Goal: Task Accomplishment & Management: Complete application form

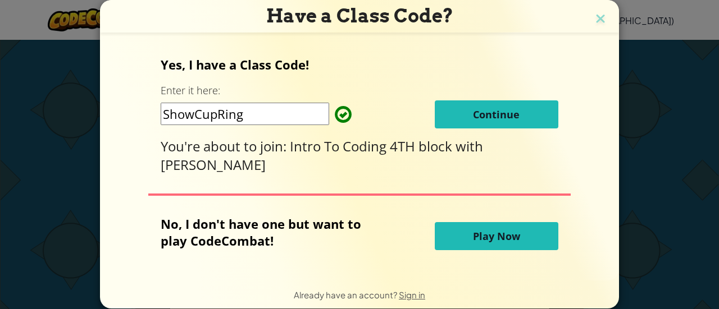
click at [495, 119] on span "Continue" at bounding box center [496, 114] width 47 height 13
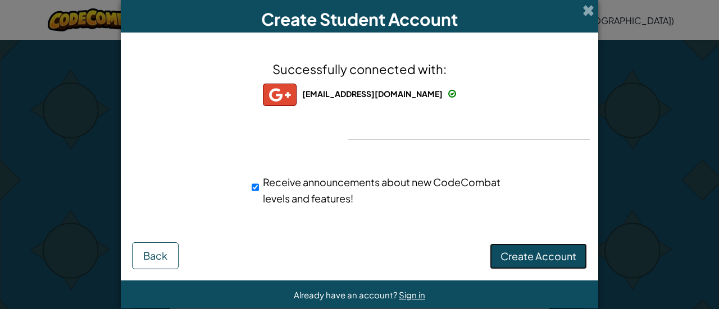
click at [531, 251] on span "Create Account" at bounding box center [538, 256] width 76 height 13
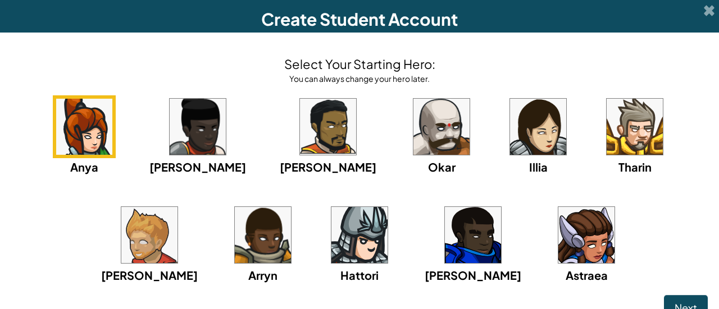
scroll to position [11, 0]
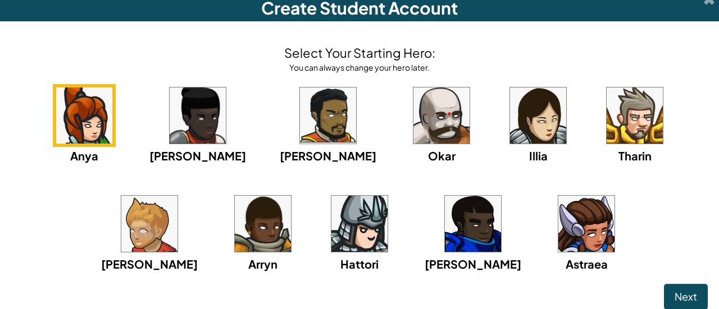
click at [177, 196] on img at bounding box center [149, 224] width 56 height 56
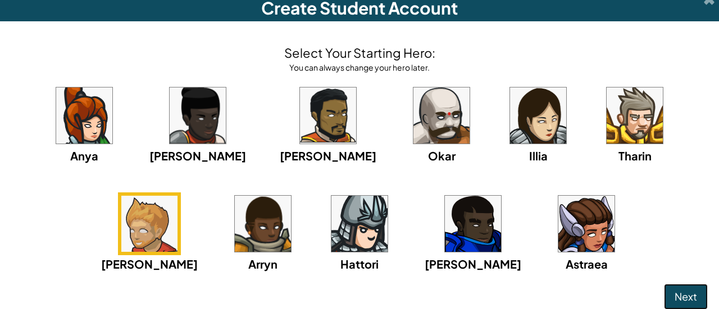
click at [664, 300] on button "Next" at bounding box center [686, 297] width 44 height 26
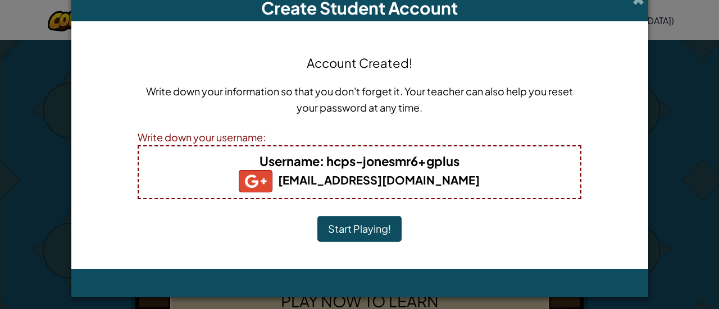
click at [357, 222] on button "Start Playing!" at bounding box center [359, 229] width 84 height 26
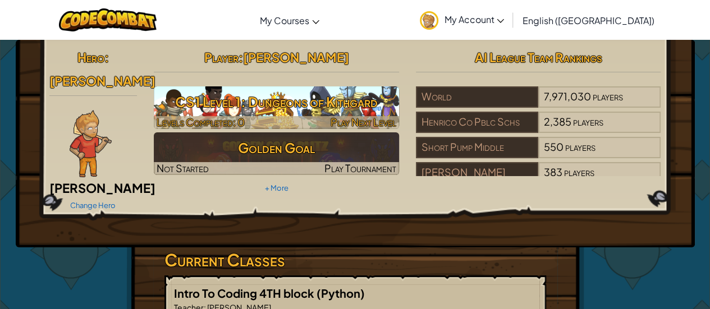
click at [297, 111] on h3 "CS1 Level 1: Dungeons of Kithgard" at bounding box center [276, 101] width 245 height 25
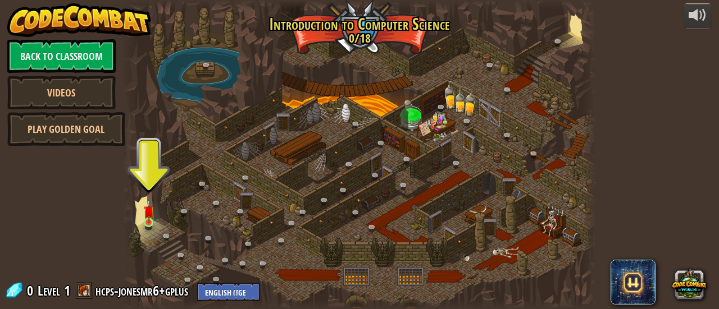
click at [144, 220] on img at bounding box center [149, 211] width 10 height 24
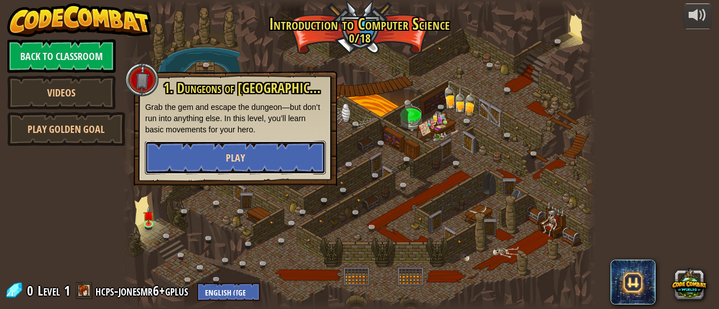
click at [238, 151] on span "Play" at bounding box center [235, 158] width 19 height 14
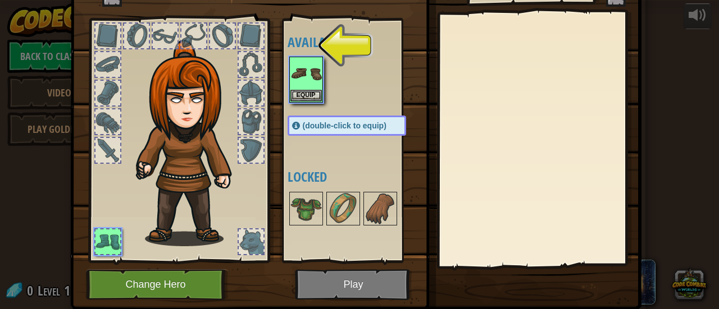
scroll to position [33, 0]
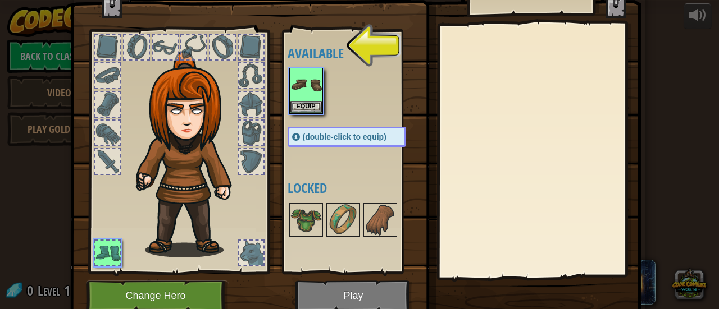
click at [320, 95] on div at bounding box center [357, 90] width 141 height 49
click at [305, 101] on button "Equip" at bounding box center [305, 107] width 31 height 12
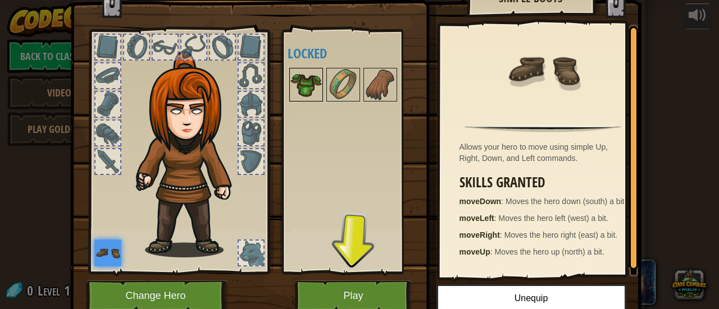
click at [307, 92] on img at bounding box center [305, 84] width 31 height 31
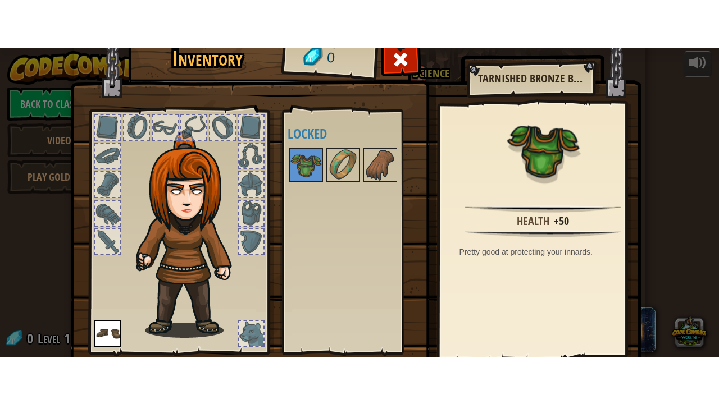
scroll to position [77, 0]
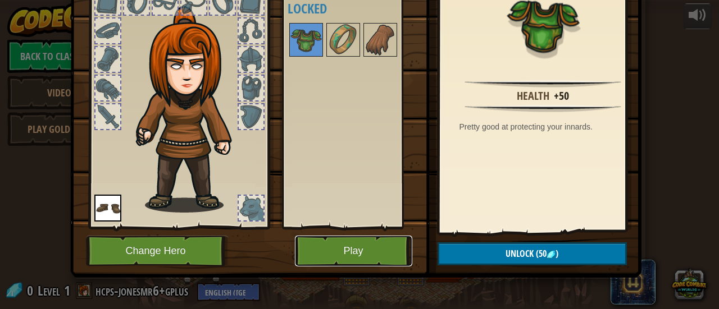
click at [376, 252] on button "Play" at bounding box center [353, 251] width 117 height 31
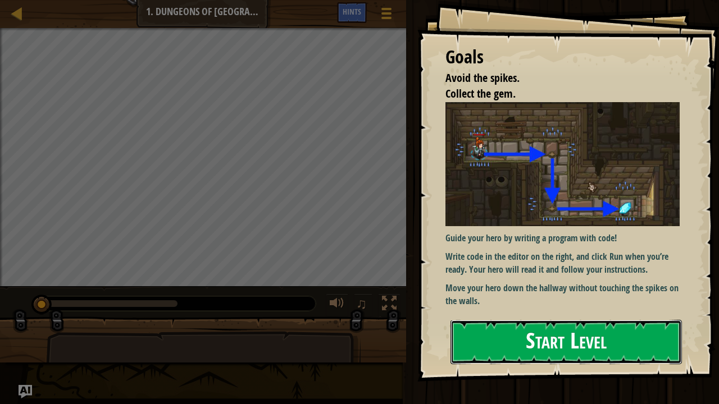
click at [527, 309] on button "Start Level" at bounding box center [565, 342] width 231 height 44
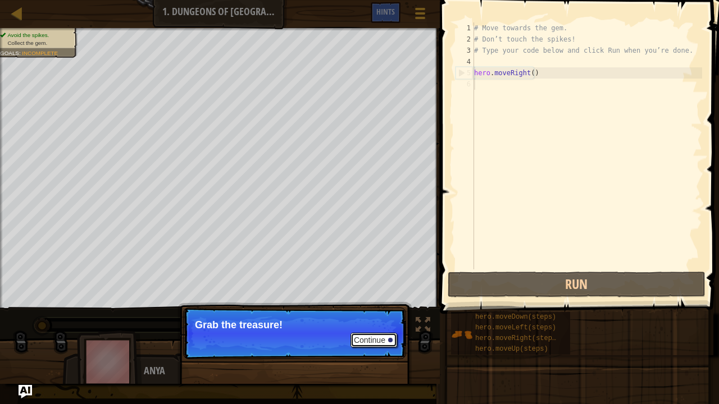
click at [365, 309] on button "Continue" at bounding box center [373, 340] width 47 height 15
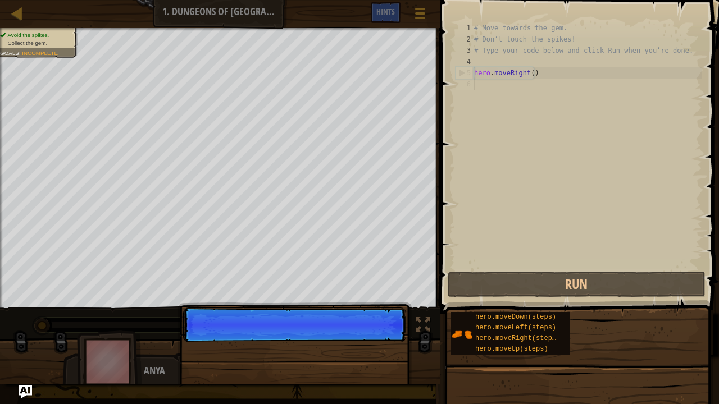
scroll to position [5, 0]
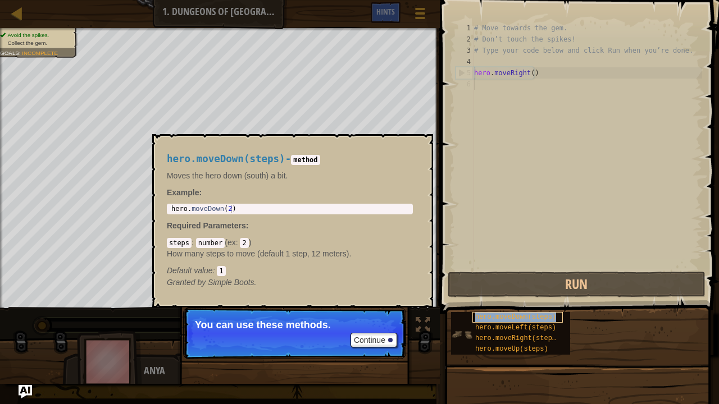
click at [498, 309] on span "hero.moveDown(steps)" at bounding box center [515, 317] width 81 height 8
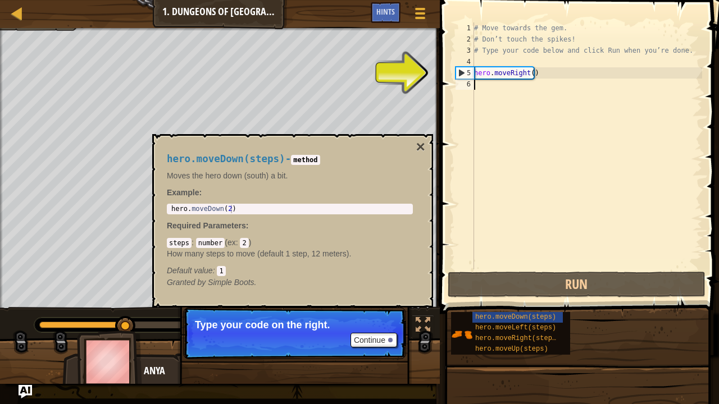
click at [506, 67] on div "# Move towards the gem. # Don’t touch the spikes! # Type your code below and cl…" at bounding box center [587, 157] width 230 height 270
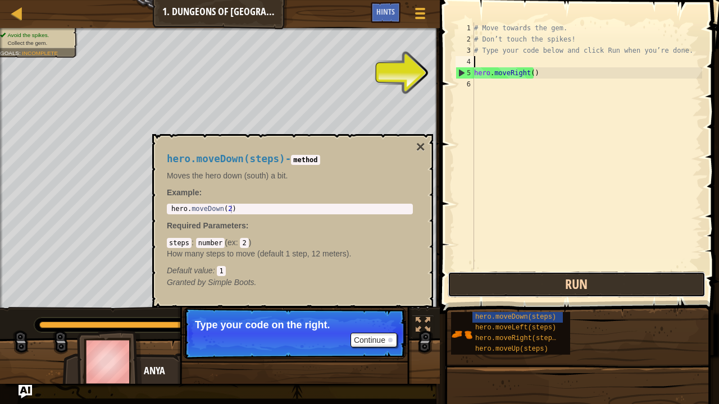
click at [539, 281] on button "Run" at bounding box center [576, 285] width 258 height 26
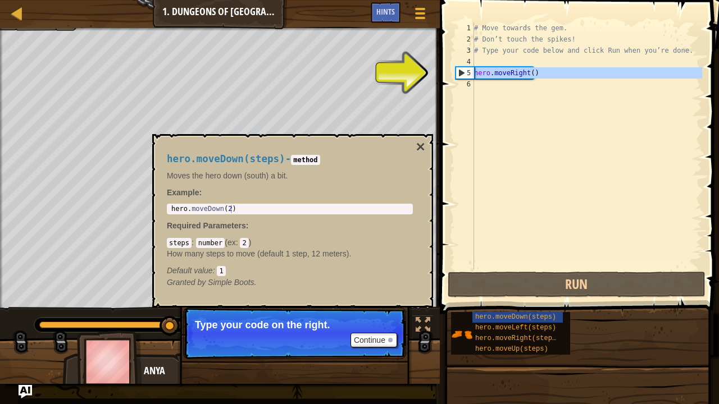
click at [456, 68] on div "5" at bounding box center [465, 72] width 18 height 11
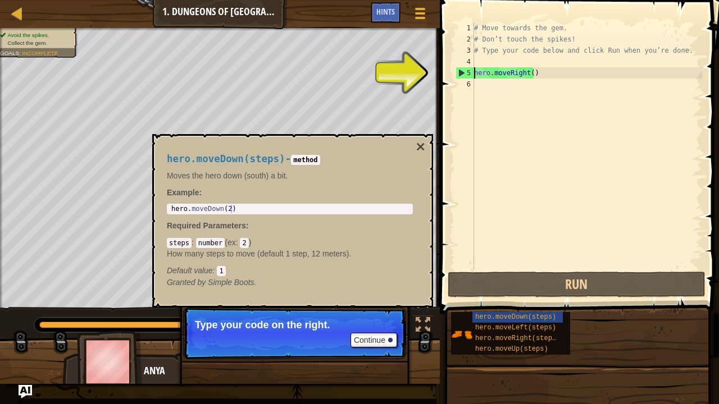
click at [460, 70] on div "5" at bounding box center [465, 72] width 18 height 11
click at [490, 75] on div "# Move towards the gem. # Don’t touch the spikes! # Type your code below and cl…" at bounding box center [587, 157] width 230 height 270
click at [509, 74] on div "# Move towards the gem. # Don’t touch the spikes! # Type your code below and cl…" at bounding box center [587, 157] width 230 height 270
click at [459, 73] on div "5" at bounding box center [465, 72] width 18 height 11
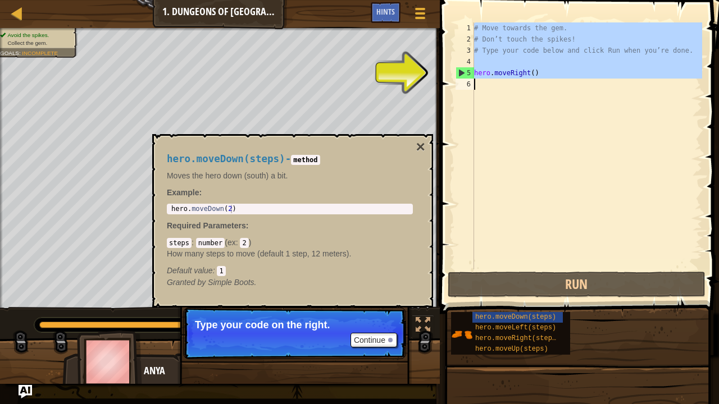
type textarea "hero.moveRight()"
click at [459, 73] on div "5" at bounding box center [465, 72] width 18 height 11
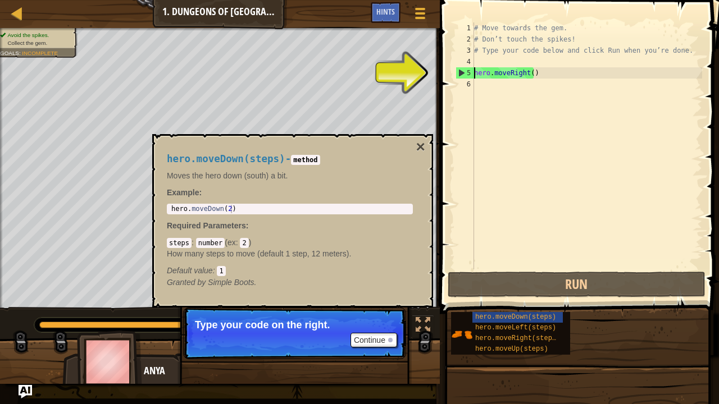
click at [459, 73] on div "5" at bounding box center [465, 72] width 18 height 11
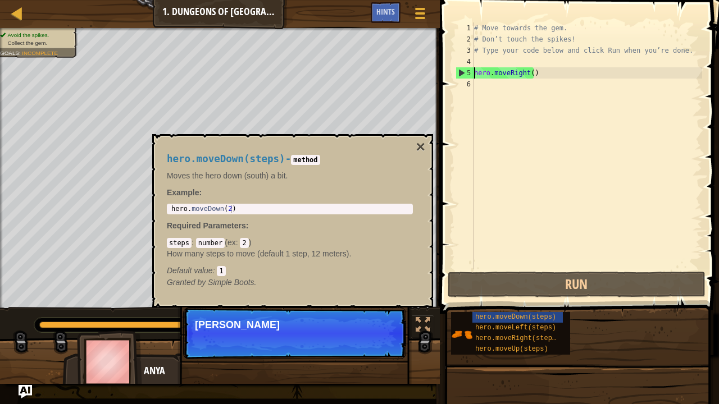
click at [459, 73] on div "5" at bounding box center [465, 72] width 18 height 11
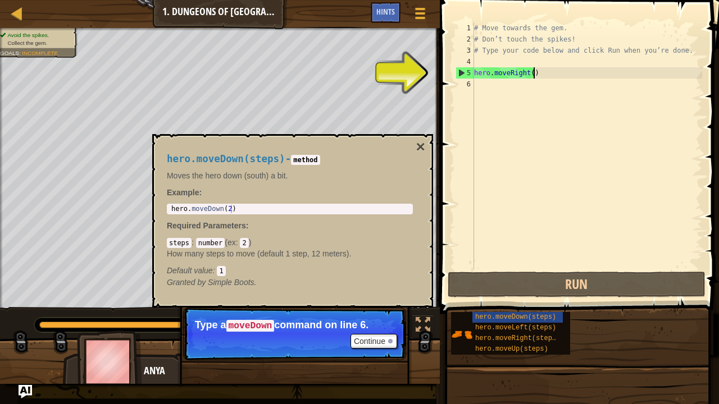
click at [546, 74] on div "# Move towards the gem. # Don’t touch the spikes! # Type your code below and cl…" at bounding box center [587, 157] width 230 height 270
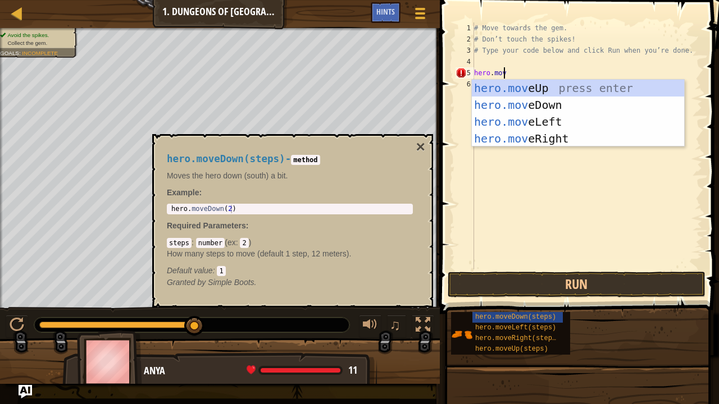
scroll to position [5, 2]
type textarea "hero.move"
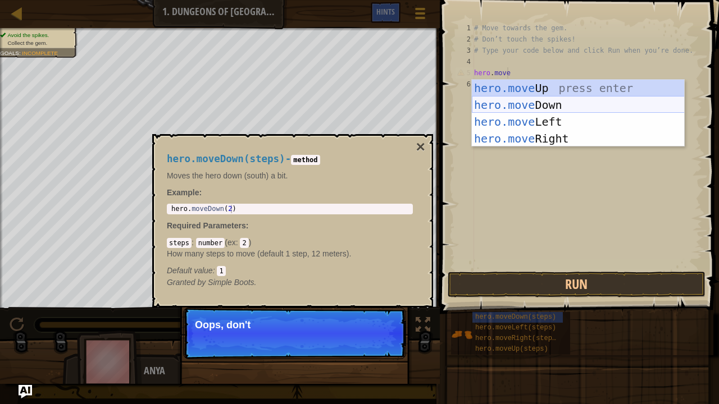
click at [556, 100] on div "hero.move Up press enter hero.move Down press enter hero.move Left press enter …" at bounding box center [578, 130] width 213 height 101
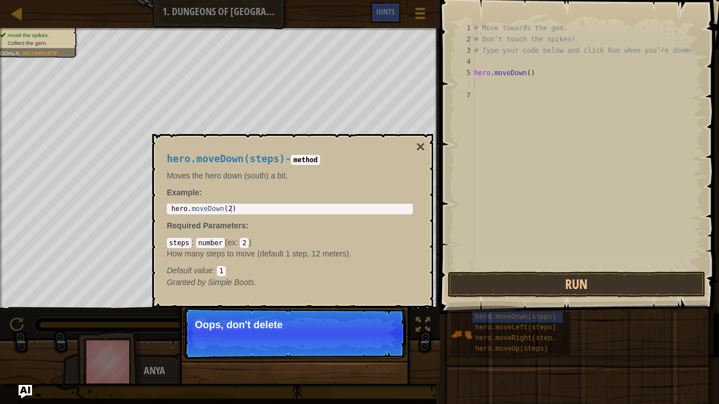
scroll to position [5, 0]
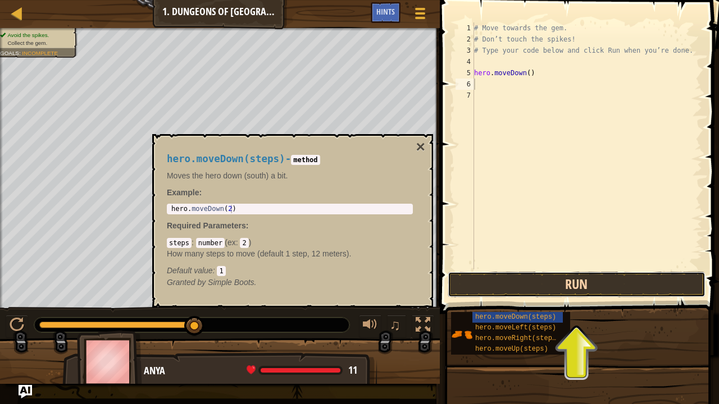
click at [537, 296] on button "Run" at bounding box center [576, 285] width 258 height 26
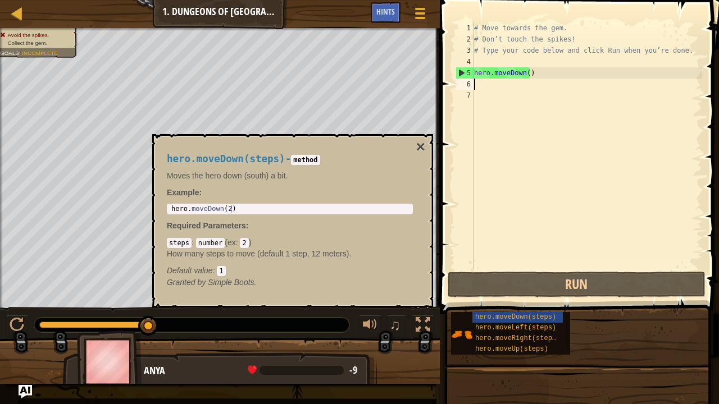
click at [503, 65] on div "# Move towards the gem. # Don’t touch the spikes! # Type your code below and cl…" at bounding box center [587, 157] width 230 height 270
type textarea "m"
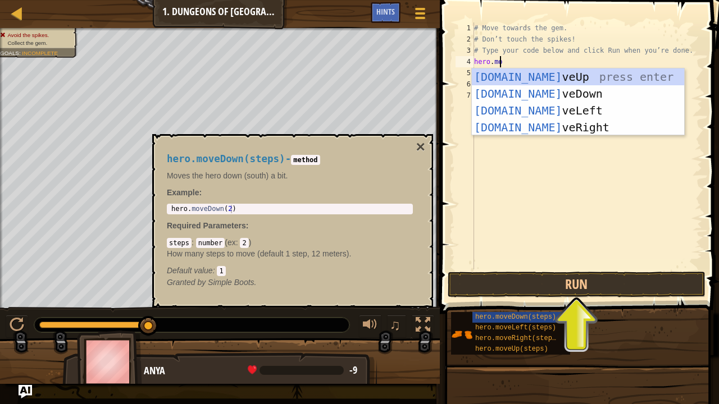
type textarea "hero.move"
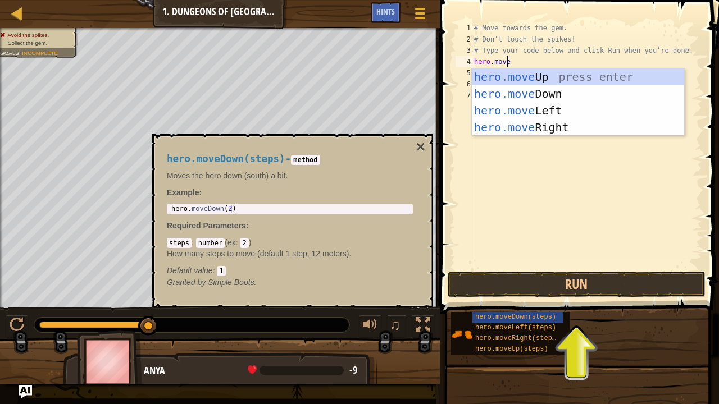
scroll to position [5, 2]
click at [557, 124] on div "hero.move Up press enter hero.move Down press enter hero.move Left press enter …" at bounding box center [578, 118] width 213 height 101
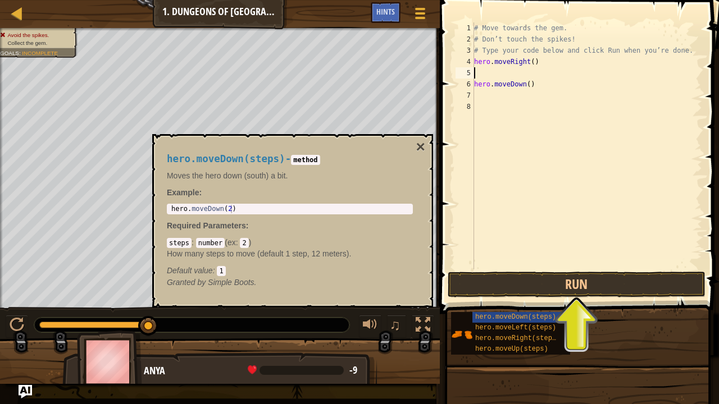
scroll to position [5, 0]
type textarea "hero.moveRight()"
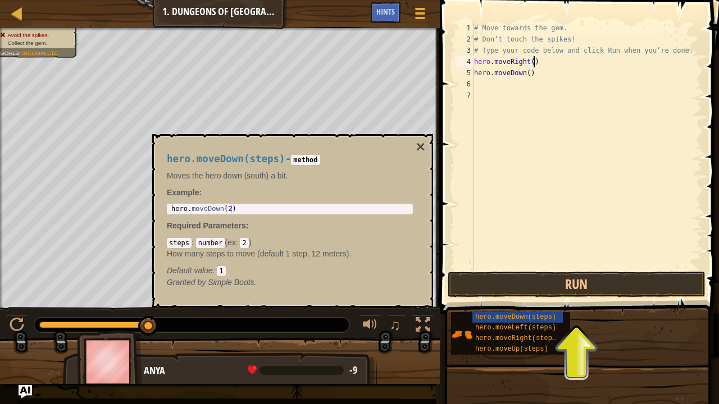
click at [501, 81] on div "# Move towards the gem. # Don’t touch the spikes! # Type your code below and cl…" at bounding box center [587, 157] width 230 height 270
click at [420, 148] on button "×" at bounding box center [420, 147] width 9 height 16
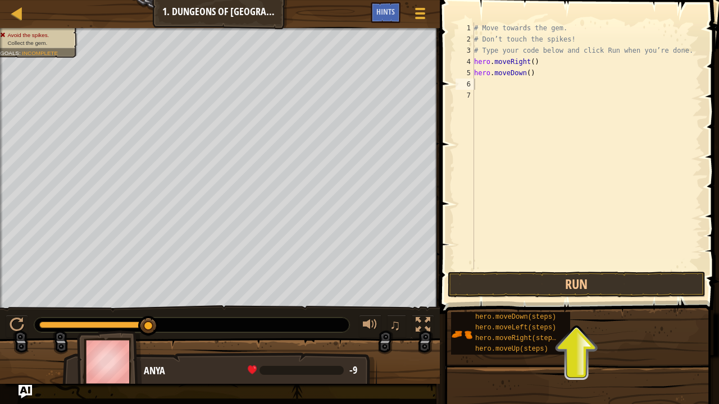
click at [513, 88] on div "# Move towards the gem. # Don’t touch the spikes! # Type your code below and cl…" at bounding box center [587, 157] width 230 height 270
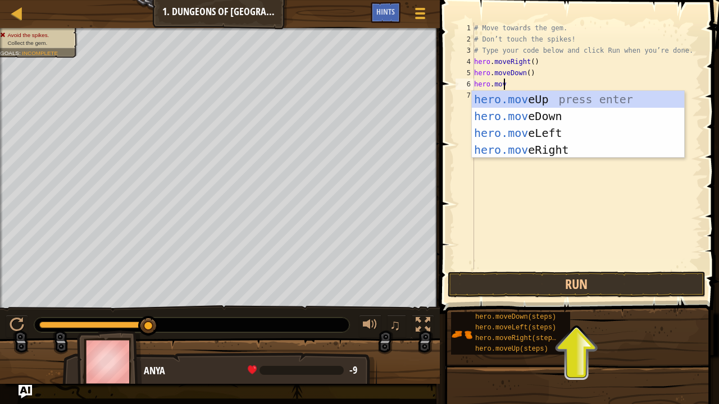
scroll to position [5, 2]
type textarea "hero.move"
click at [549, 150] on div "hero.move Up press enter hero.move Down press enter hero.move Left press enter …" at bounding box center [578, 141] width 213 height 101
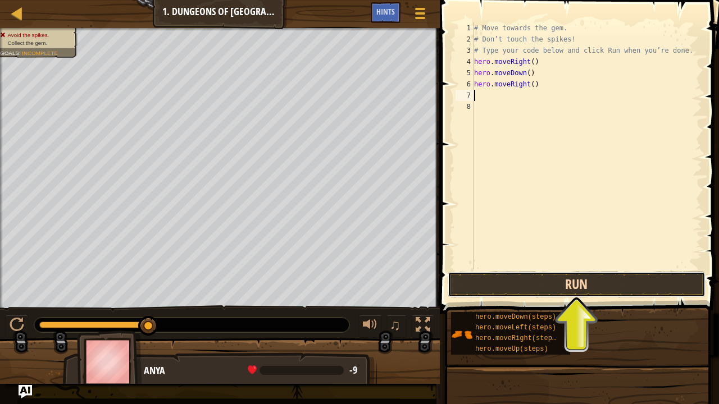
click at [546, 281] on button "Run" at bounding box center [576, 285] width 258 height 26
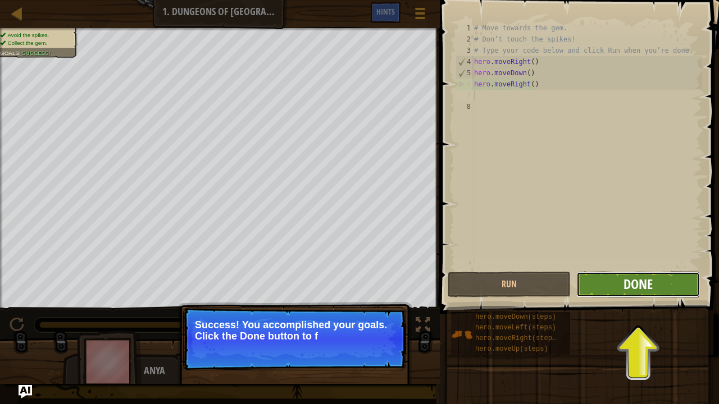
click at [651, 285] on span "Done" at bounding box center [637, 284] width 29 height 18
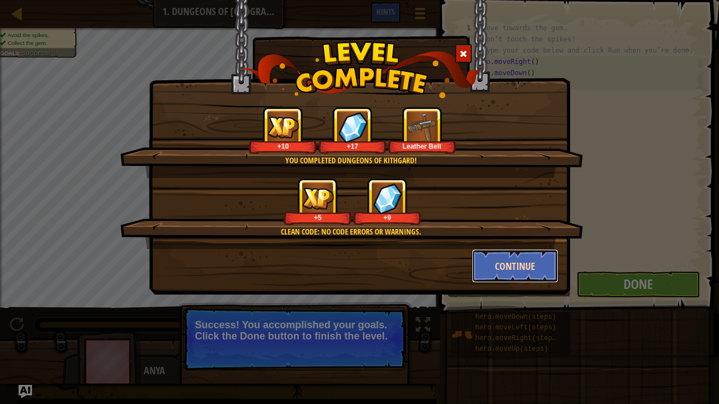
click at [501, 261] on button "Continue" at bounding box center [515, 266] width 87 height 34
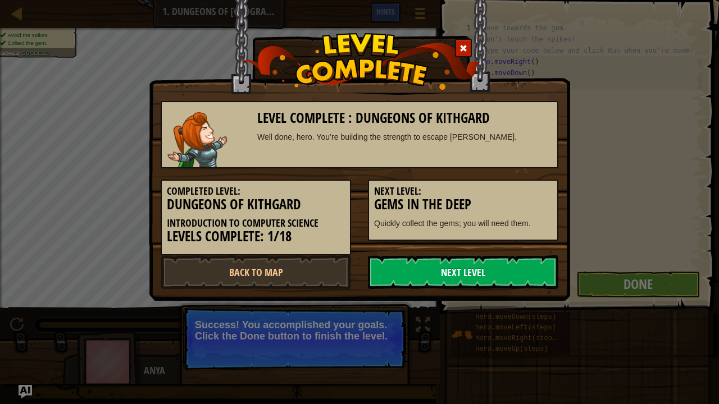
click at [443, 273] on link "Next Level" at bounding box center [463, 272] width 190 height 34
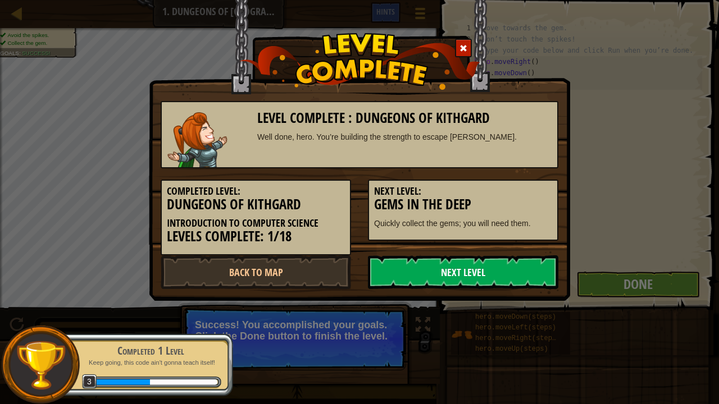
click at [443, 273] on link "Next Level" at bounding box center [463, 272] width 190 height 34
click at [477, 275] on link "Next Level" at bounding box center [463, 272] width 190 height 34
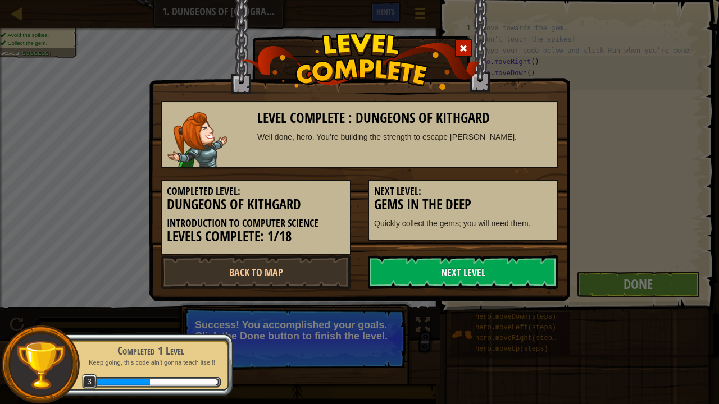
drag, startPoint x: 163, startPoint y: 203, endPoint x: 171, endPoint y: 201, distance: 8.0
click at [171, 201] on div "Completed Level: Dungeons of Kithgard Introduction to Computer Science Levels C…" at bounding box center [256, 218] width 190 height 76
click at [386, 272] on link "Next Level" at bounding box center [463, 272] width 190 height 34
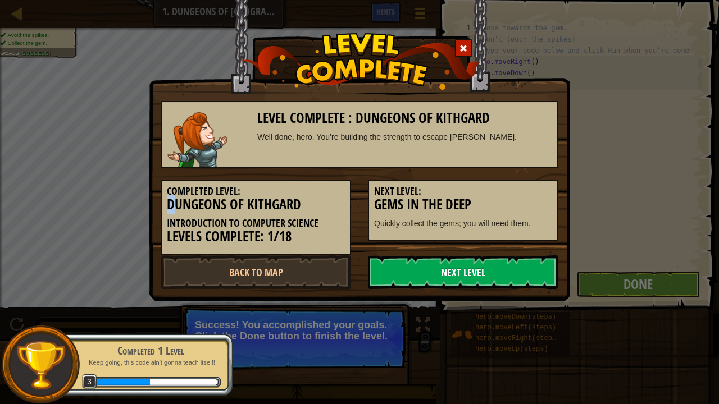
click at [386, 272] on link "Next Level" at bounding box center [463, 272] width 190 height 34
click at [445, 271] on link "Next Level" at bounding box center [463, 272] width 190 height 34
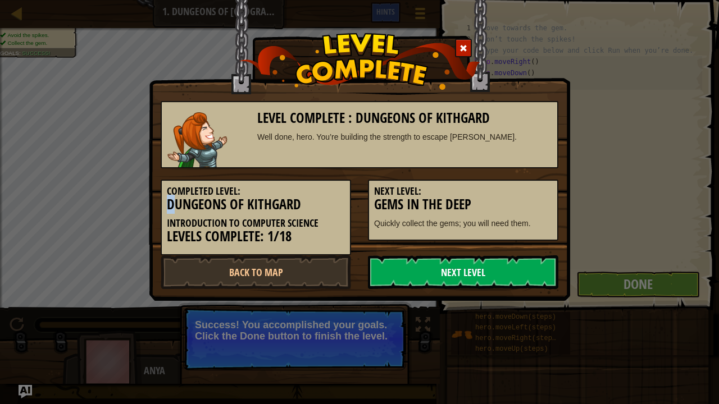
click at [445, 271] on link "Next Level" at bounding box center [463, 272] width 190 height 34
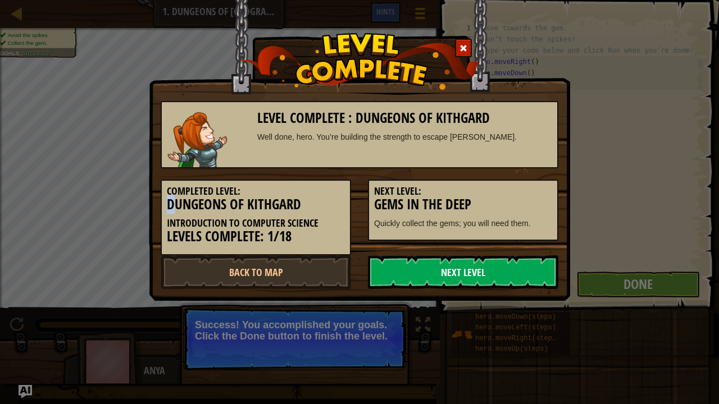
click at [445, 271] on link "Next Level" at bounding box center [463, 272] width 190 height 34
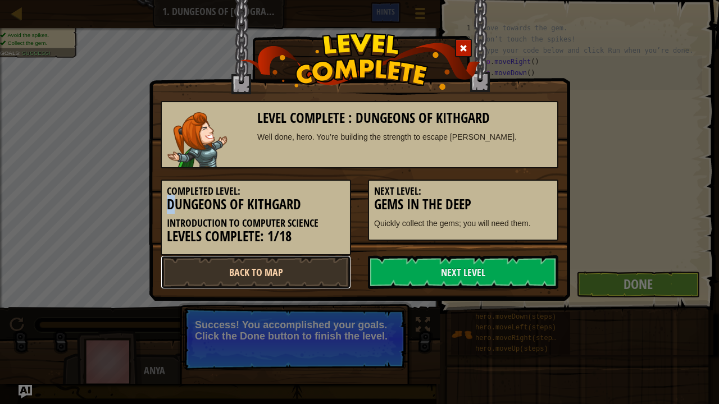
click at [335, 270] on link "Back to Map" at bounding box center [256, 272] width 190 height 34
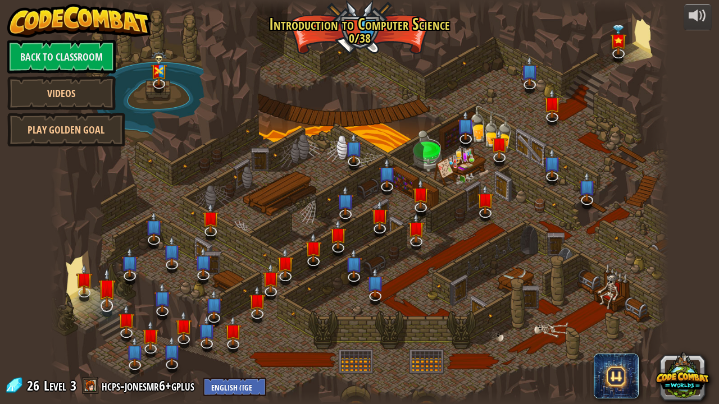
click at [106, 309] on div "25. Kithgard Gates Escape the Kithgard dungeons, and don't let the guardians ge…" at bounding box center [359, 202] width 619 height 404
click at [107, 309] on link at bounding box center [107, 306] width 22 height 22
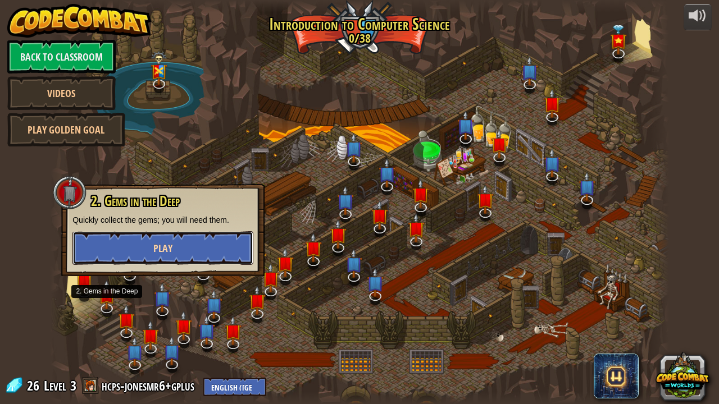
click at [184, 261] on button "Play" at bounding box center [162, 248] width 181 height 34
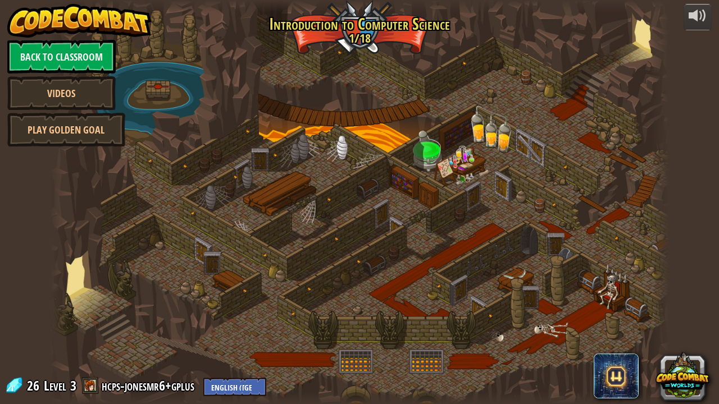
click at [184, 261] on div at bounding box center [359, 202] width 619 height 404
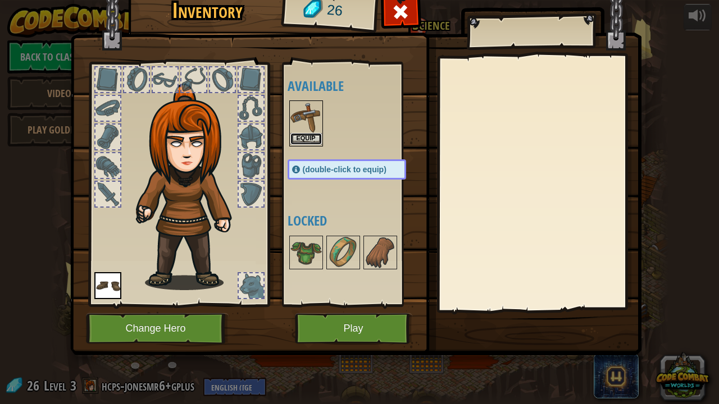
click at [310, 139] on button "Equip" at bounding box center [305, 139] width 31 height 12
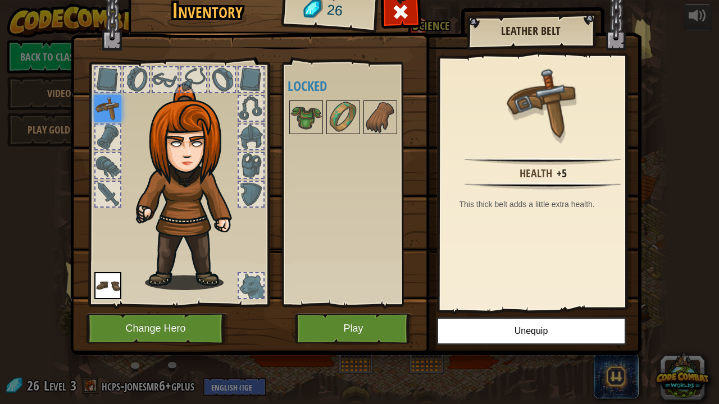
click at [366, 265] on div "Available Equip Equip (double-click to equip) Locked" at bounding box center [357, 184] width 141 height 234
click at [173, 309] on img at bounding box center [355, 152] width 571 height 408
click at [173, 309] on button "Change Hero" at bounding box center [157, 328] width 143 height 31
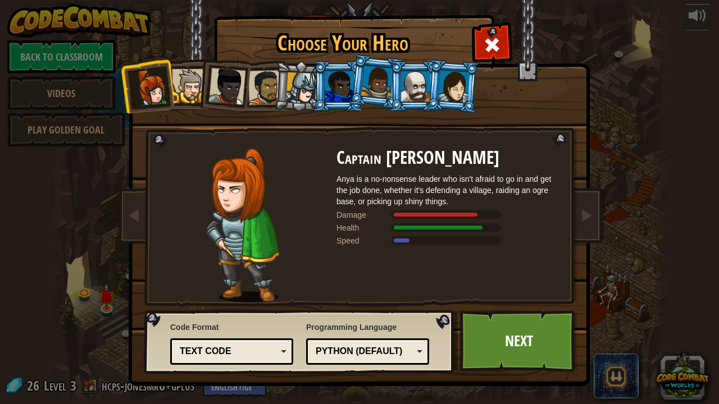
click at [197, 89] on li at bounding box center [223, 84] width 55 height 55
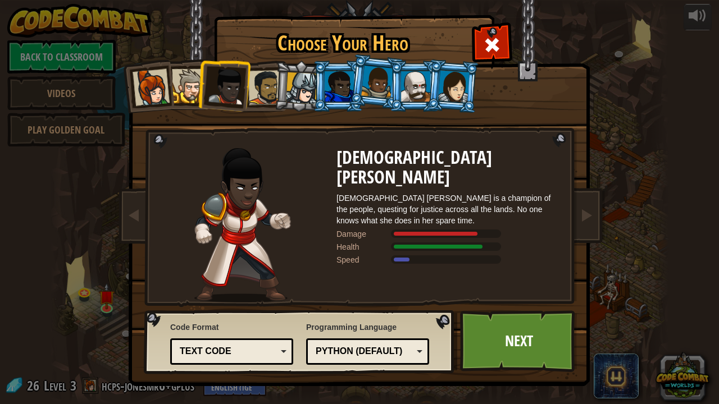
click at [194, 90] on div at bounding box center [189, 86] width 34 height 34
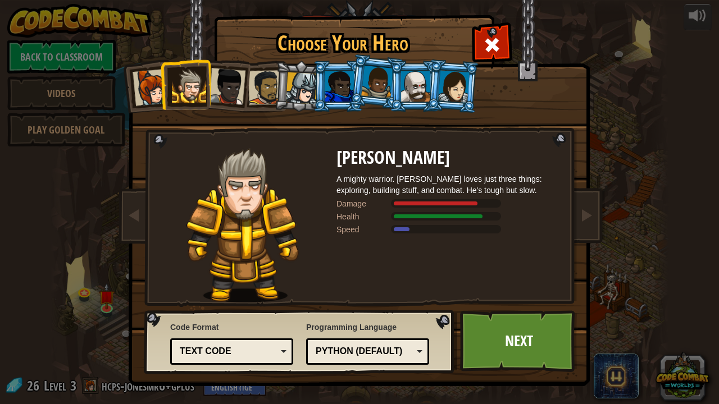
click at [252, 98] on div at bounding box center [265, 87] width 35 height 35
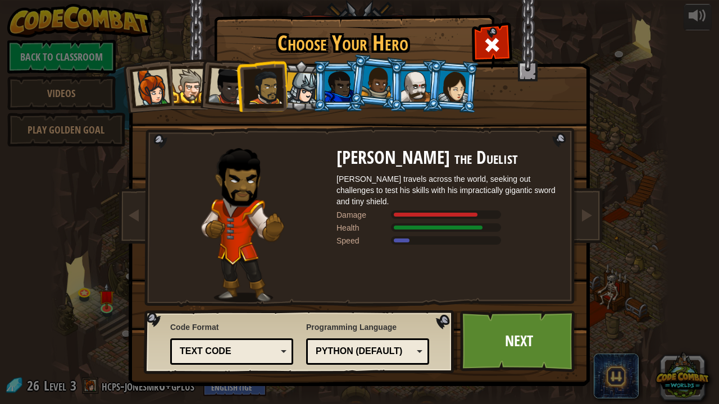
click at [230, 89] on div at bounding box center [226, 86] width 37 height 37
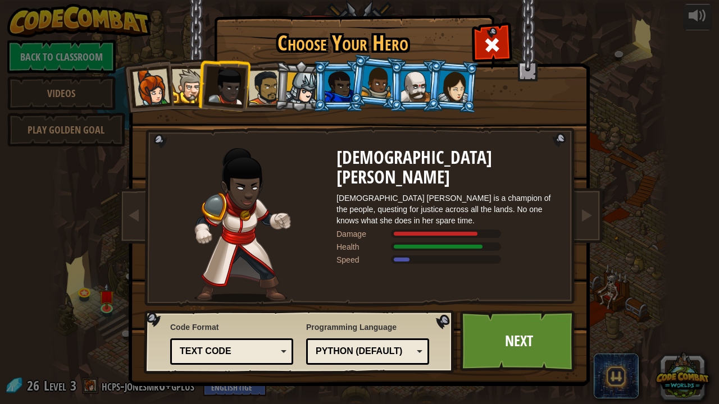
click at [157, 95] on div at bounding box center [151, 87] width 37 height 37
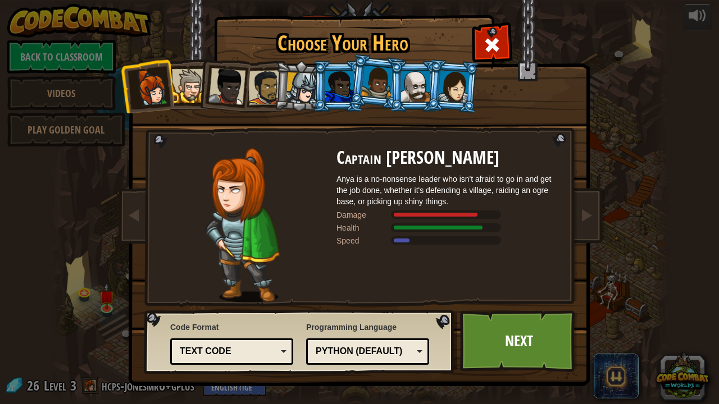
click at [217, 98] on div at bounding box center [226, 86] width 37 height 37
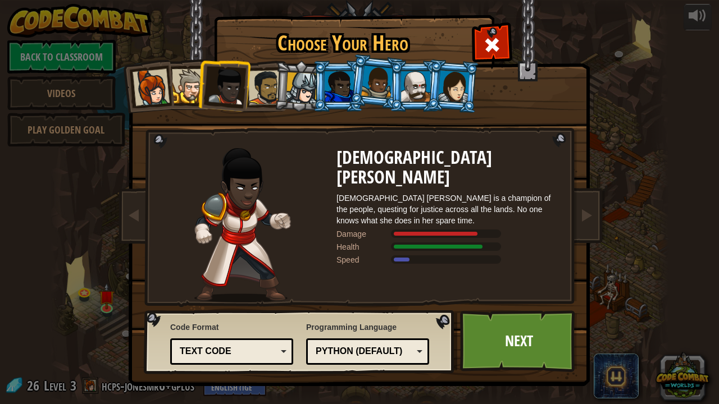
click at [278, 89] on li at bounding box center [299, 87] width 53 height 54
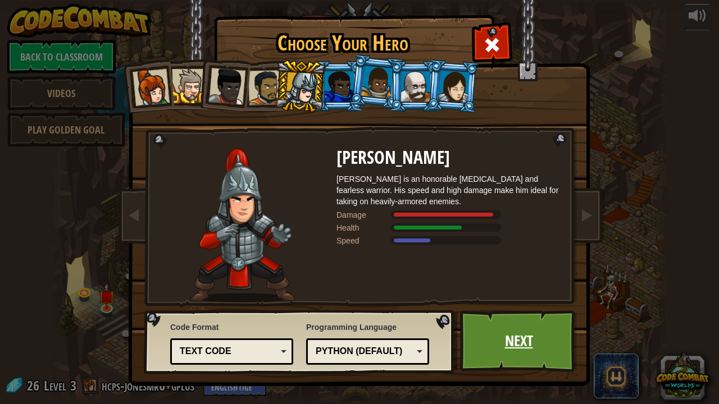
click at [500, 309] on link "Next" at bounding box center [518, 341] width 117 height 62
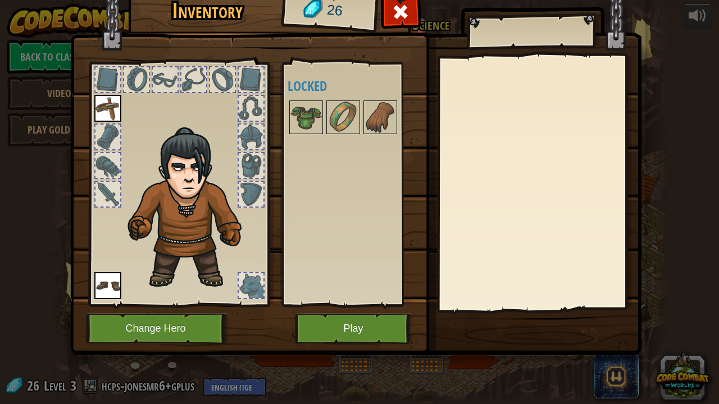
click at [353, 309] on img at bounding box center [355, 152] width 571 height 408
click at [352, 309] on button "Play" at bounding box center [353, 328] width 117 height 31
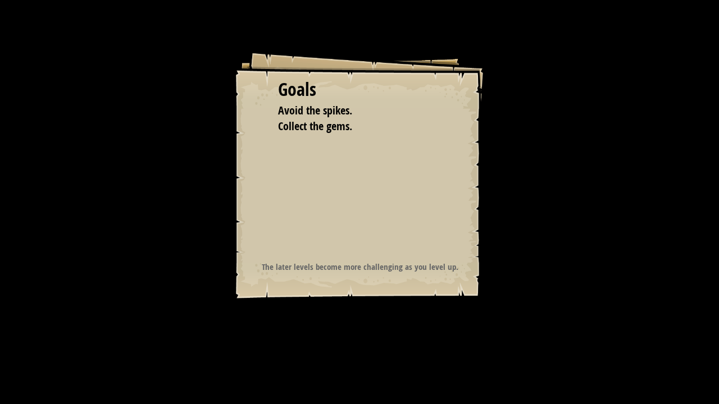
click at [352, 309] on div "Goals Avoid the spikes. Collect the gems. Start Level Error loading from server…" at bounding box center [359, 202] width 719 height 404
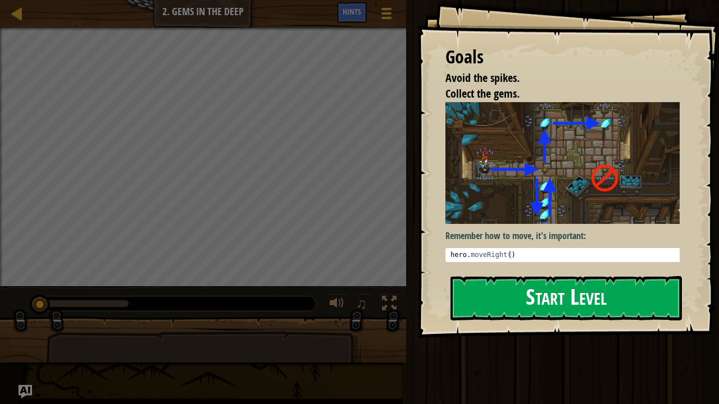
click at [576, 230] on p "Remember how to move, it's important:" at bounding box center [566, 236] width 243 height 13
click at [563, 275] on div "Goals Avoid the spikes. Collect the gems. Remember how to move, it's important:…" at bounding box center [568, 169] width 302 height 338
click at [562, 294] on button "Start Level" at bounding box center [565, 298] width 231 height 44
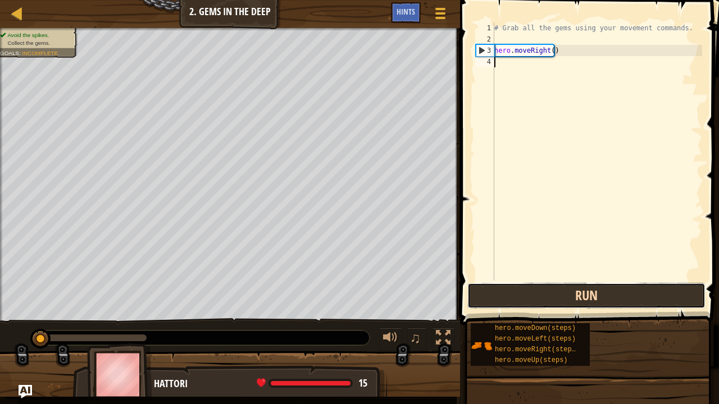
click at [526, 299] on button "Run" at bounding box center [586, 296] width 238 height 26
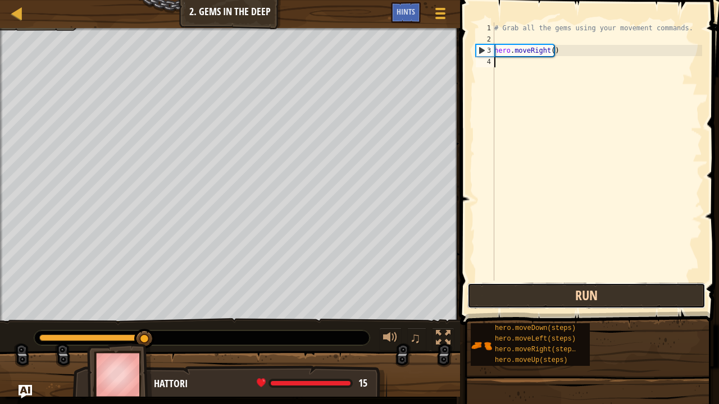
click at [526, 299] on button "Run" at bounding box center [586, 296] width 238 height 26
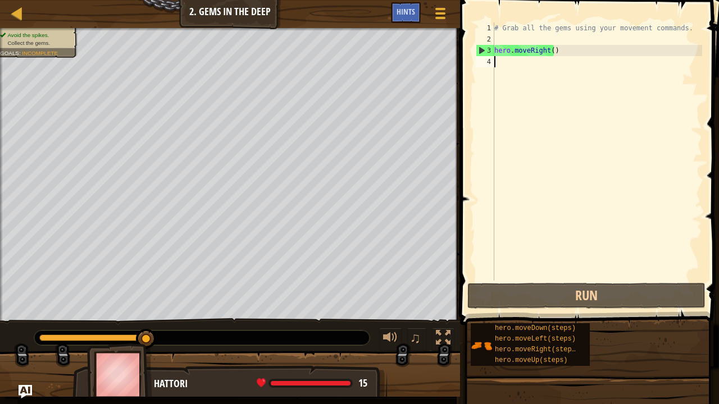
scroll to position [5, 0]
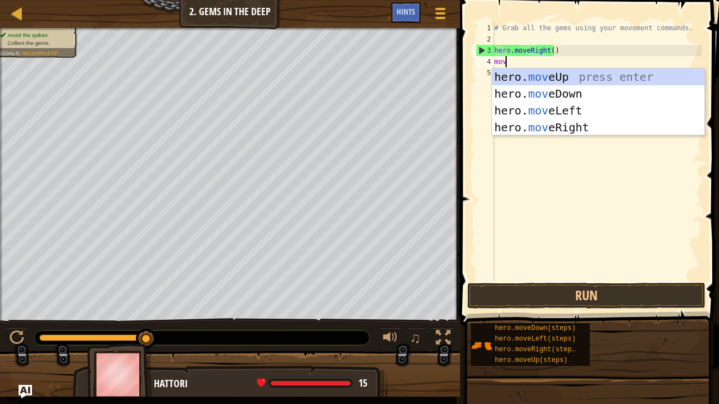
type textarea "m"
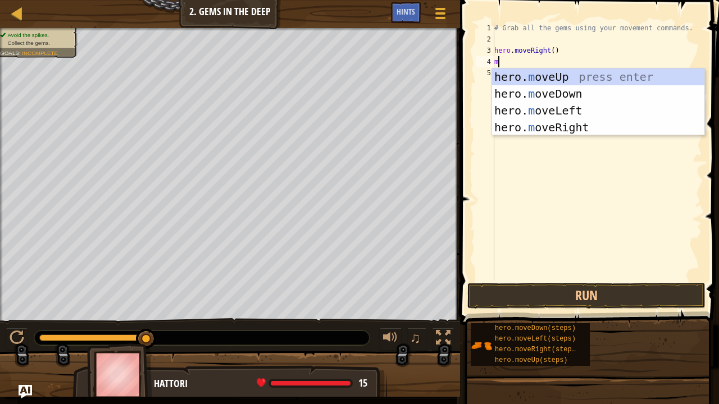
type textarea "mo"
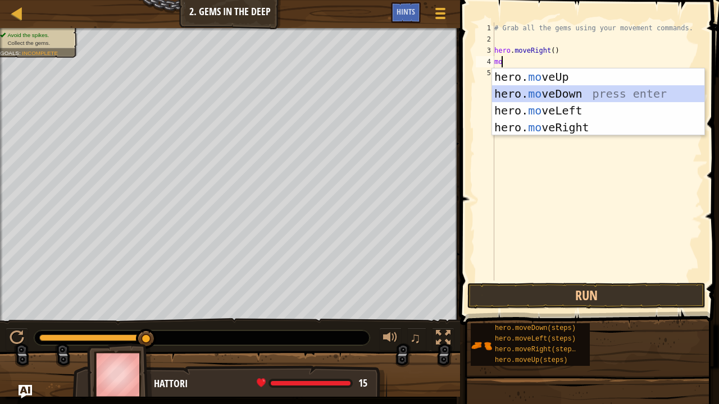
click at [576, 92] on div "hero. mo veUp press enter hero. mo veDown press enter hero. mo veLeft press ent…" at bounding box center [598, 118] width 213 height 101
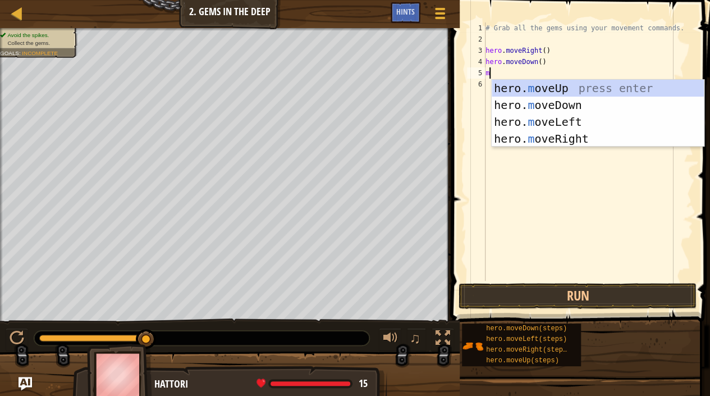
type textarea "mo"
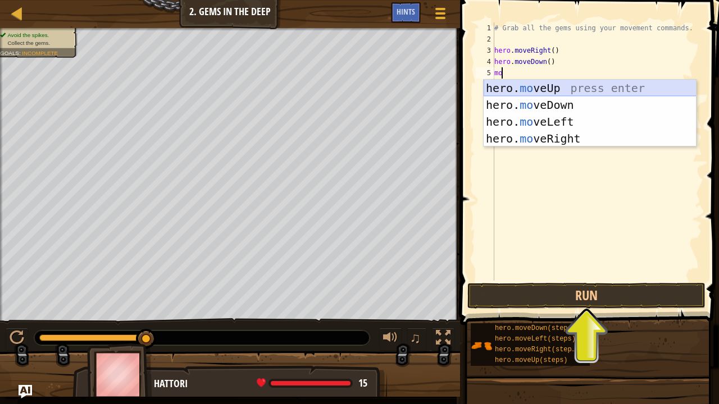
click at [552, 92] on div "hero. mo veUp press enter hero. mo veDown press enter hero. mo veLeft press ent…" at bounding box center [589, 130] width 213 height 101
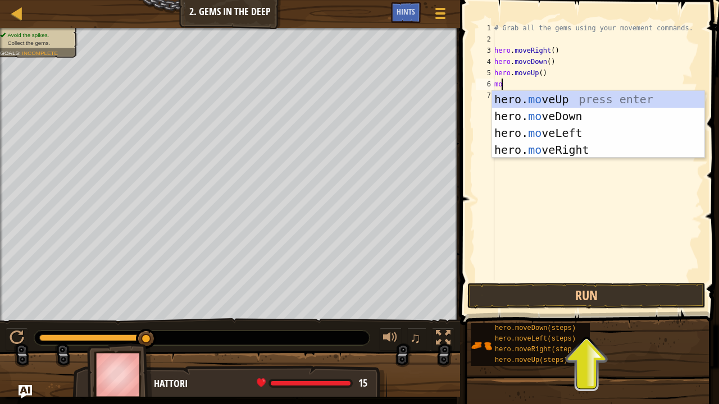
type textarea "mo"
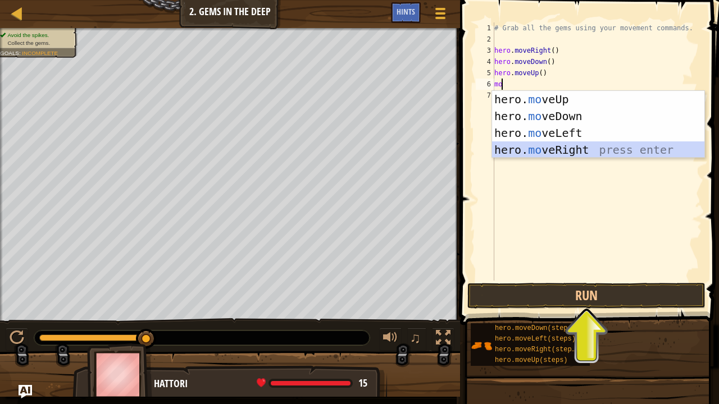
click at [552, 153] on div "hero. mo veUp press enter hero. mo veDown press enter hero. mo veLeft press ent…" at bounding box center [598, 141] width 213 height 101
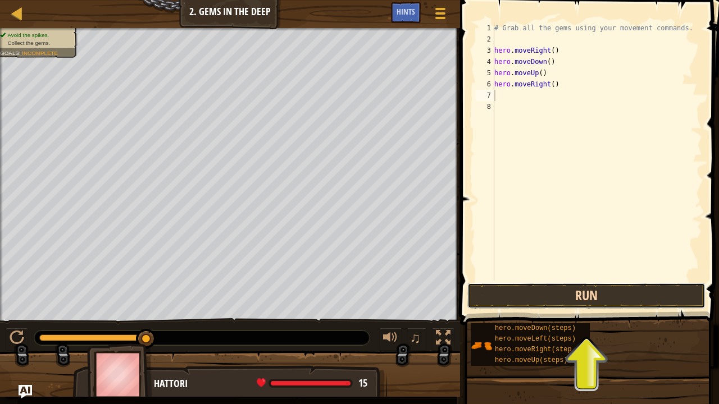
click at [554, 300] on button "Run" at bounding box center [586, 296] width 238 height 26
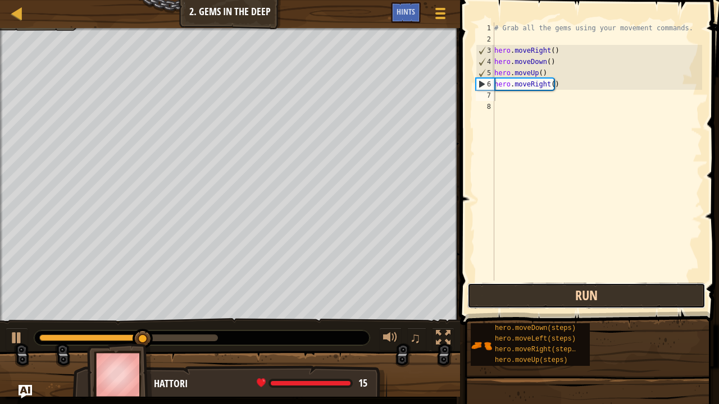
click at [577, 295] on button "Run" at bounding box center [586, 296] width 238 height 26
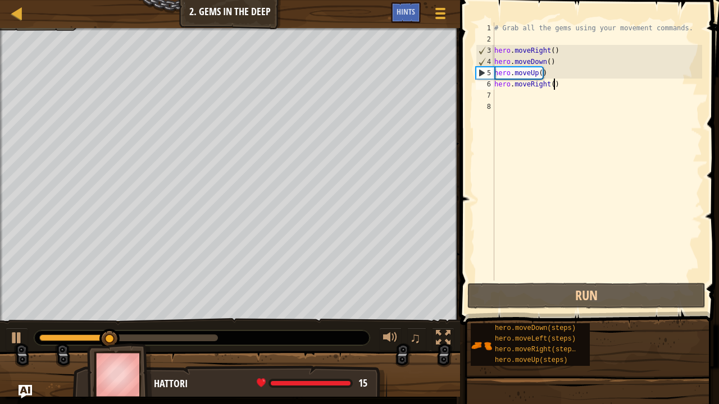
click at [552, 86] on div "# Grab all the gems using your movement commands. hero . moveRight ( ) hero . m…" at bounding box center [597, 162] width 210 height 281
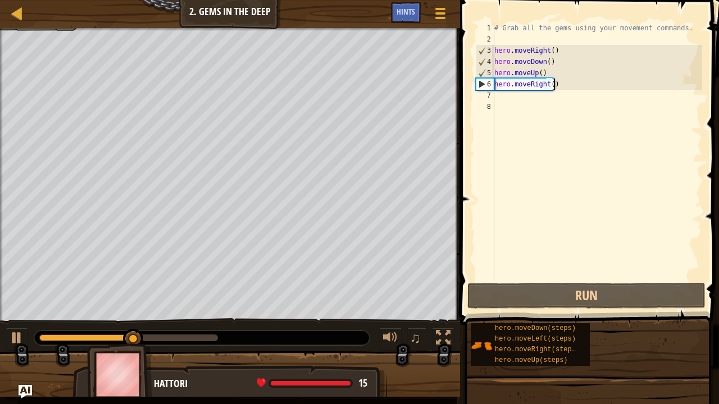
click at [552, 86] on div "# Grab all the gems using your movement commands. hero . moveRight ( ) hero . m…" at bounding box center [597, 162] width 210 height 281
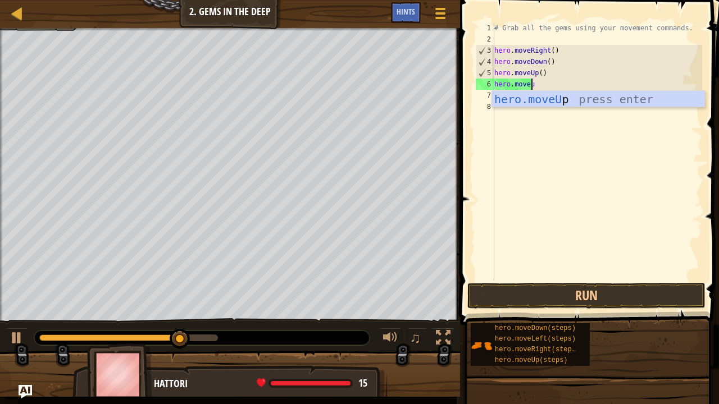
type textarea "hero.moveup"
click at [554, 92] on div "hero.moveUp press enter" at bounding box center [598, 116] width 213 height 51
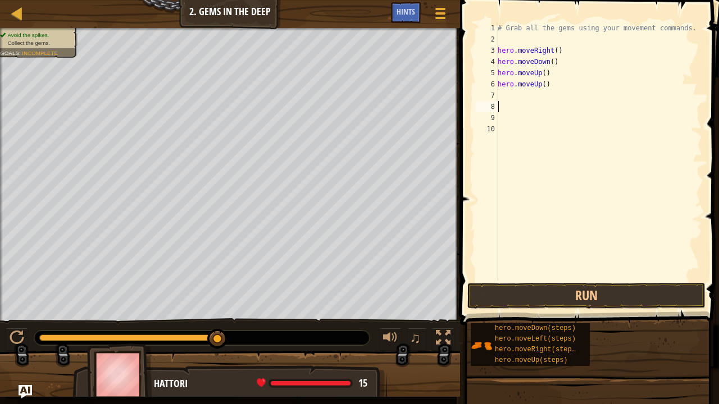
click at [515, 90] on div "# Grab all the gems using your movement commands. hero . moveRight ( ) hero . m…" at bounding box center [598, 162] width 207 height 281
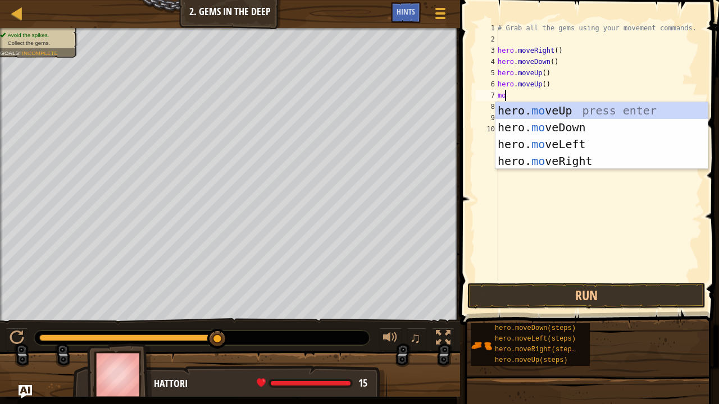
type textarea "move"
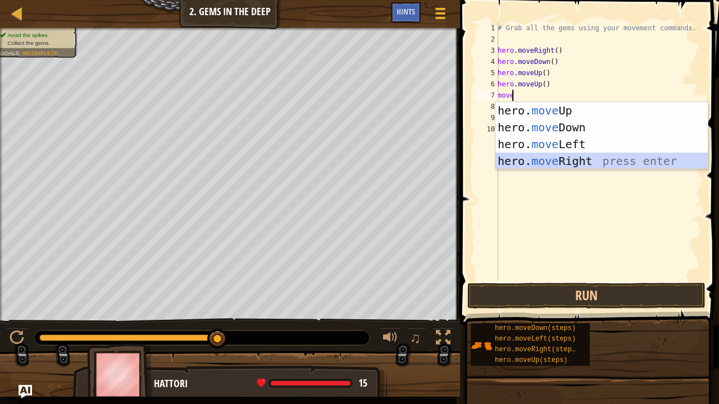
click at [578, 159] on div "hero. move Up press enter hero. move Down press enter hero. move Left press ent…" at bounding box center [601, 152] width 213 height 101
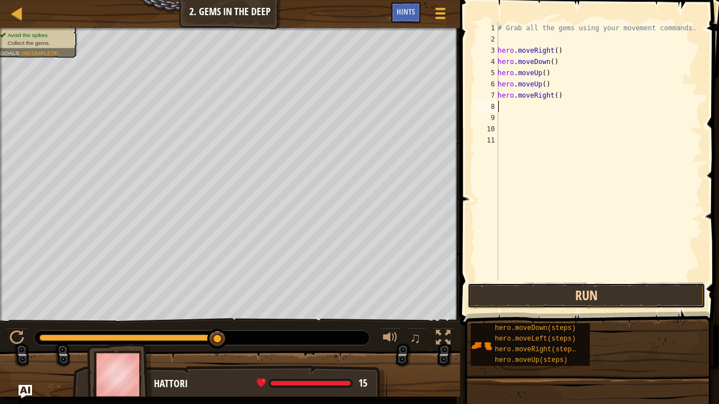
click at [616, 295] on button "Run" at bounding box center [586, 296] width 238 height 26
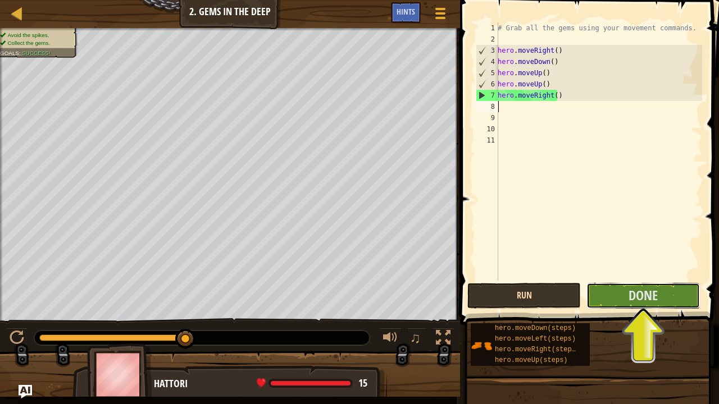
click at [616, 295] on button "Done" at bounding box center [642, 296] width 113 height 26
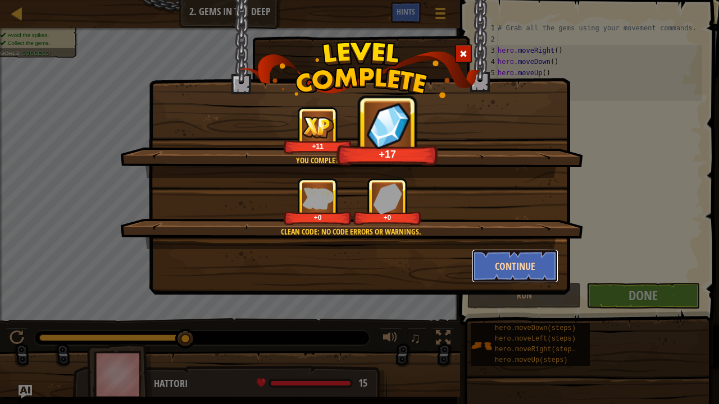
click at [517, 258] on button "Continue" at bounding box center [515, 266] width 87 height 34
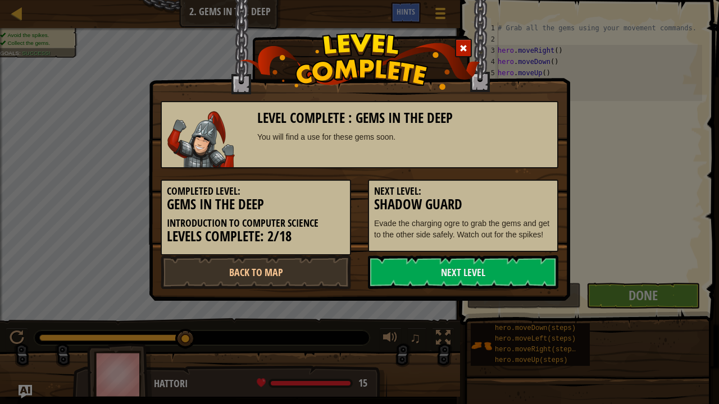
click at [517, 258] on link "Next Level" at bounding box center [463, 272] width 190 height 34
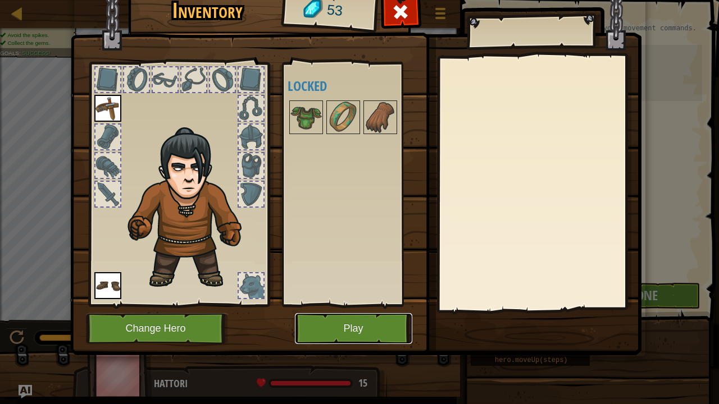
click at [344, 309] on button "Play" at bounding box center [353, 328] width 117 height 31
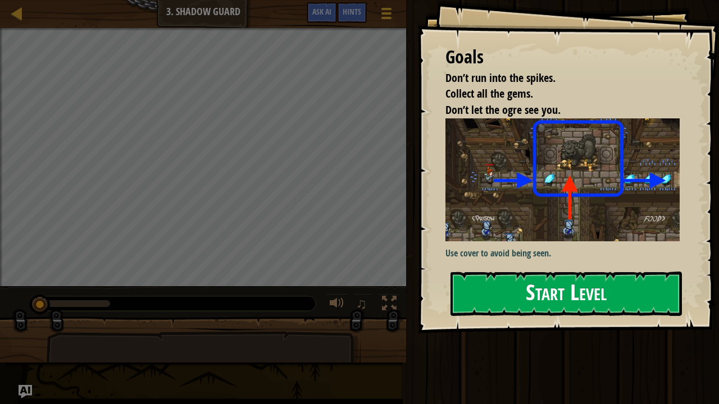
click at [557, 289] on button "Start Level" at bounding box center [565, 294] width 231 height 44
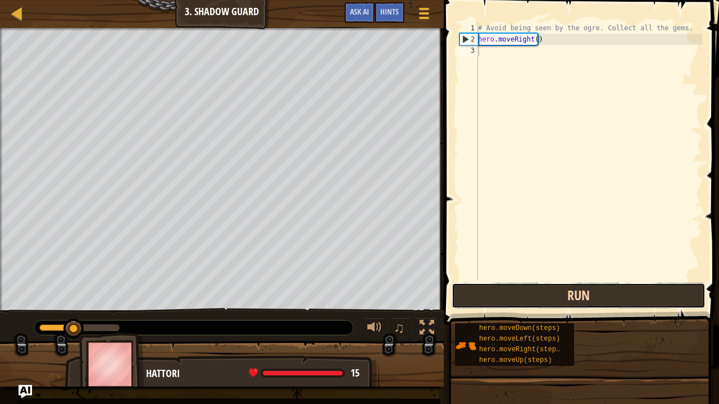
click at [526, 298] on button "Run" at bounding box center [578, 296] width 254 height 26
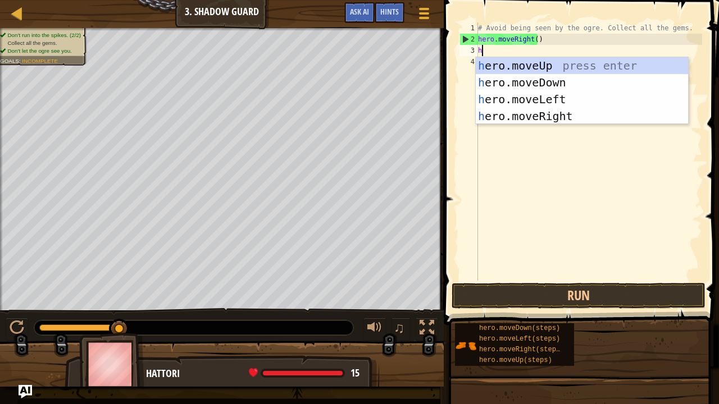
scroll to position [5, 0]
type textarea "hero"
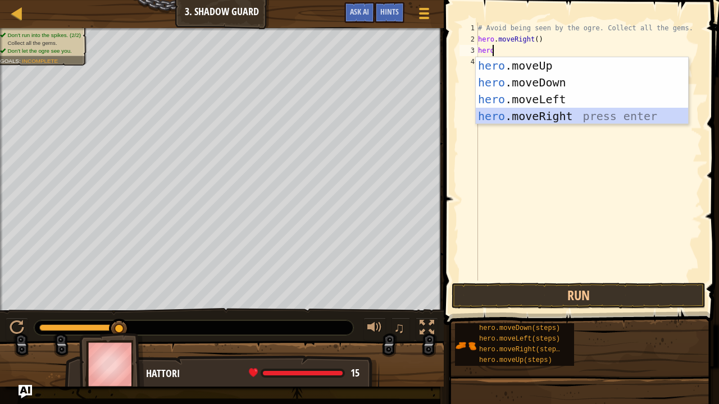
click at [555, 115] on div "hero .moveUp press enter hero .moveDown press enter hero .moveLeft press enter …" at bounding box center [582, 107] width 213 height 101
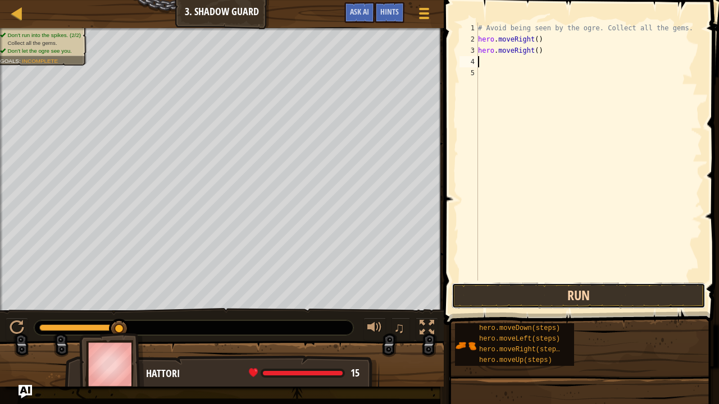
click at [511, 290] on button "Run" at bounding box center [578, 296] width 254 height 26
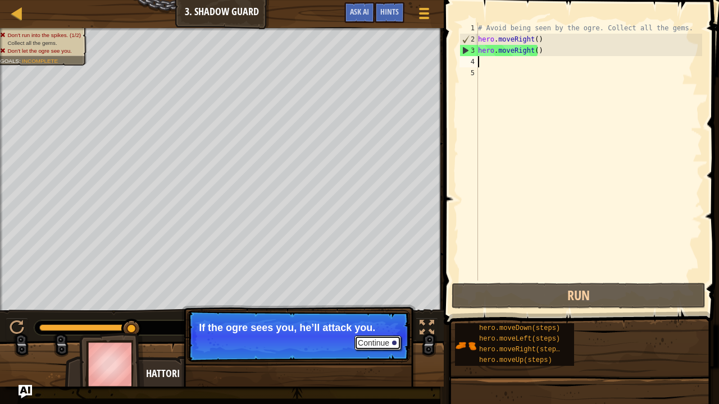
click at [383, 309] on button "Continue" at bounding box center [377, 343] width 47 height 15
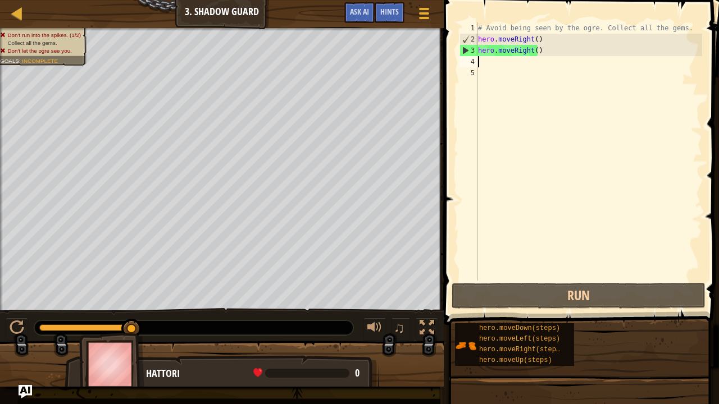
click at [563, 53] on div "# Avoid being seen by the ogre. Collect all the gems. hero . moveRight ( ) hero…" at bounding box center [589, 162] width 226 height 281
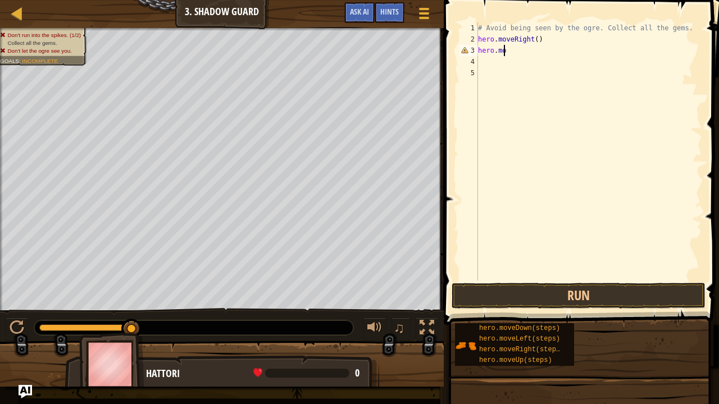
type textarea "hero.move"
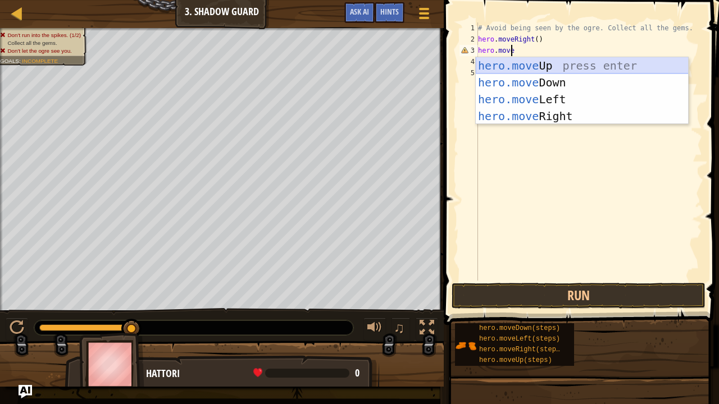
click at [567, 61] on div "hero.move Up press enter hero.move Down press enter hero.move Left press enter …" at bounding box center [582, 107] width 213 height 101
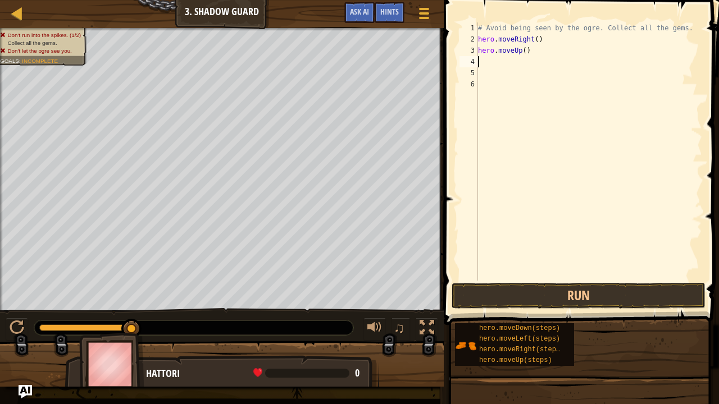
scroll to position [5, 0]
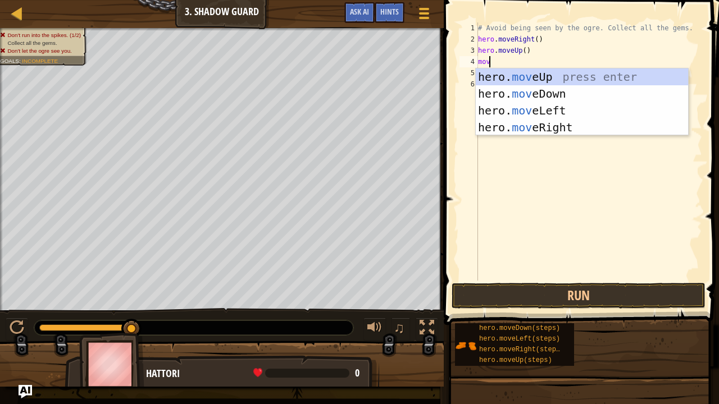
type textarea "move"
click at [554, 124] on div "hero. move Up press enter hero. move Down press enter hero. move Left press ent…" at bounding box center [582, 118] width 213 height 101
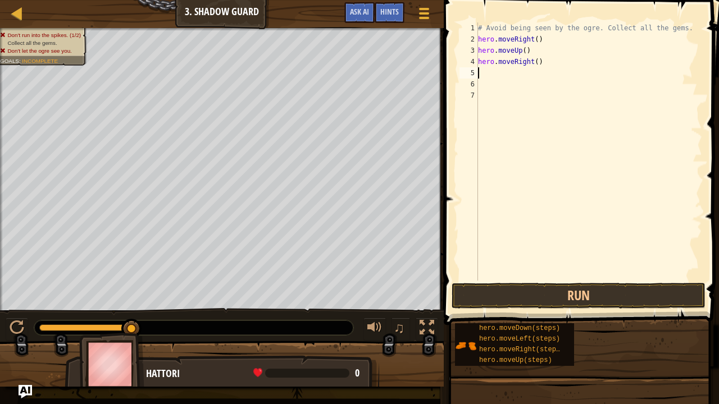
scroll to position [5, 0]
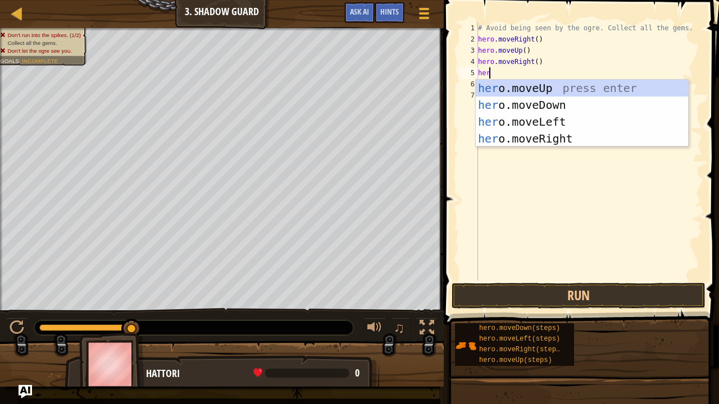
type textarea "hero"
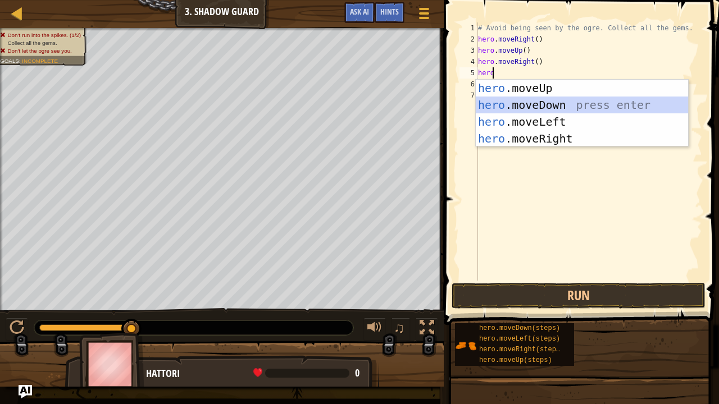
click at [541, 104] on div "hero .moveUp press enter hero .moveDown press enter hero .moveLeft press enter …" at bounding box center [582, 130] width 213 height 101
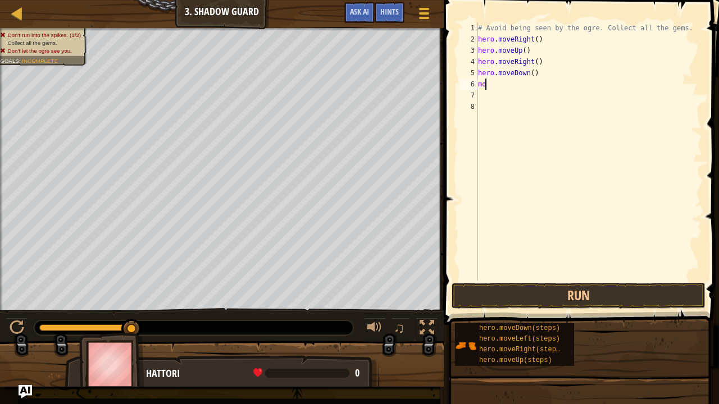
scroll to position [5, 0]
type textarea "move"
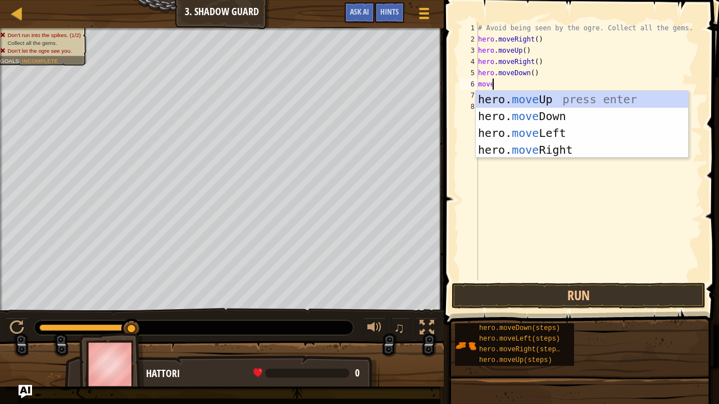
scroll to position [5, 1]
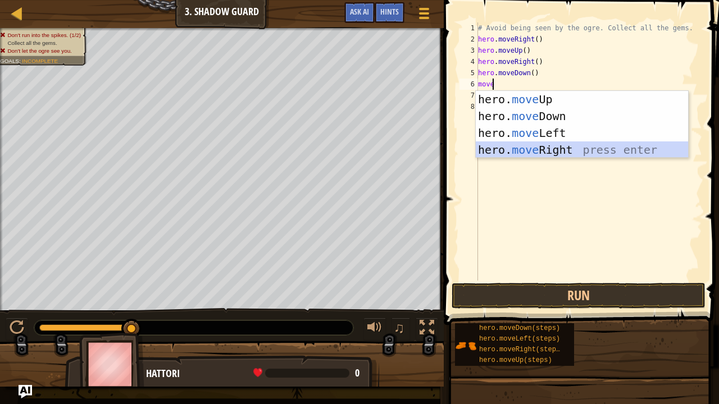
click at [538, 148] on div "hero. move Up press enter hero. move Down press enter hero. move Left press ent…" at bounding box center [582, 141] width 213 height 101
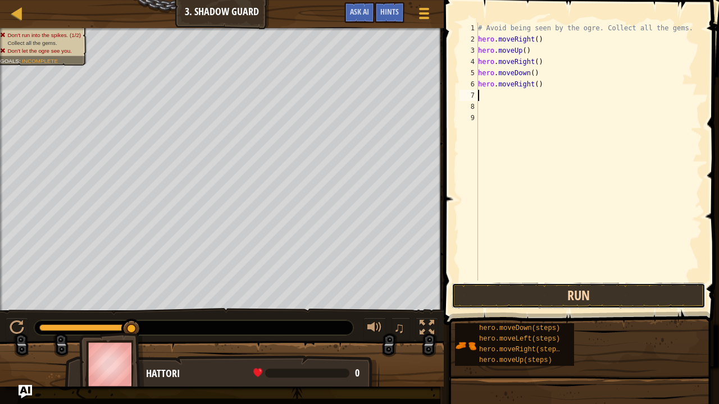
click at [540, 300] on button "Run" at bounding box center [578, 296] width 254 height 26
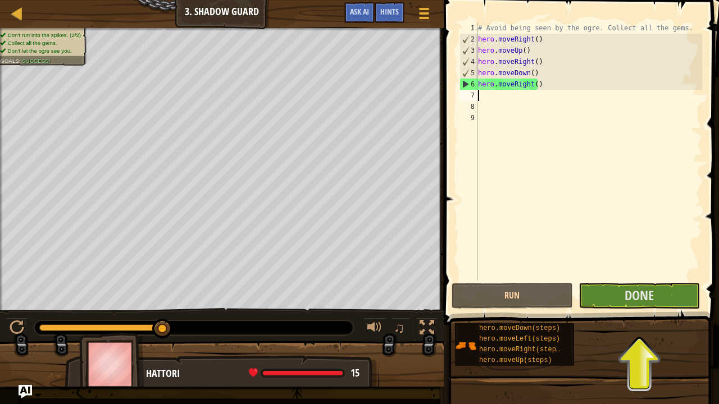
click at [618, 309] on span at bounding box center [582, 146] width 284 height 358
click at [613, 295] on button "Done" at bounding box center [638, 296] width 121 height 26
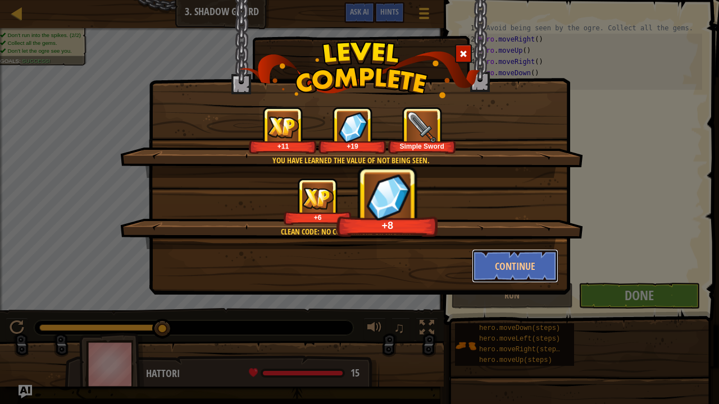
drag, startPoint x: 538, startPoint y: 262, endPoint x: 549, endPoint y: 312, distance: 51.1
click at [549, 309] on div "You have learned the value of not being seen. +11 +19 Simple Sword Clean code: …" at bounding box center [359, 202] width 719 height 404
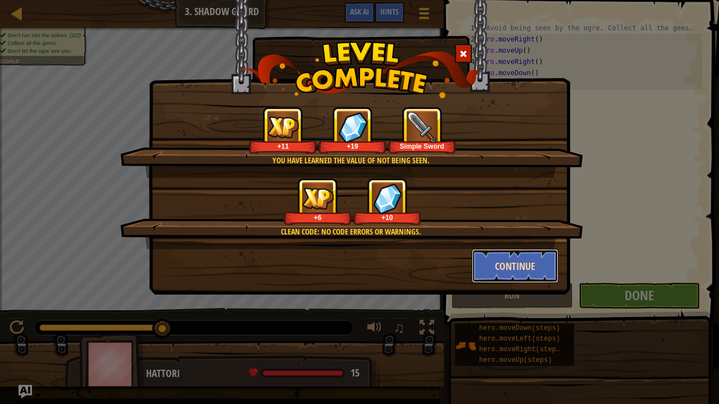
click at [497, 270] on button "Continue" at bounding box center [515, 266] width 87 height 34
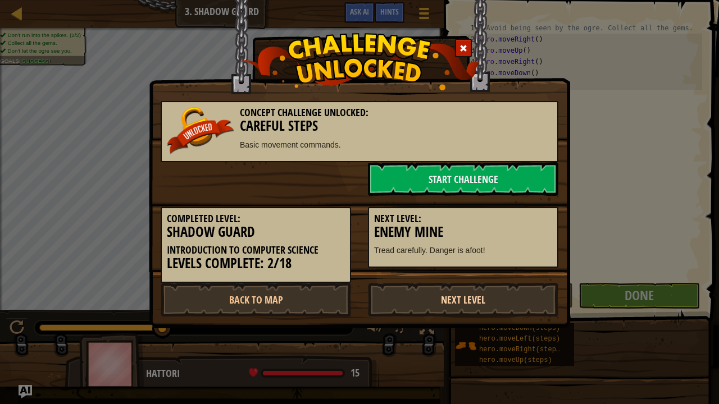
click at [463, 302] on link "Next Level" at bounding box center [463, 300] width 190 height 34
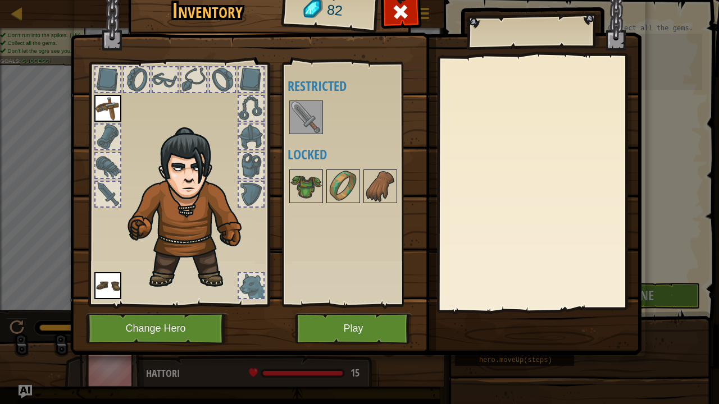
click at [292, 122] on img at bounding box center [305, 117] width 31 height 31
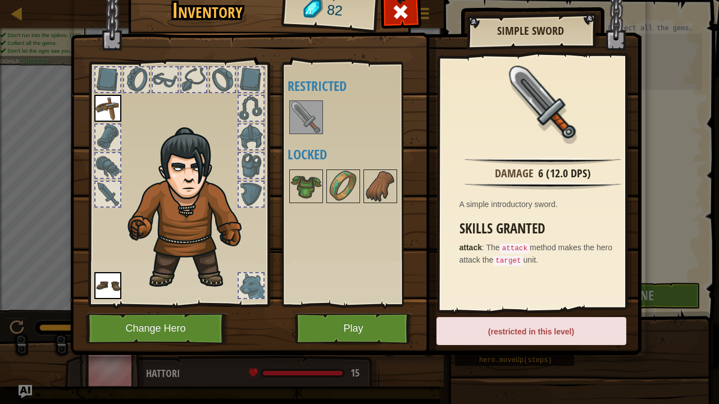
click at [319, 112] on img at bounding box center [305, 117] width 31 height 31
click at [374, 309] on button "Play" at bounding box center [353, 328] width 117 height 31
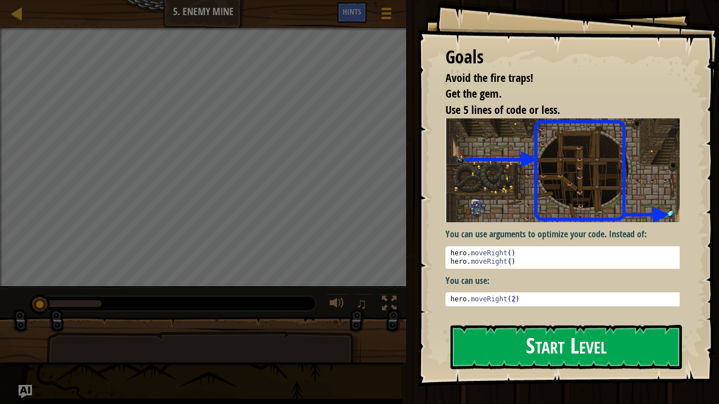
click at [524, 309] on button "Start Level" at bounding box center [565, 347] width 231 height 44
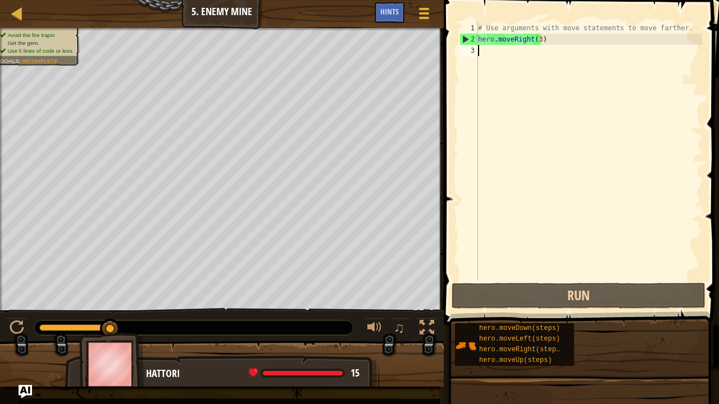
scroll to position [5, 0]
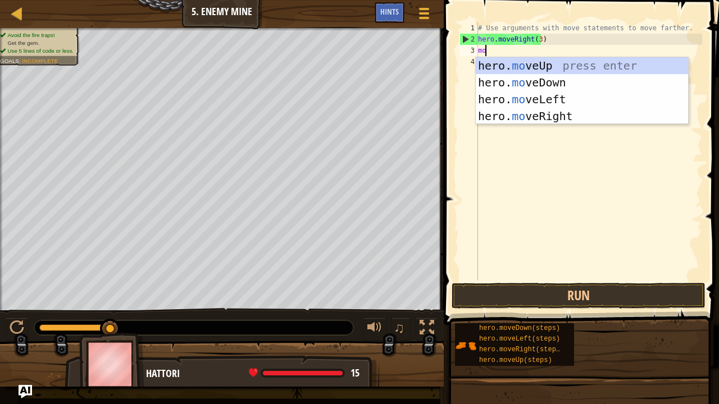
type textarea "move"
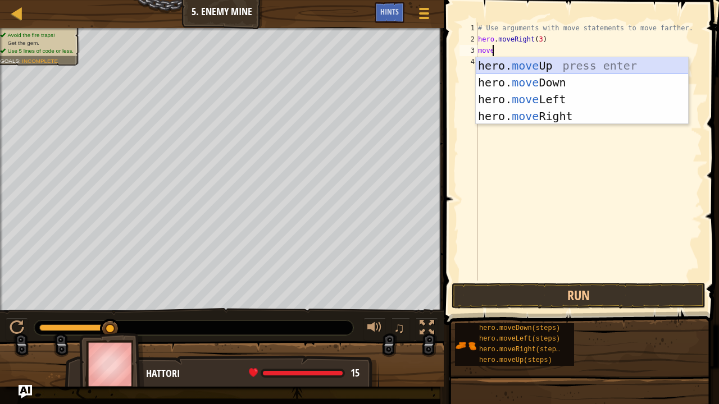
click at [526, 71] on div "hero. move Up press enter hero. move Down press enter hero. move Left press ent…" at bounding box center [582, 107] width 213 height 101
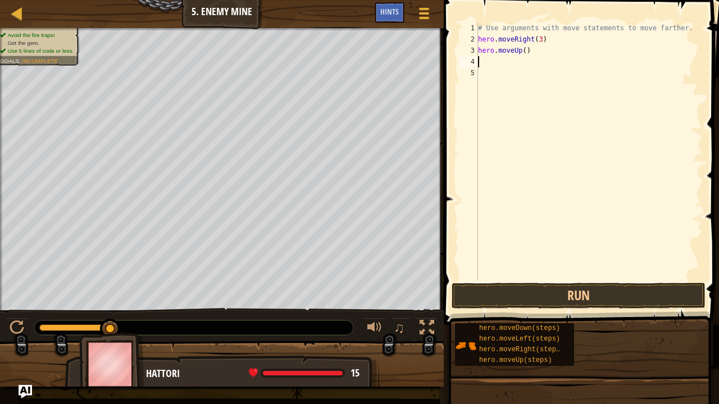
scroll to position [5, 0]
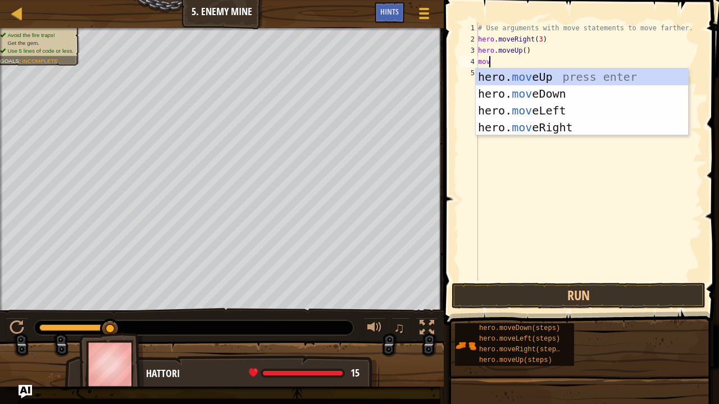
type textarea "move"
click at [560, 120] on div "hero. move Up press enter hero. move Down press enter hero. move Left press ent…" at bounding box center [582, 118] width 213 height 101
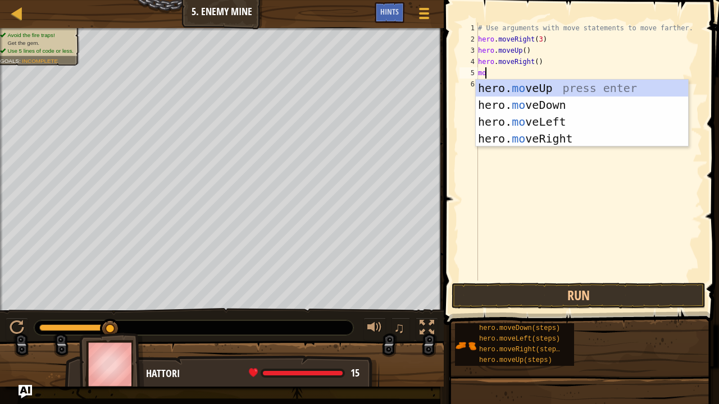
type textarea "move"
click at [524, 105] on div "hero. move Up press enter hero. move Down press enter hero. move Left press ent…" at bounding box center [582, 130] width 213 height 101
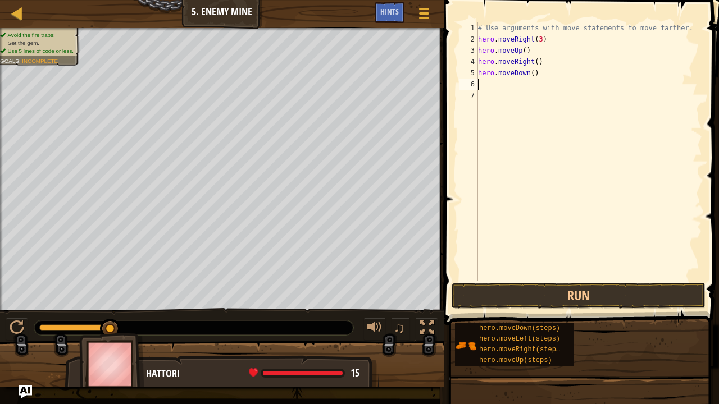
scroll to position [5, 0]
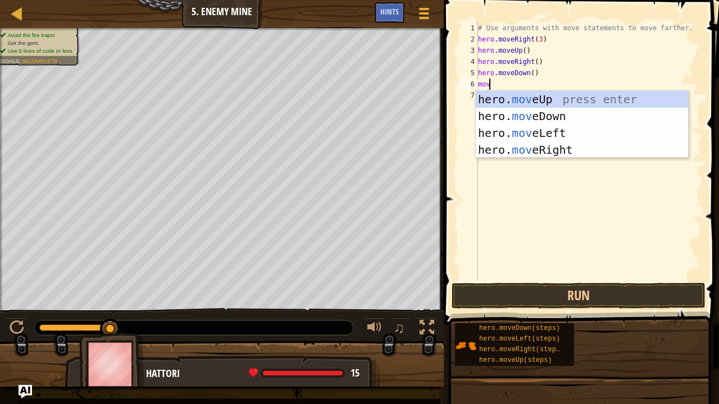
type textarea "move"
click at [497, 111] on div "hero. move Up press enter hero. move Down press enter hero. move Left press ent…" at bounding box center [582, 141] width 213 height 101
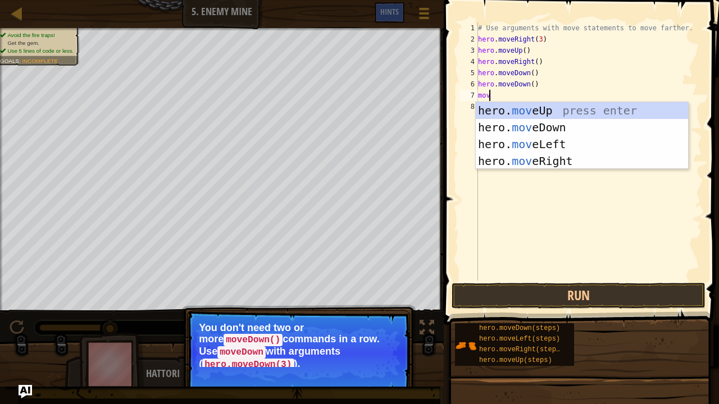
type textarea "move"
click at [520, 207] on div "# Use arguments with move statements to move farther. hero . moveRight ( 3 ) he…" at bounding box center [589, 162] width 226 height 281
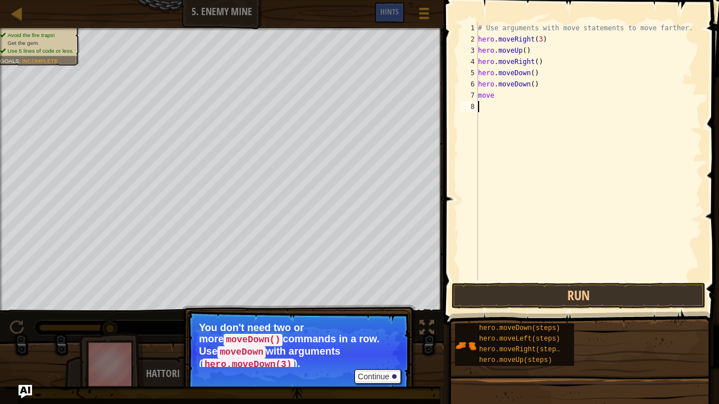
click at [521, 100] on div "# Use arguments with move statements to move farther. hero . moveRight ( 3 ) he…" at bounding box center [589, 162] width 226 height 281
type textarea "m"
type textarea "h"
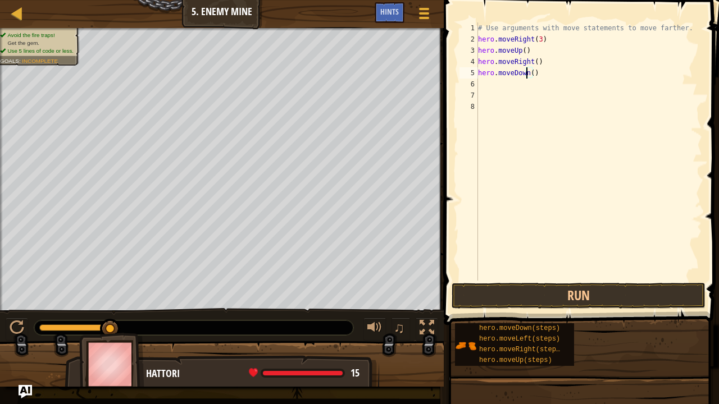
click at [527, 74] on div "# Use arguments with move statements to move farther. hero . moveRight ( 3 ) he…" at bounding box center [589, 162] width 226 height 281
type textarea "hero.moveDown(3)"
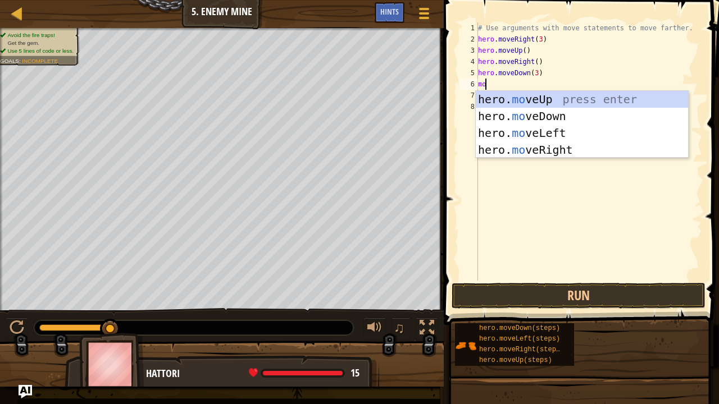
type textarea "move"
click at [590, 144] on div "hero. move Up press enter hero. move Down press enter hero. move Left press ent…" at bounding box center [582, 141] width 213 height 101
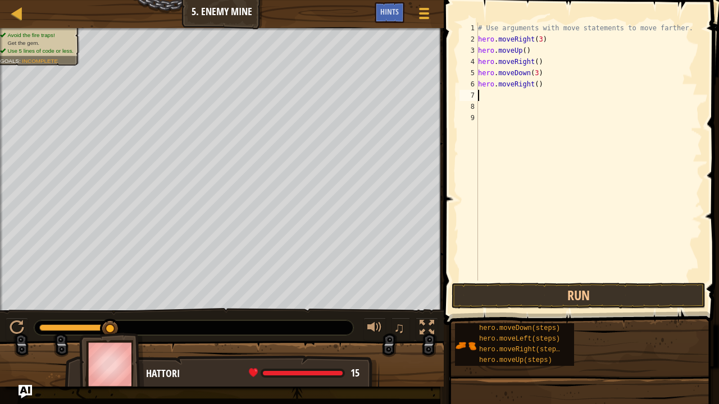
scroll to position [5, 0]
click at [533, 82] on div "# Use arguments with move statements to move farther. hero . moveRight ( 3 ) he…" at bounding box center [589, 162] width 226 height 281
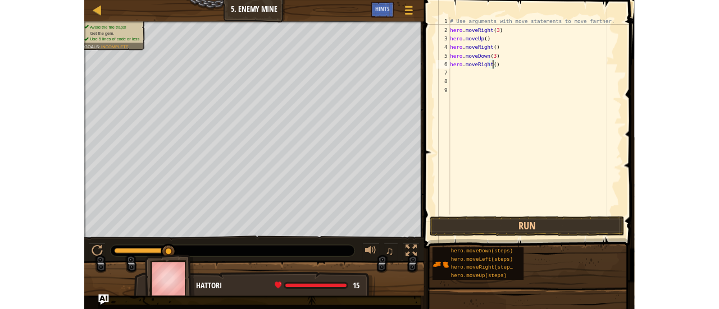
scroll to position [5, 4]
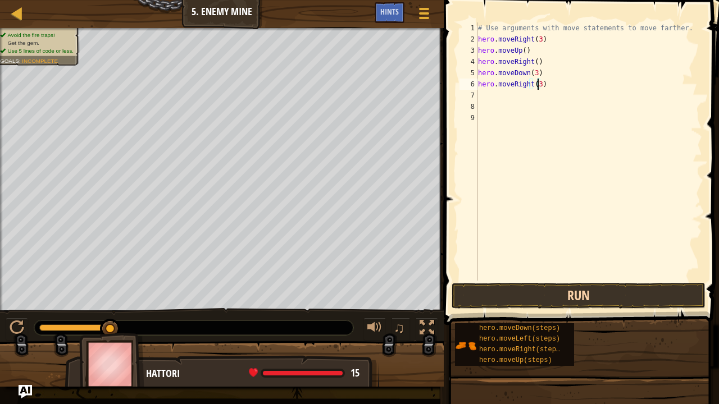
type textarea "hero.moveRight(3)"
click at [554, 301] on button "Run" at bounding box center [578, 296] width 254 height 26
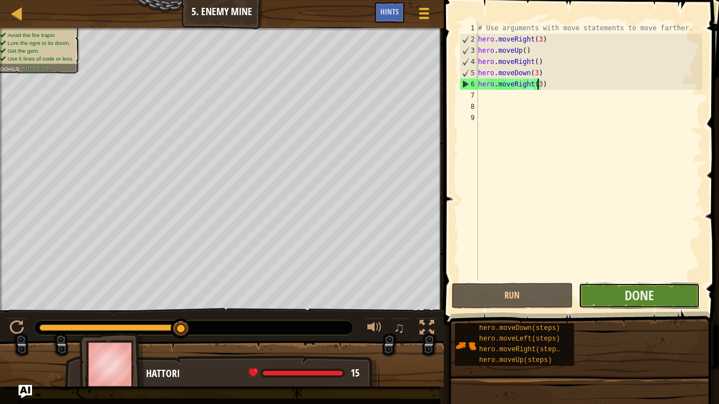
click at [696, 308] on button "Done" at bounding box center [638, 296] width 121 height 26
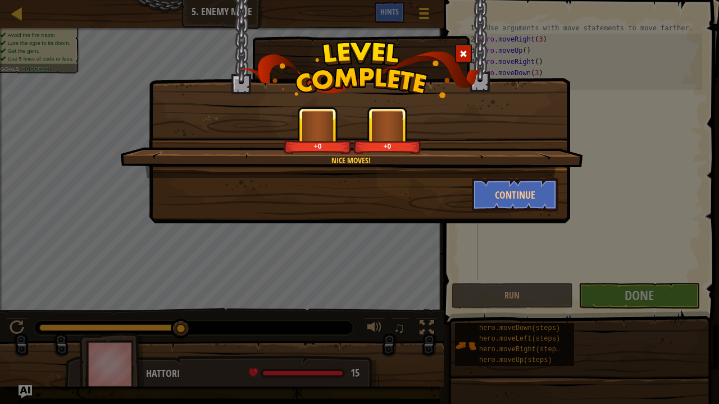
click at [677, 296] on div "Nice moves! +0 +0 Continue" at bounding box center [359, 202] width 719 height 404
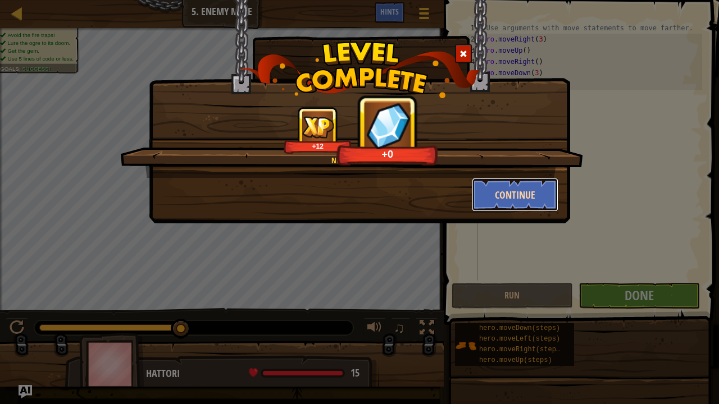
click at [533, 190] on button "Continue" at bounding box center [515, 195] width 87 height 34
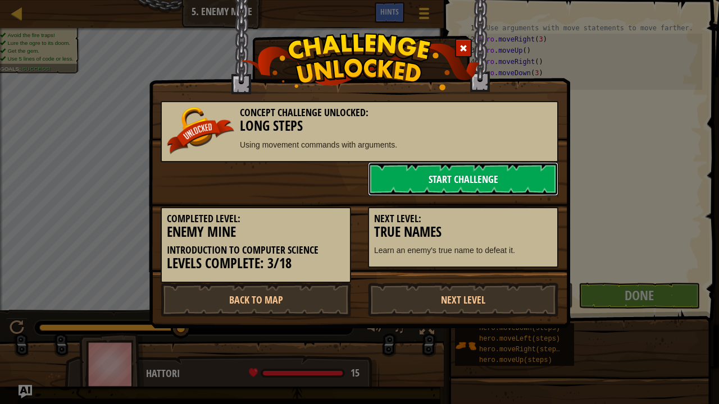
click at [533, 190] on link "Start Challenge" at bounding box center [463, 179] width 190 height 34
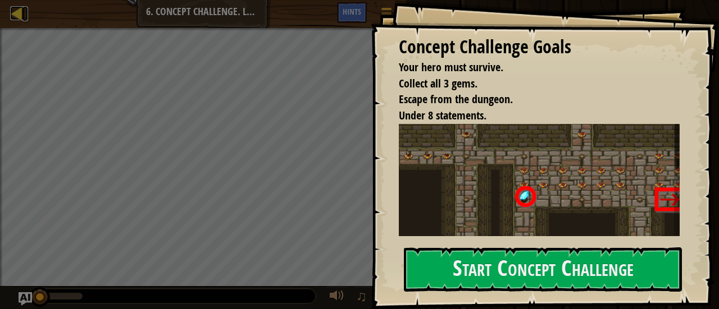
click at [19, 17] on div at bounding box center [17, 13] width 14 height 14
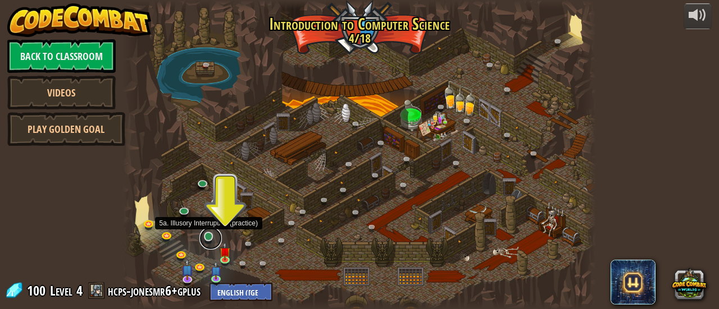
click at [202, 236] on link at bounding box center [210, 238] width 22 height 22
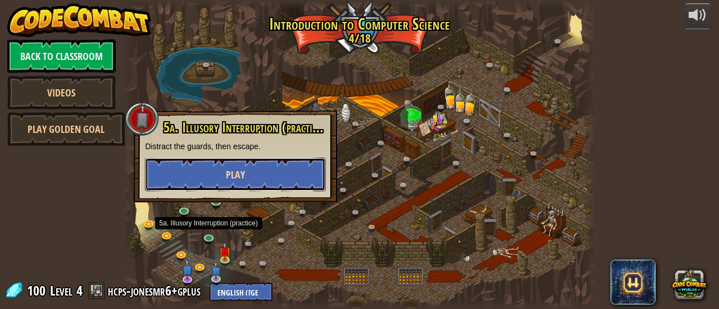
click at [221, 173] on button "Play" at bounding box center [235, 175] width 181 height 34
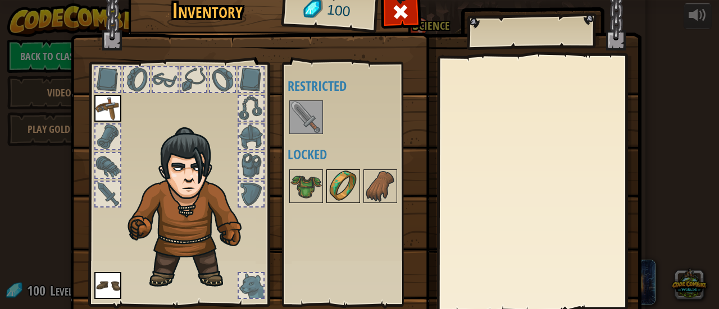
scroll to position [52, 0]
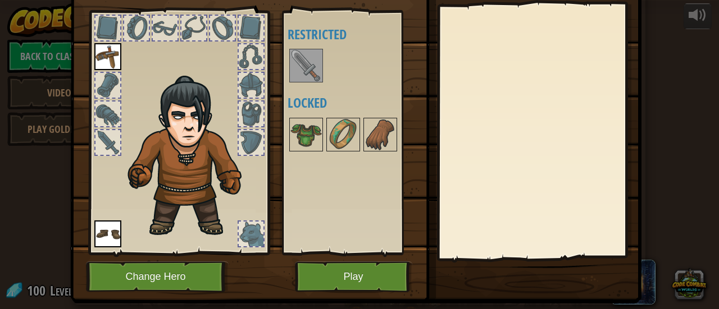
click at [317, 66] on div at bounding box center [306, 66] width 34 height 34
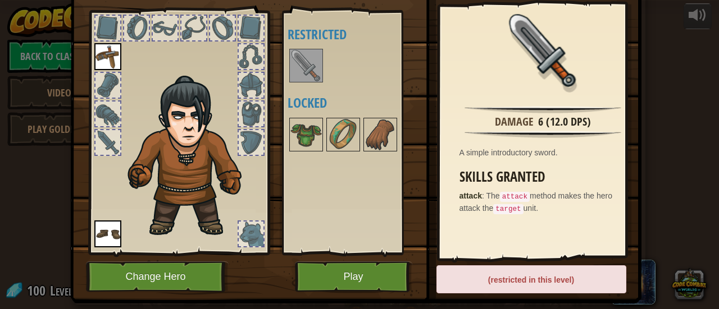
click at [310, 65] on img at bounding box center [305, 65] width 31 height 31
click at [422, 280] on img at bounding box center [355, 100] width 571 height 408
click at [336, 290] on button "Play" at bounding box center [353, 277] width 117 height 31
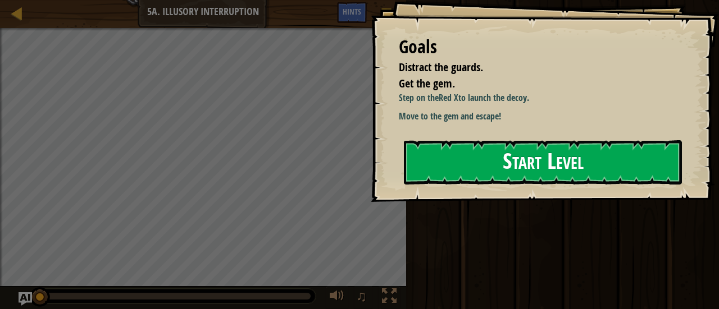
click at [536, 169] on button "Start Level" at bounding box center [543, 162] width 278 height 44
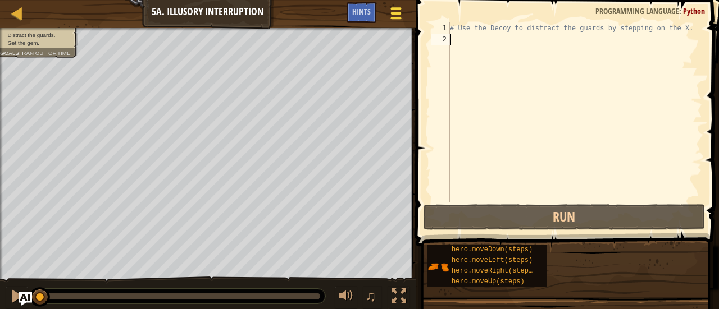
click at [405, 9] on button "Game Menu" at bounding box center [396, 16] width 30 height 28
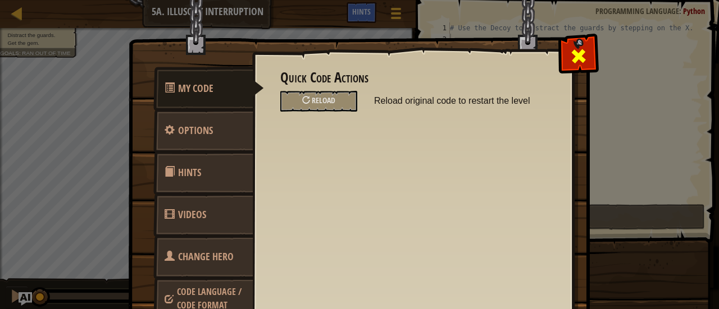
click at [560, 45] on div at bounding box center [577, 53] width 35 height 35
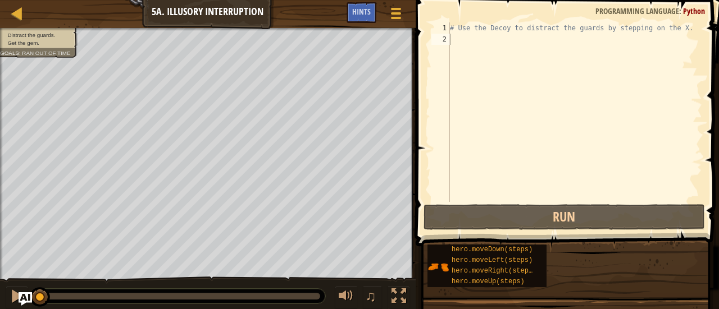
click at [9, 20] on div "Map Introduction to Computer Science 5a. Illusory Interruption Game Menu Done H…" at bounding box center [207, 14] width 415 height 28
click at [17, 17] on div at bounding box center [17, 13] width 14 height 14
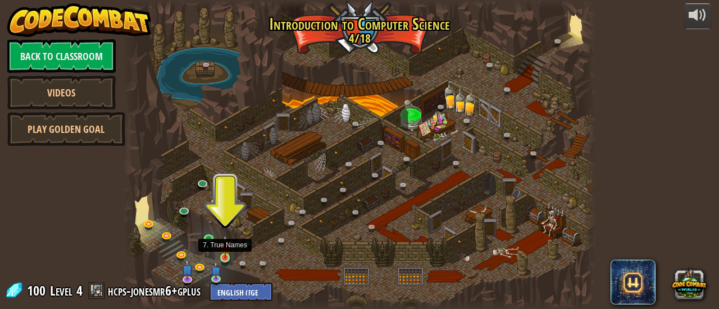
click at [229, 258] on img at bounding box center [225, 247] width 10 height 24
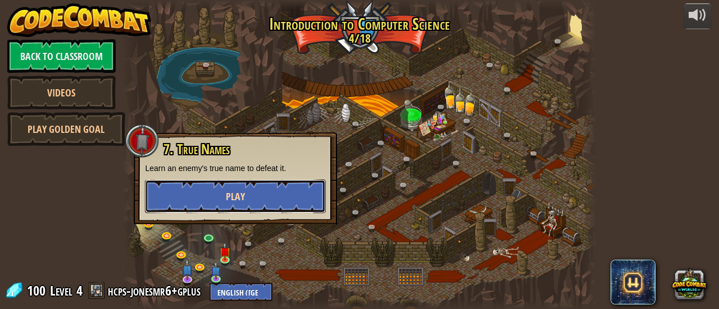
click at [244, 192] on span "Play" at bounding box center [235, 197] width 19 height 14
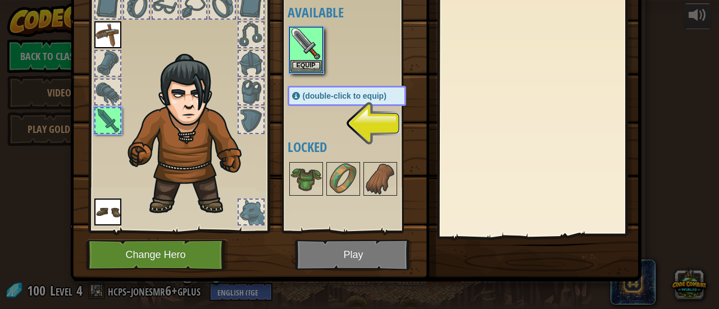
scroll to position [75, 0]
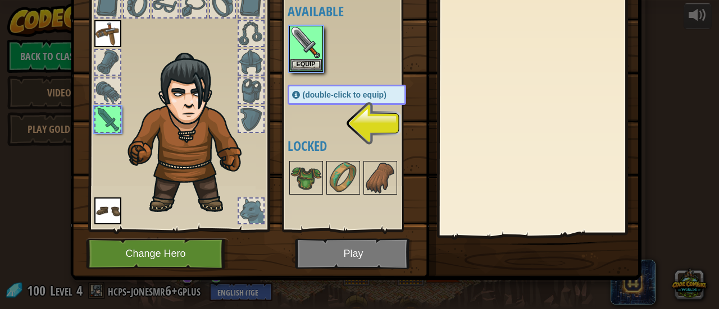
click at [239, 130] on div at bounding box center [251, 119] width 25 height 25
click at [256, 117] on div at bounding box center [251, 119] width 25 height 25
click at [330, 97] on span "(double-click to equip)" at bounding box center [345, 94] width 84 height 9
click at [298, 52] on img at bounding box center [305, 42] width 31 height 31
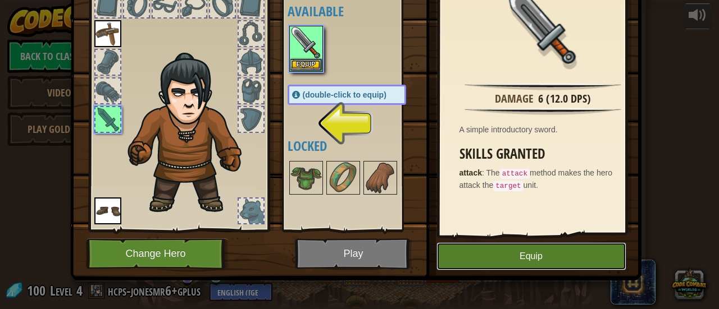
click at [499, 244] on button "Equip" at bounding box center [531, 257] width 190 height 28
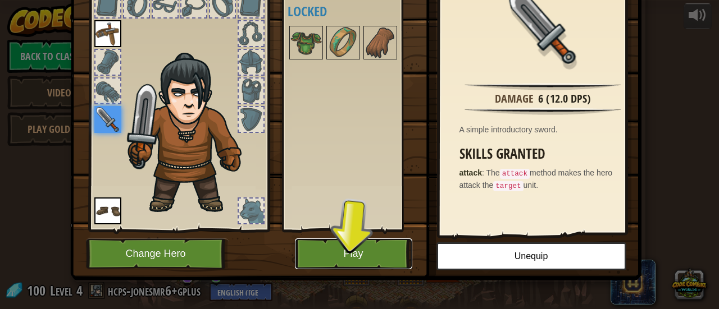
click at [348, 262] on button "Play" at bounding box center [353, 254] width 117 height 31
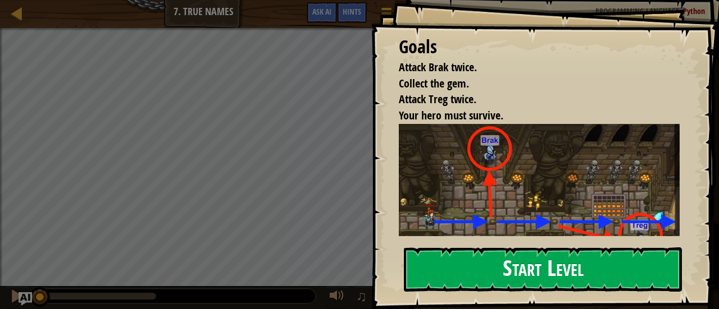
click at [460, 263] on button "Start Level" at bounding box center [543, 270] width 278 height 44
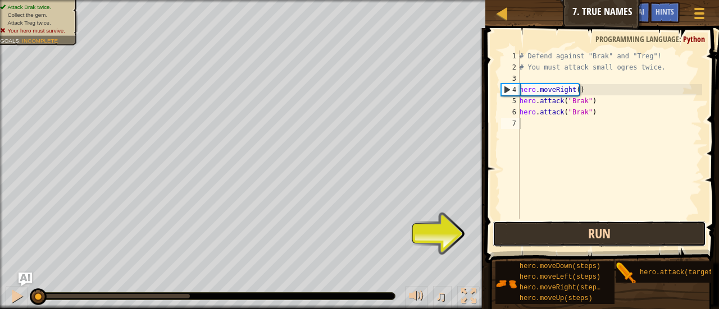
click at [576, 230] on button "Run" at bounding box center [598, 234] width 213 height 26
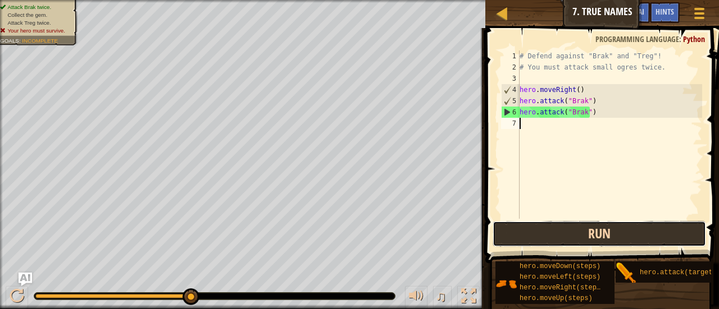
click at [600, 233] on button "Run" at bounding box center [598, 234] width 213 height 26
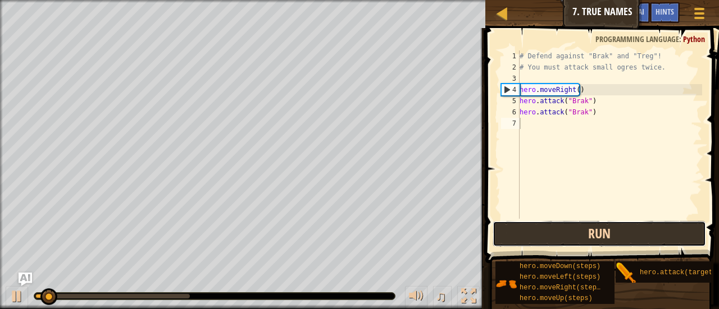
click at [600, 233] on button "Run" at bounding box center [598, 234] width 213 height 26
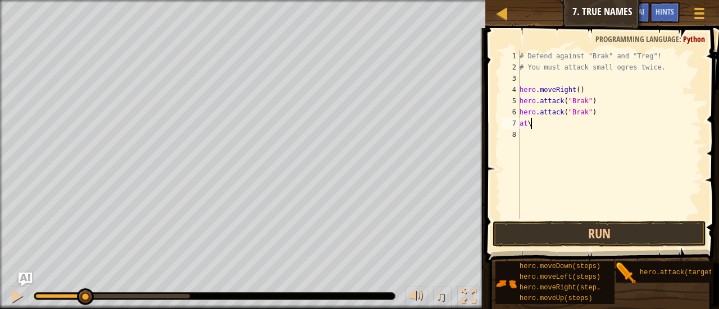
scroll to position [5, 0]
type textarea "a"
type textarea "hero.attack("treg)"
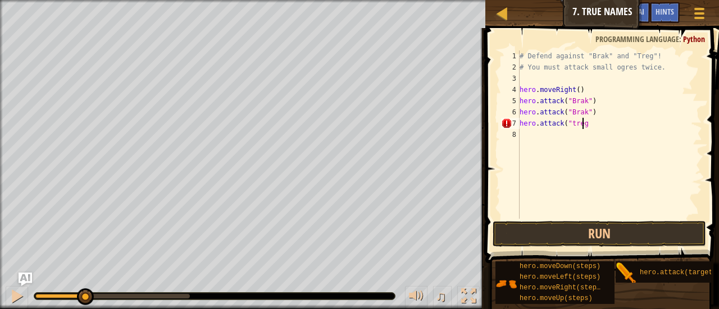
type textarea "hero.attack("treg)"
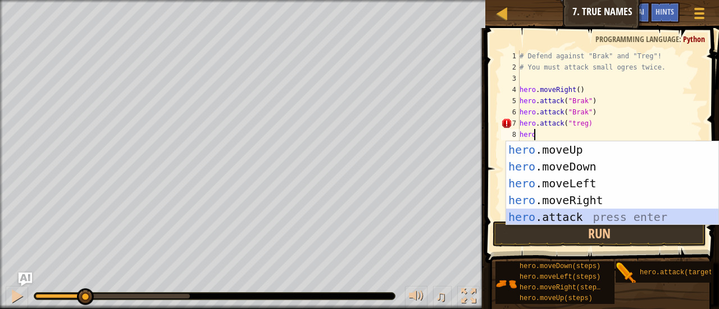
click at [640, 218] on div "hero .moveUp press enter hero .moveDown press enter hero .moveLeft press enter …" at bounding box center [612, 200] width 213 height 118
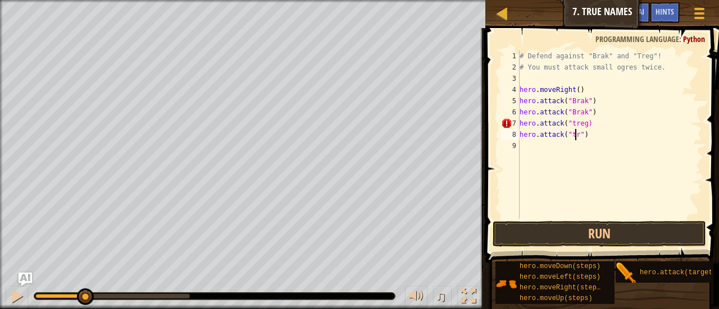
scroll to position [5, 4]
type textarea "hero.attack("treg")"
click at [540, 141] on div "# Defend against "Brak" and "Treg"! # You must attack small ogres twice. hero .…" at bounding box center [609, 146] width 185 height 191
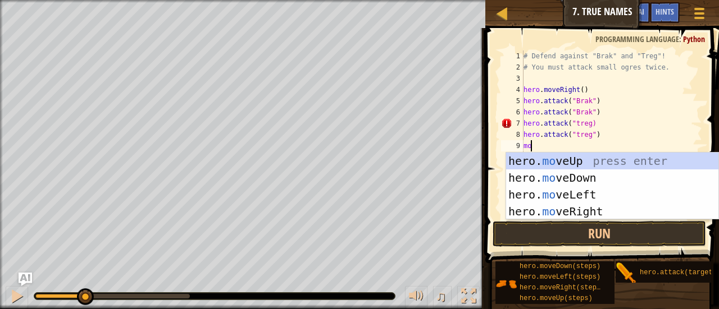
type textarea "move"
click at [582, 209] on div "hero. move Up press enter hero. move Down press enter hero. move Left press ent…" at bounding box center [612, 203] width 213 height 101
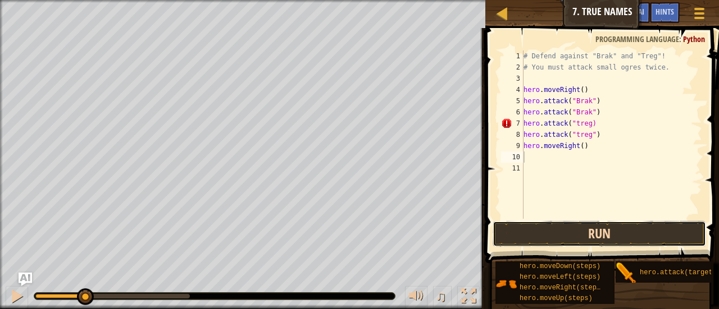
click at [623, 238] on button "Run" at bounding box center [598, 234] width 213 height 26
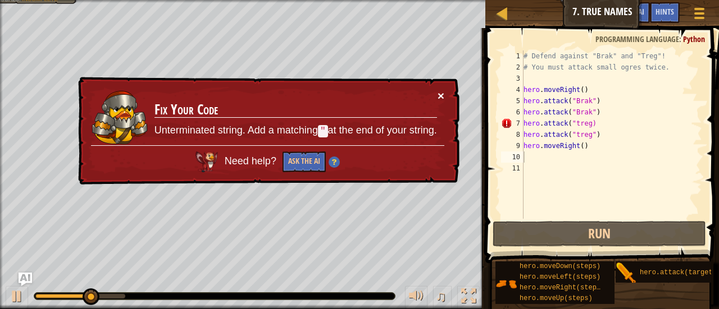
click at [441, 90] on button "×" at bounding box center [440, 96] width 7 height 12
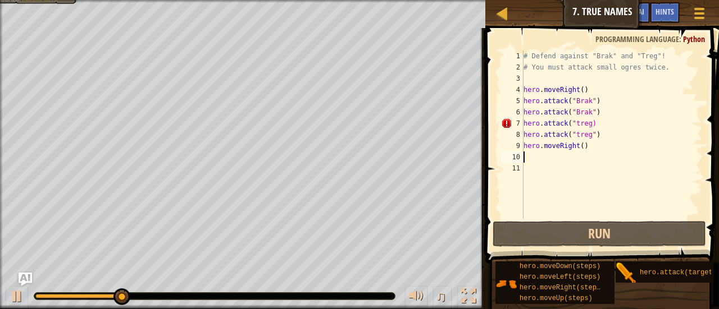
click at [584, 122] on div "# Defend against "Brak" and "Treg"! # You must attack small ogres twice. hero .…" at bounding box center [611, 146] width 181 height 191
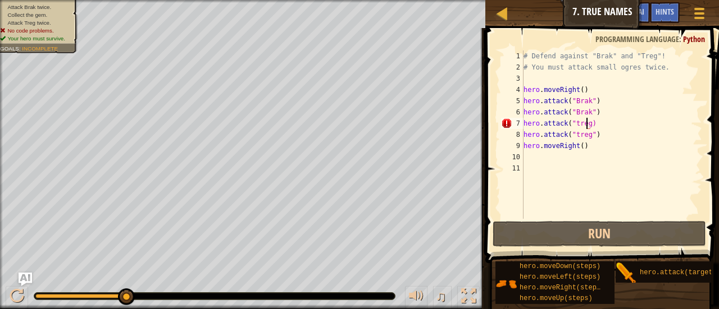
type textarea "hero.attack("treg")"
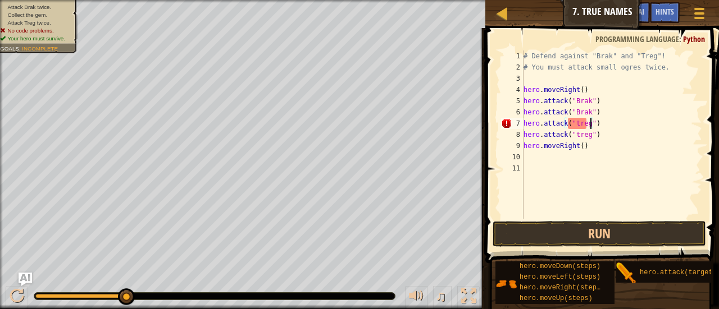
scroll to position [5, 5]
click at [605, 215] on div "# Defend against "Brak" and "Treg"! # You must attack small ogres twice. hero .…" at bounding box center [611, 146] width 181 height 191
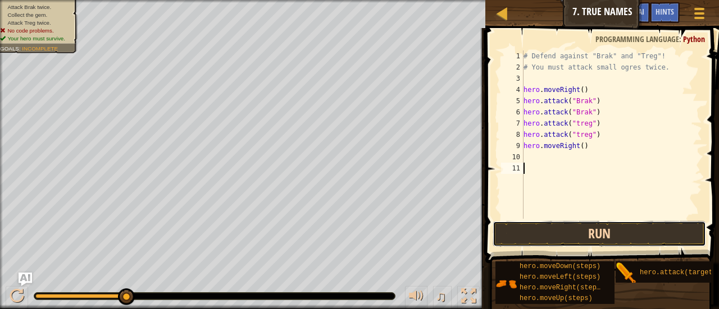
click at [610, 228] on button "Run" at bounding box center [598, 234] width 213 height 26
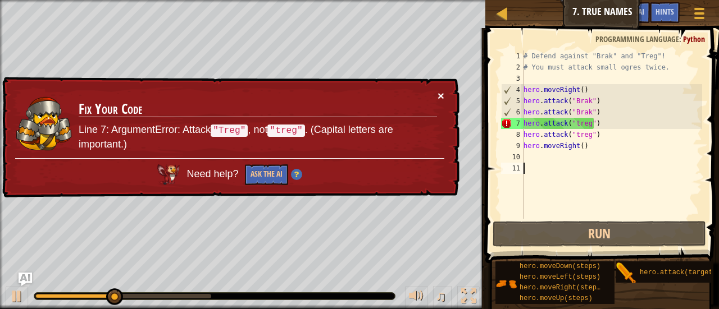
click at [440, 93] on button "×" at bounding box center [440, 96] width 7 height 12
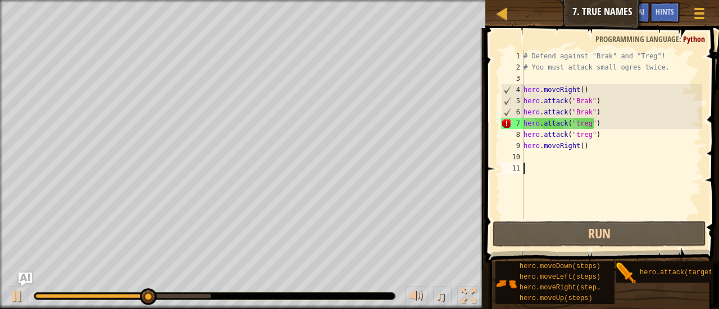
click at [574, 137] on div "# Defend against "Brak" and "Treg"! # You must attack small ogres twice. hero .…" at bounding box center [611, 146] width 181 height 191
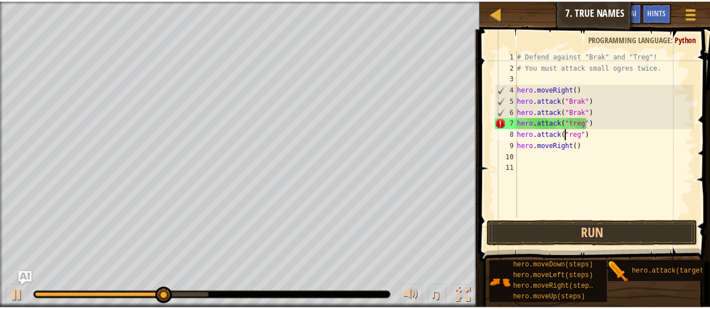
scroll to position [5, 4]
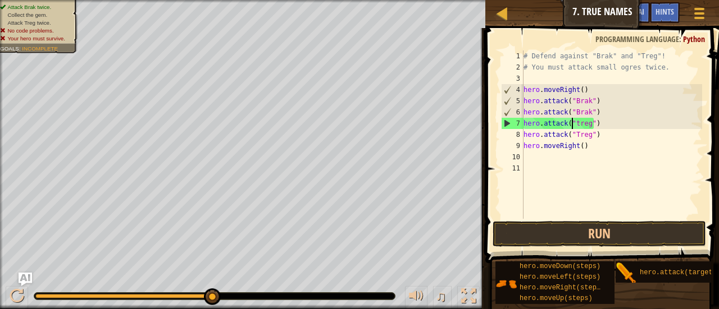
click at [570, 125] on div "# Defend against "Brak" and "Treg"! # You must attack small ogres twice. hero .…" at bounding box center [611, 146] width 181 height 191
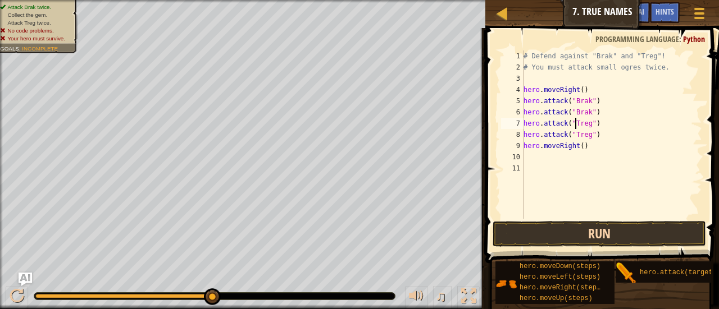
type textarea "hero.attack("Treg")"
click at [590, 230] on button "Run" at bounding box center [598, 234] width 213 height 26
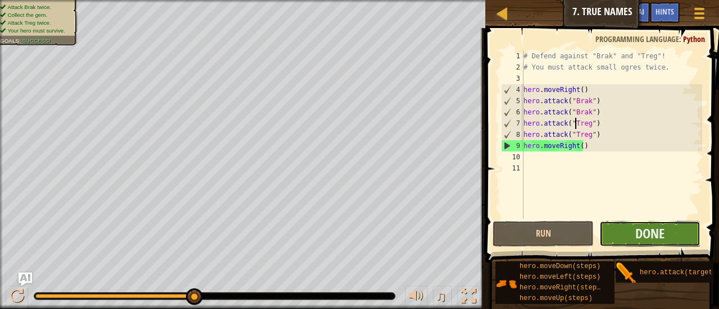
click at [631, 228] on button "Done" at bounding box center [649, 234] width 101 height 26
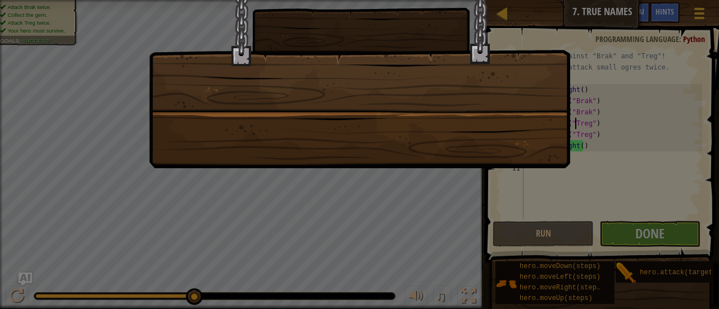
click at [517, 125] on div at bounding box center [359, 70] width 421 height 197
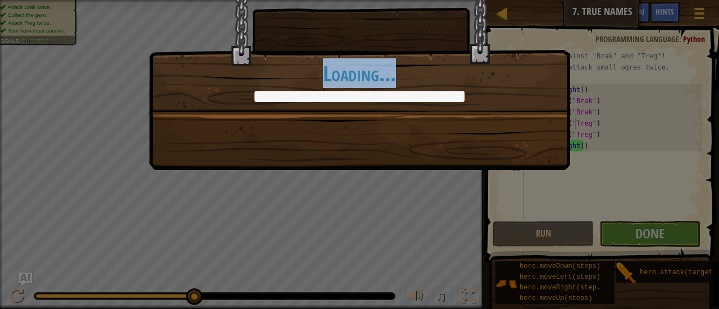
click at [431, 105] on div "Brak and Treg have learned not to mess with you. +0 +0 Clean code: no code erro…" at bounding box center [359, 42] width 421 height 143
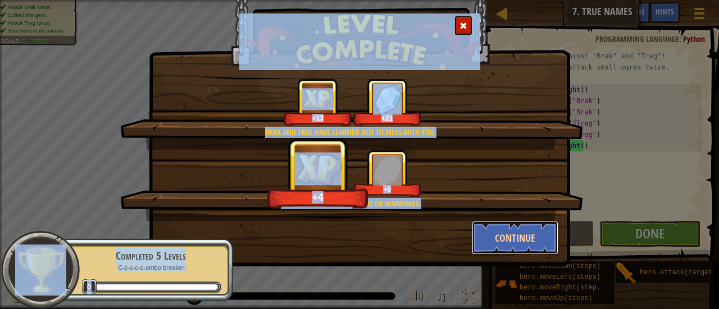
click at [520, 235] on button "Continue" at bounding box center [515, 238] width 87 height 34
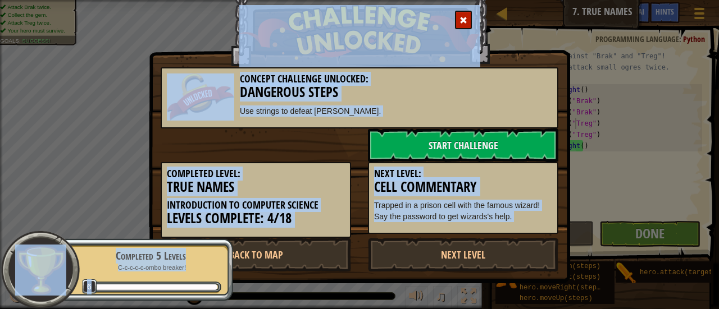
click at [520, 235] on div "Completed Level: True Names Introduction to Computer Science Levels Complete: 4…" at bounding box center [359, 200] width 414 height 76
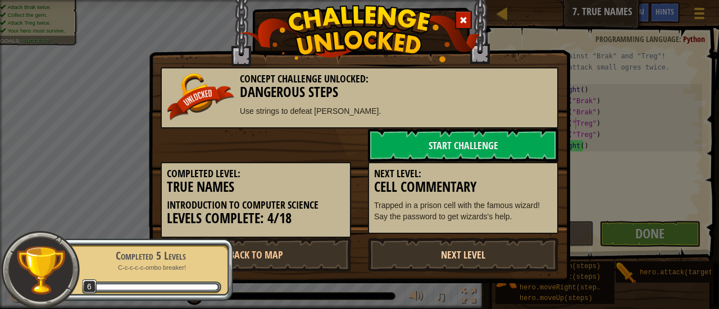
click at [441, 268] on link "Next Level" at bounding box center [463, 255] width 190 height 34
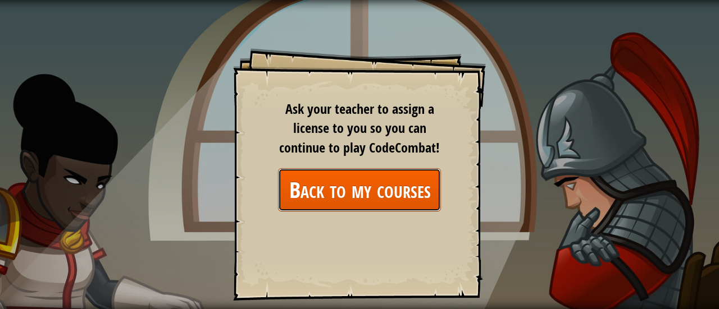
click at [349, 189] on link "Back to my courses" at bounding box center [359, 189] width 163 height 43
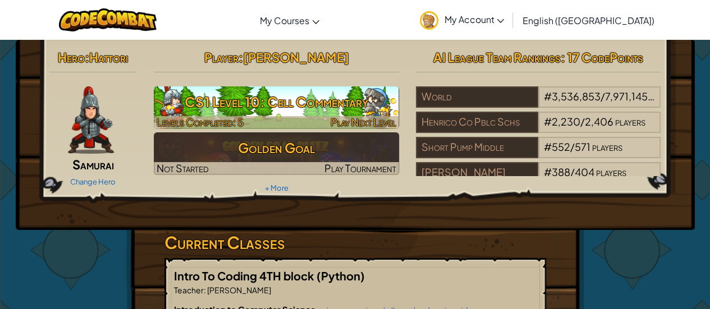
click at [327, 113] on h3 "CS1 Level 10: Cell Commentary" at bounding box center [276, 101] width 245 height 25
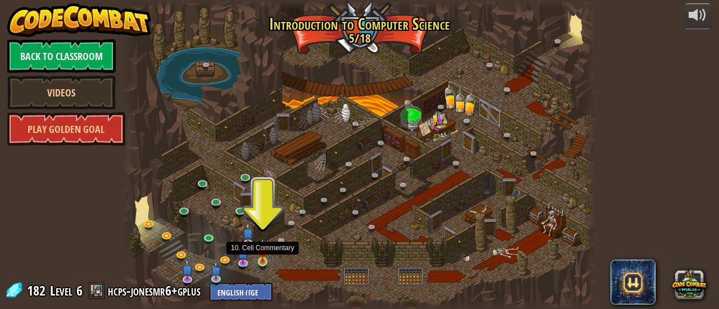
click at [266, 252] on img at bounding box center [262, 251] width 10 height 24
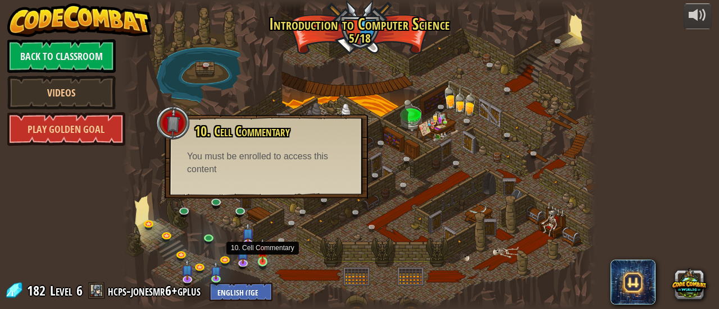
click at [266, 252] on img at bounding box center [262, 251] width 10 height 24
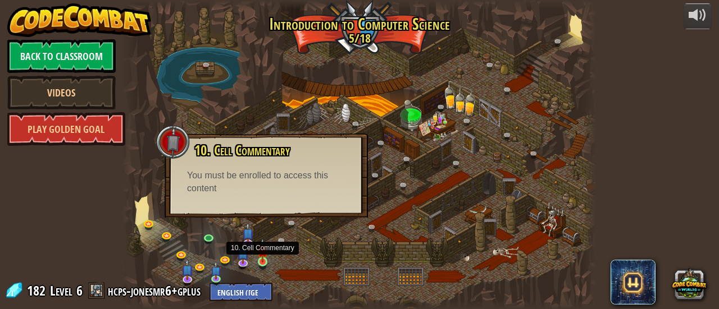
click at [266, 252] on img at bounding box center [262, 251] width 10 height 24
click at [262, 241] on div at bounding box center [358, 154] width 473 height 309
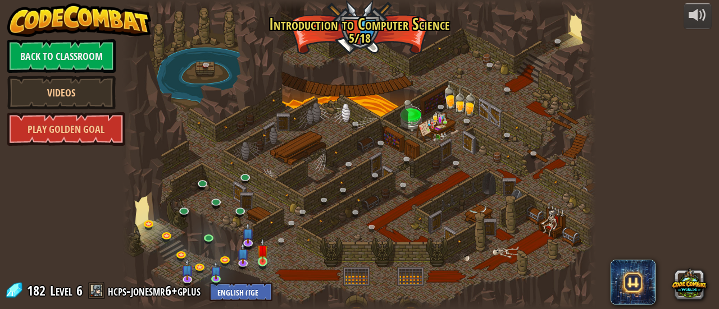
click at [263, 245] on img at bounding box center [262, 251] width 10 height 24
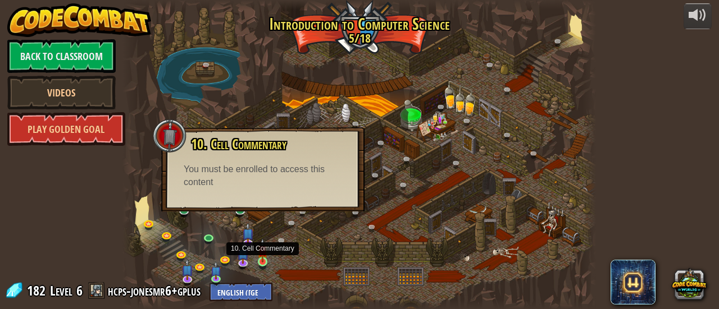
click at [265, 262] on img at bounding box center [262, 251] width 10 height 24
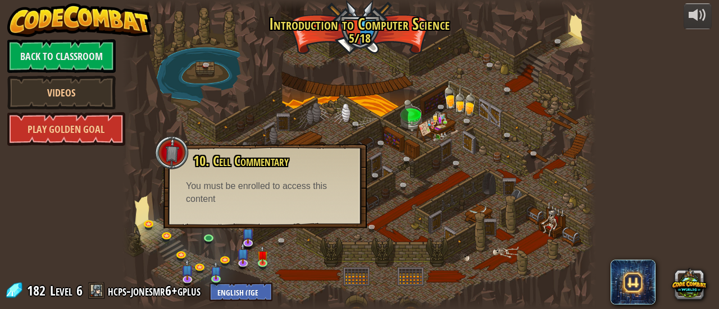
click at [231, 220] on div "10. Cell Commentary Trapped in a prison cell with the famous wizard! Say the pa…" at bounding box center [264, 186] width 203 height 84
click at [232, 232] on div at bounding box center [358, 154] width 473 height 309
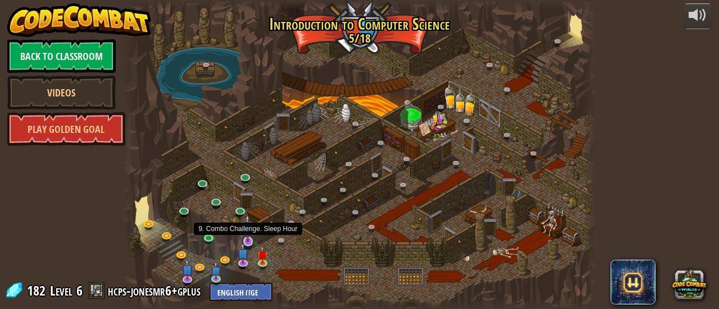
click at [247, 235] on img at bounding box center [247, 228] width 12 height 28
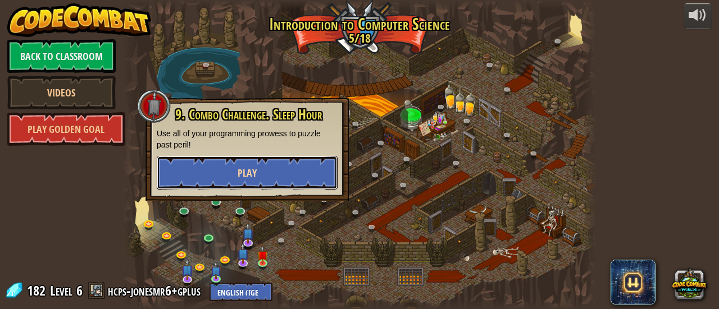
click at [258, 181] on button "Play" at bounding box center [247, 173] width 181 height 34
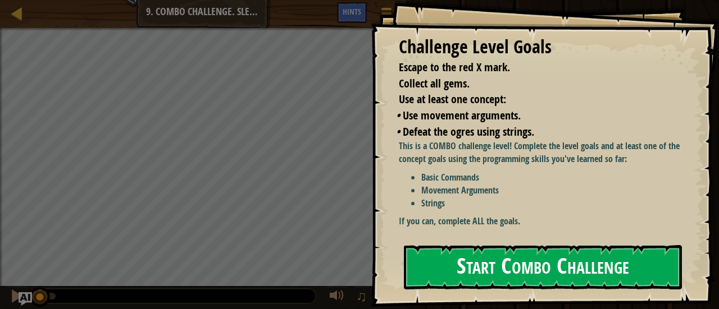
click at [504, 266] on button "Start Combo Challenge" at bounding box center [543, 267] width 278 height 44
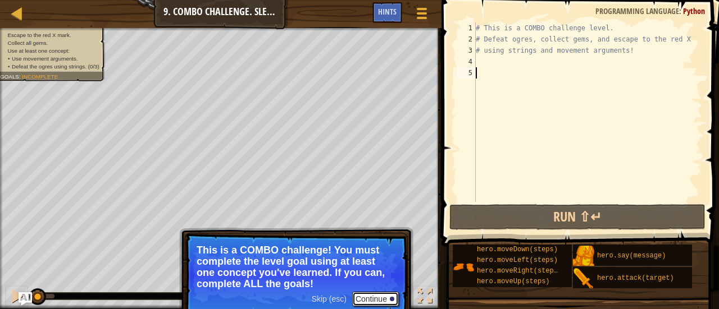
click at [375, 293] on button "Continue" at bounding box center [375, 299] width 47 height 15
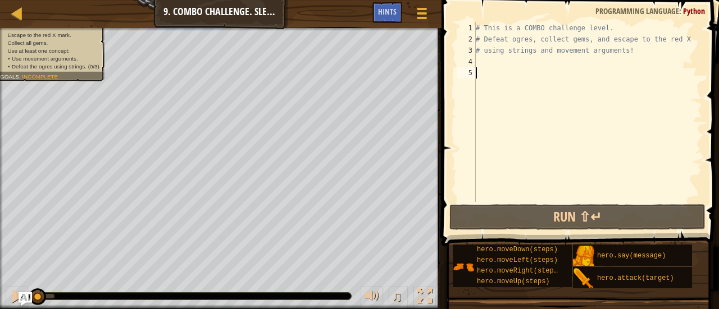
click at [625, 54] on div "# This is a COMBO challenge level. # Defeat [PERSON_NAME], collect gems, and es…" at bounding box center [587, 123] width 229 height 202
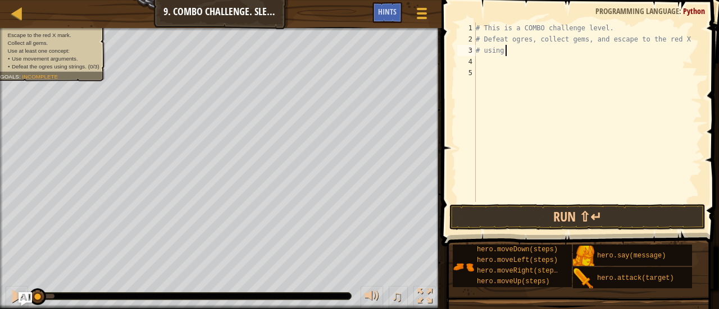
scroll to position [5, 1]
type textarea "#"
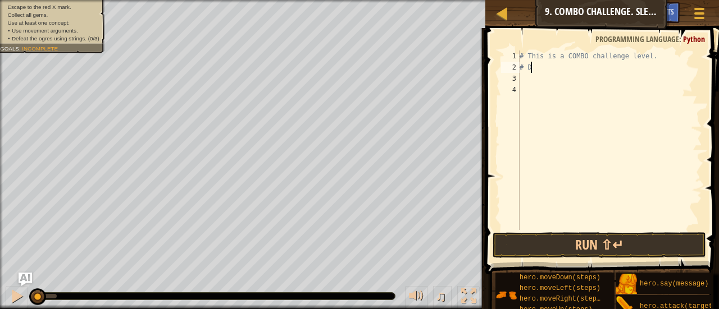
type textarea "#"
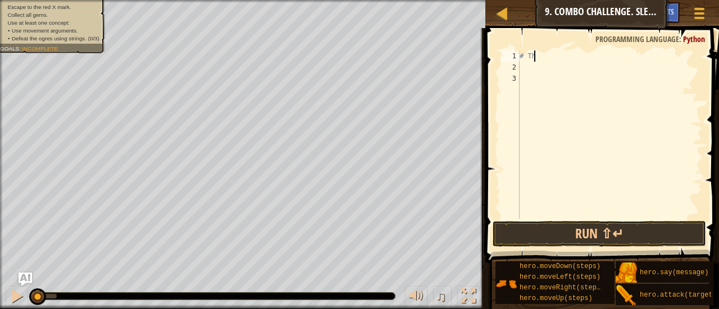
type textarea "#"
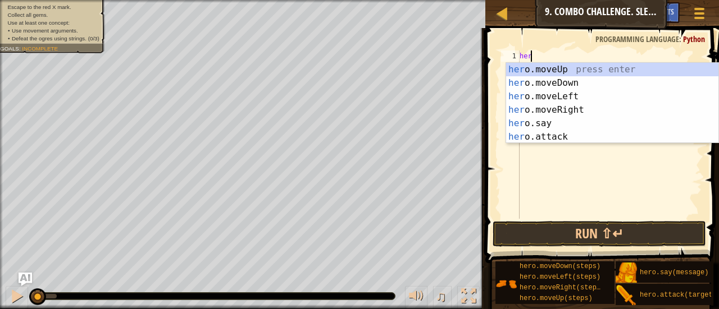
type textarea "hero"
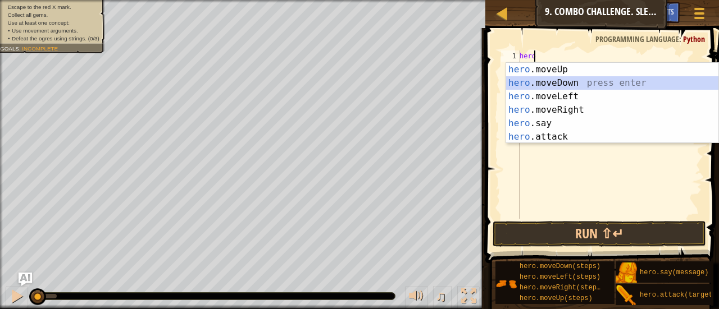
click at [569, 80] on div "hero .moveUp press enter hero .moveDown press enter hero .moveLeft press enter …" at bounding box center [612, 117] width 213 height 108
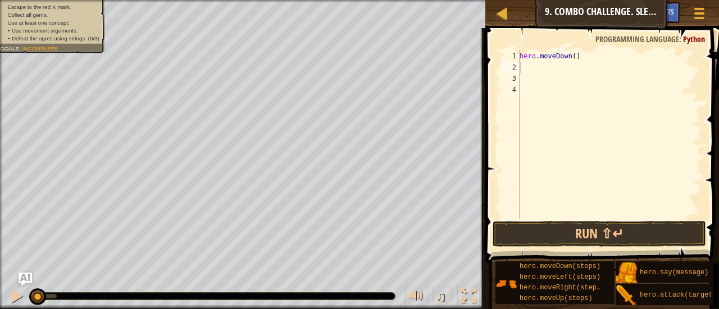
drag, startPoint x: 102, startPoint y: 26, endPoint x: 75, endPoint y: 30, distance: 27.2
click at [75, 30] on div "Escape to the red X mark. Collect all gems. Use at least one concept: • Use mov…" at bounding box center [50, 22] width 101 height 39
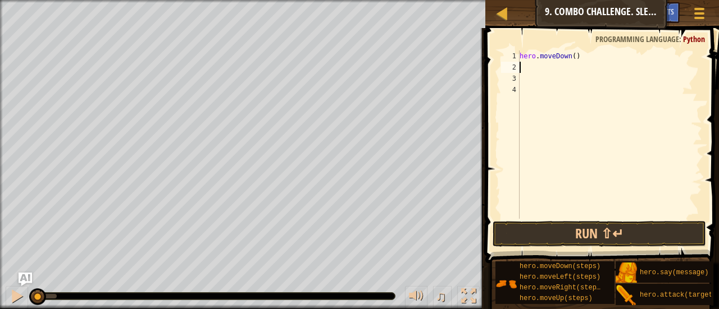
click at [537, 72] on div "hero . moveDown ( )" at bounding box center [609, 146] width 185 height 191
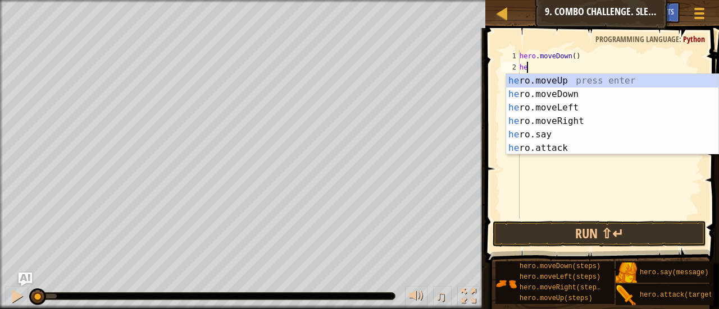
type textarea "hero"
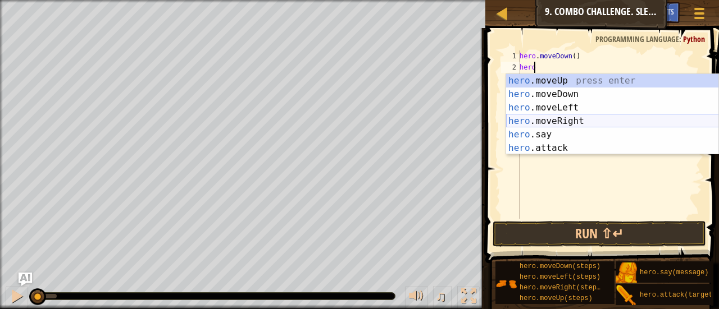
click at [582, 122] on div "hero .moveUp press enter hero .moveDown press enter hero .moveLeft press enter …" at bounding box center [612, 128] width 213 height 108
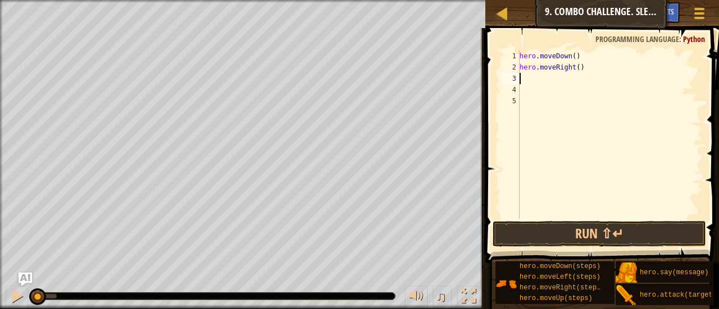
click at [574, 68] on div "hero . moveDown ( ) hero . moveRight ( )" at bounding box center [609, 146] width 185 height 191
type textarea "hero.moveRight(2)"
click at [552, 80] on div "hero . moveDown ( ) hero . moveRight ( 2 )" at bounding box center [609, 146] width 185 height 191
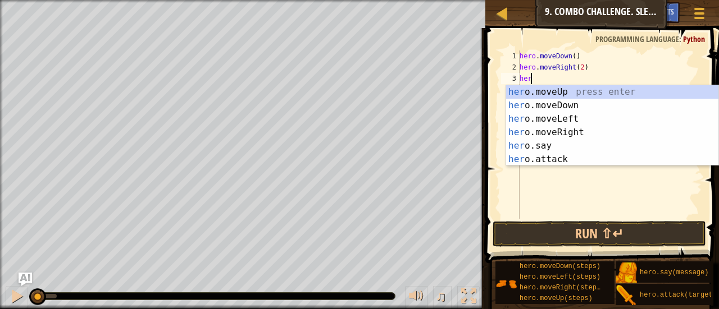
scroll to position [5, 0]
type textarea "hero"
click at [563, 92] on div "hero .moveUp press enter hero .moveDown press enter hero .moveLeft press enter …" at bounding box center [612, 139] width 213 height 108
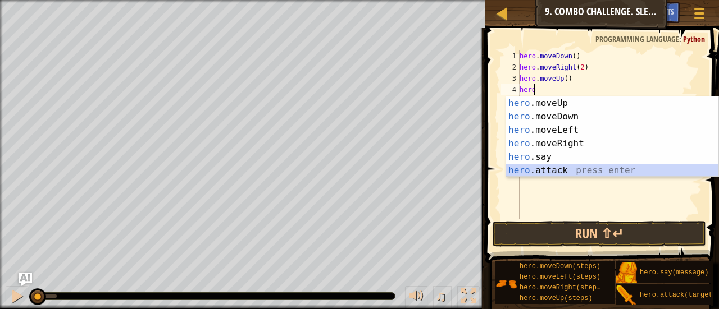
click at [535, 171] on div "hero .moveUp press enter hero .moveDown press enter hero .moveLeft press enter …" at bounding box center [612, 151] width 213 height 108
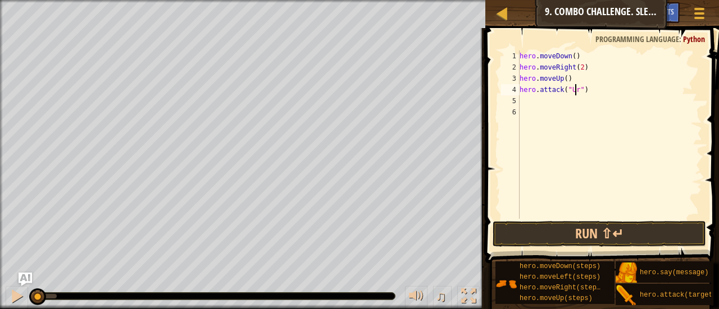
scroll to position [5, 4]
type textarea "hero.attack("Uras")"
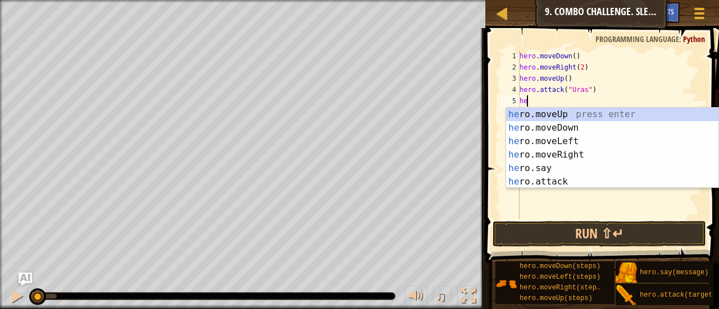
scroll to position [5, 0]
click at [587, 181] on div "hero .moveUp press enter hero .moveDown press enter hero .moveLeft press enter …" at bounding box center [612, 162] width 213 height 108
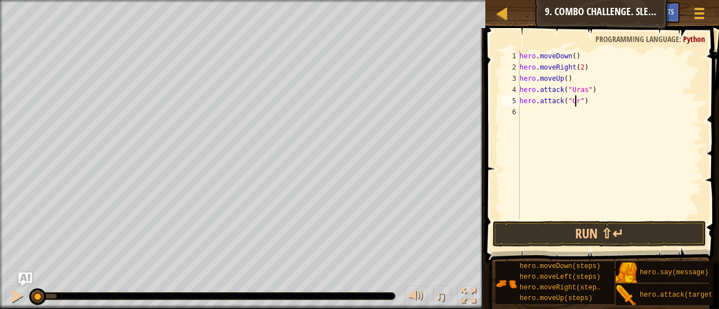
scroll to position [5, 4]
type textarea "hero.attack("Uras")"
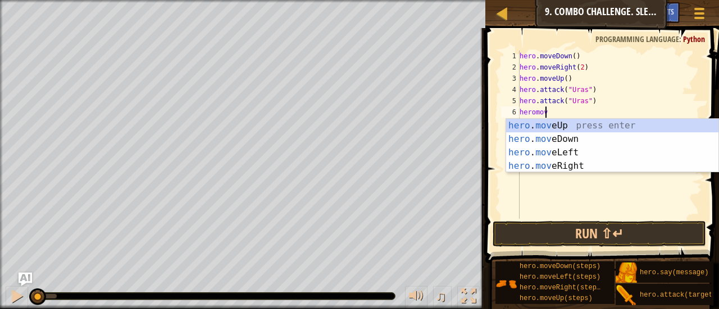
scroll to position [5, 2]
type textarea "hero"
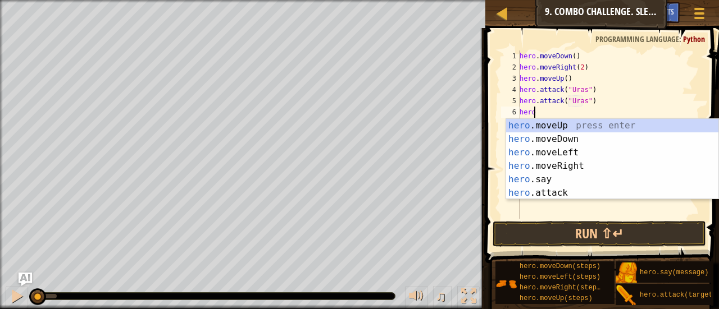
scroll to position [5, 1]
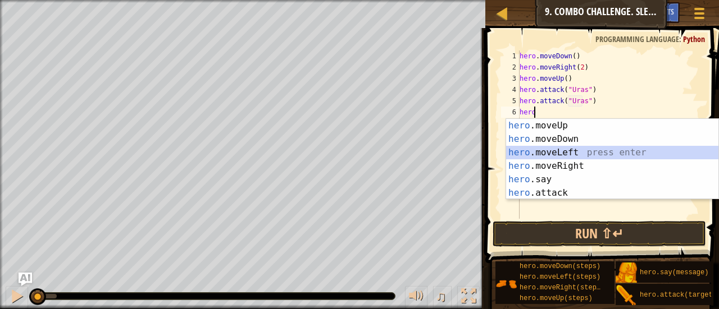
drag, startPoint x: 557, startPoint y: 154, endPoint x: 528, endPoint y: 152, distance: 28.7
click at [528, 152] on div "hero .moveUp press enter hero .moveDown press enter hero .moveLeft press enter …" at bounding box center [612, 173] width 213 height 108
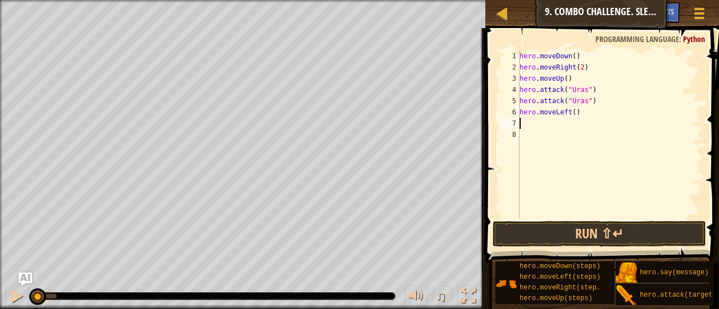
scroll to position [5, 0]
click at [573, 114] on div "hero . moveDown ( ) hero . moveRight ( 2 ) hero . moveUp ( ) hero . attack ( "U…" at bounding box center [609, 146] width 185 height 191
click at [584, 234] on button "Run ⇧↵" at bounding box center [598, 234] width 213 height 26
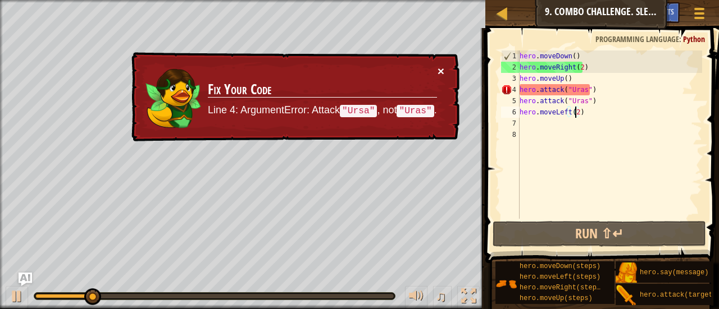
click at [444, 72] on button "×" at bounding box center [440, 71] width 7 height 12
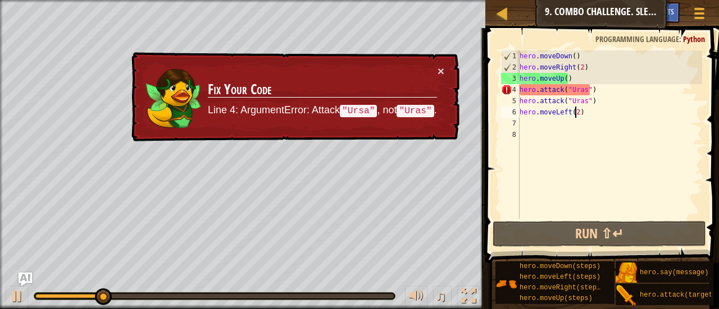
click at [576, 102] on div "hero . moveDown ( ) hero . moveRight ( 2 ) hero . moveUp ( ) hero . attack ( "U…" at bounding box center [609, 146] width 185 height 191
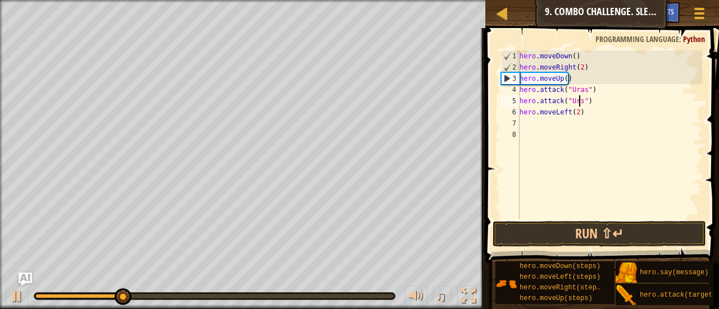
scroll to position [5, 4]
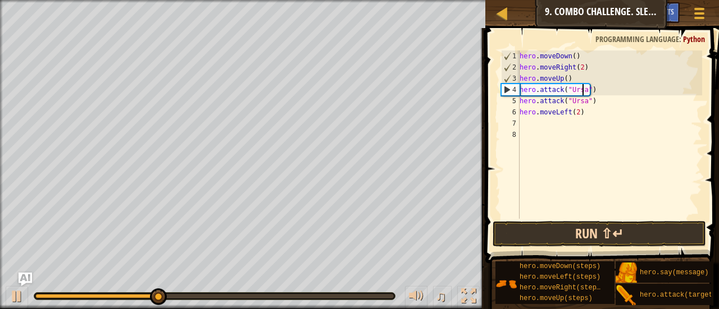
type textarea "hero.attack("Ursa")"
click at [587, 234] on button "Run ⇧↵" at bounding box center [598, 234] width 213 height 26
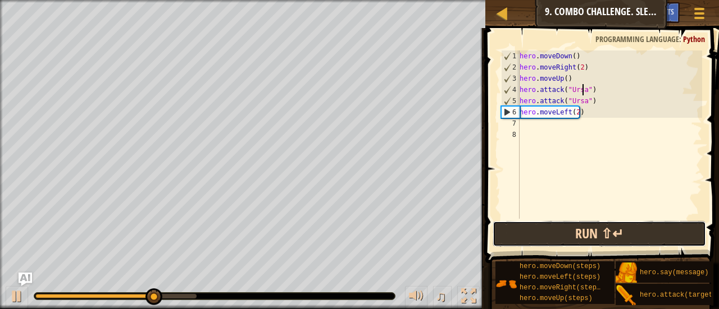
click at [587, 234] on button "Run ⇧↵" at bounding box center [598, 234] width 213 height 26
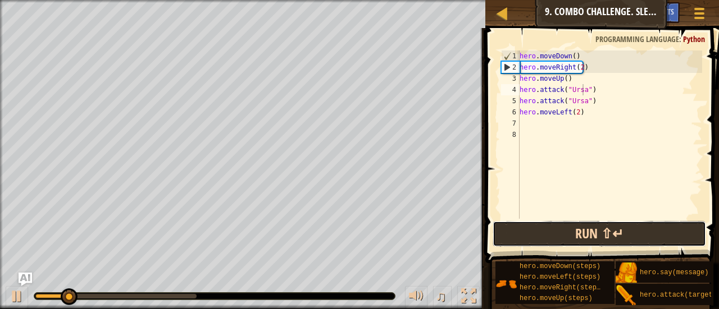
click at [572, 226] on button "Run ⇧↵" at bounding box center [598, 234] width 213 height 26
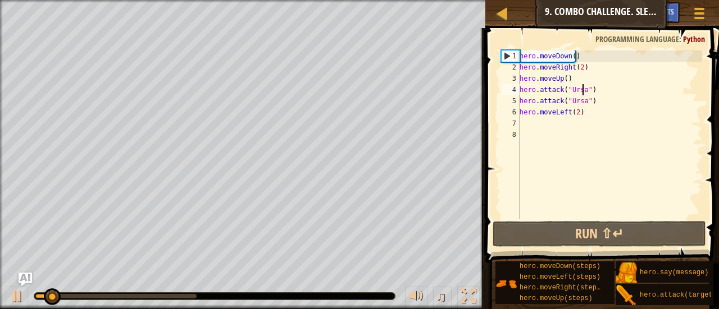
click at [587, 126] on div "hero . moveDown ( ) hero . moveRight ( 2 ) hero . moveUp ( ) hero . attack ( "U…" at bounding box center [609, 146] width 185 height 191
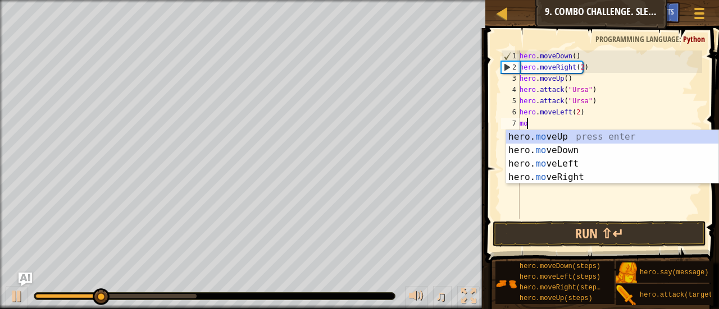
scroll to position [5, 0]
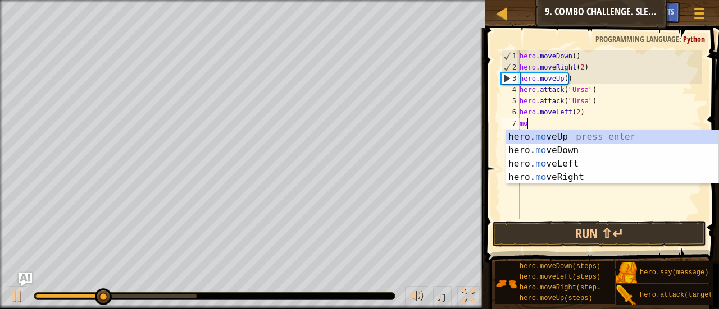
type textarea "m"
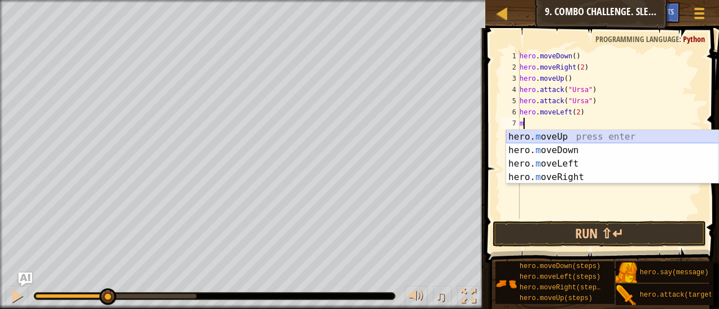
click at [555, 134] on div "hero. m oveUp press enter hero. m oveDown press enter hero. m oveLeft press ent…" at bounding box center [612, 170] width 213 height 81
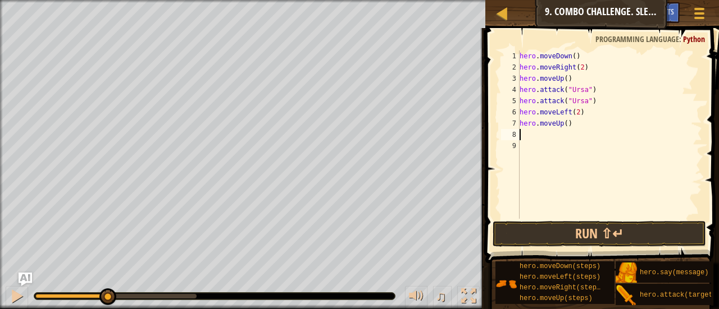
click at [564, 125] on div "hero . moveDown ( ) hero . moveRight ( 2 ) hero . moveUp ( ) hero . attack ( "U…" at bounding box center [609, 146] width 185 height 191
type textarea "hero.moveUp()"
click at [526, 133] on div "hero . moveDown ( ) hero . moveRight ( 2 ) hero . moveUp ( ) hero . attack ( "U…" at bounding box center [609, 146] width 185 height 191
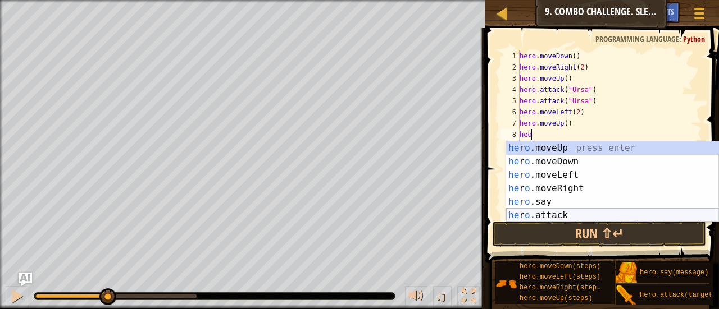
click at [549, 215] on div "he r o .moveUp press enter he r o .moveDown press enter he r o .moveLeft press …" at bounding box center [612, 195] width 213 height 108
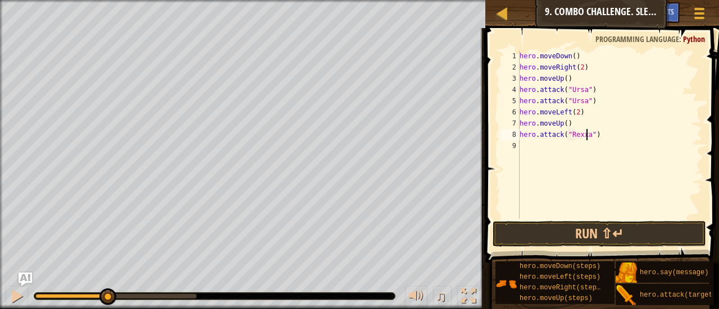
scroll to position [5, 6]
type textarea "hero.attack("Rexxar")"
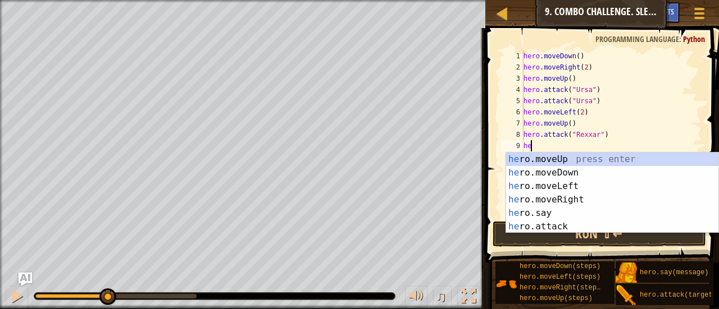
scroll to position [5, 0]
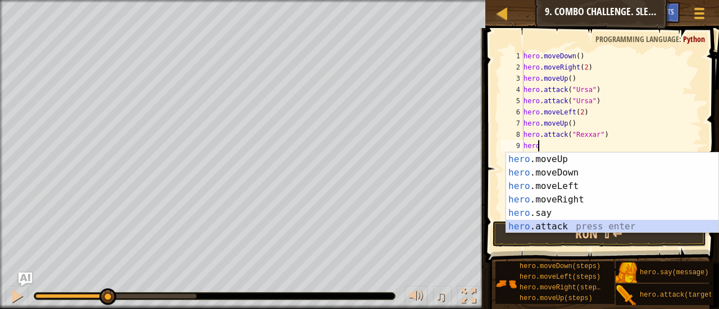
click at [569, 225] on div "hero .moveUp press enter hero .moveDown press enter hero .moveLeft press enter …" at bounding box center [612, 207] width 213 height 108
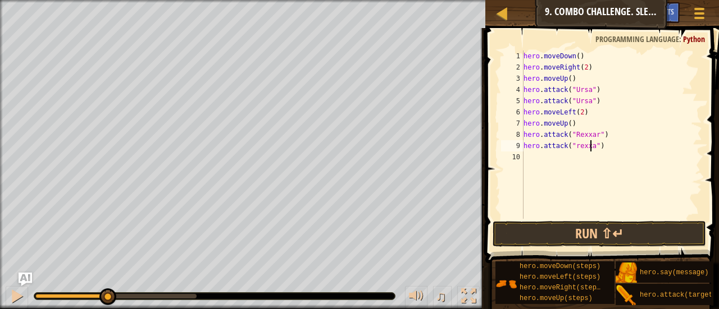
scroll to position [5, 6]
type textarea "hero.attack("Rexxar")"
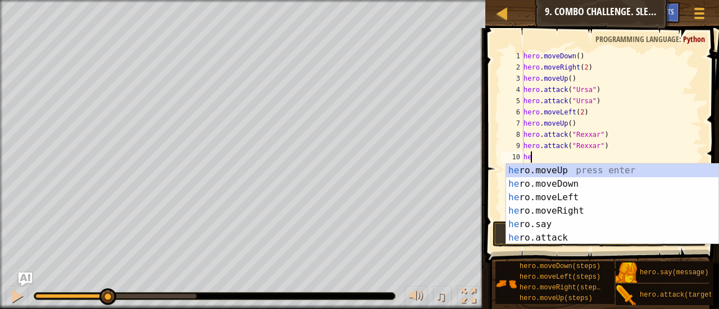
scroll to position [5, 0]
type textarea "hero"
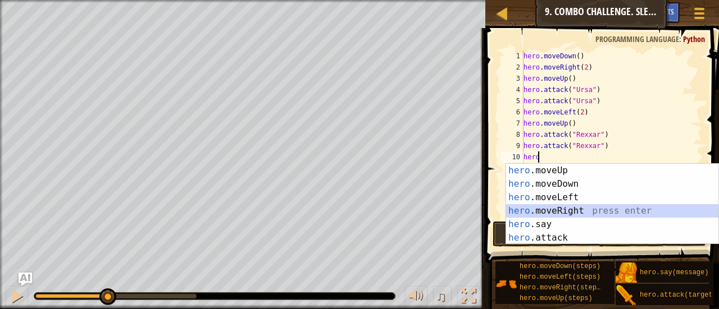
click at [582, 210] on div "hero .moveUp press enter hero .moveDown press enter hero .moveLeft press enter …" at bounding box center [612, 218] width 213 height 108
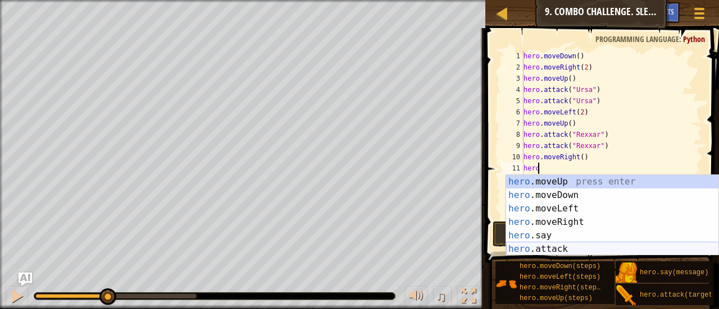
click at [570, 254] on div "hero .moveUp press enter hero .moveDown press enter hero .moveLeft press enter …" at bounding box center [612, 229] width 213 height 108
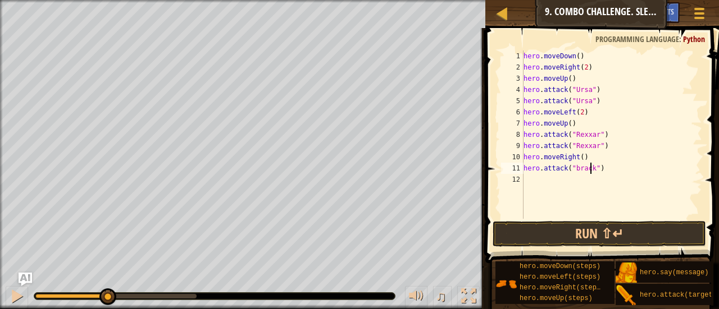
scroll to position [5, 5]
type textarea "hero.attack("Brack")"
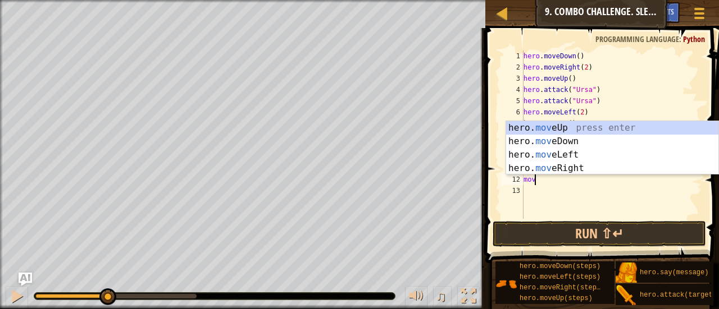
scroll to position [5, 0]
type textarea "move"
click at [576, 171] on div "hero. move Up press enter hero. move Down press enter hero. move Left press ent…" at bounding box center [612, 161] width 213 height 81
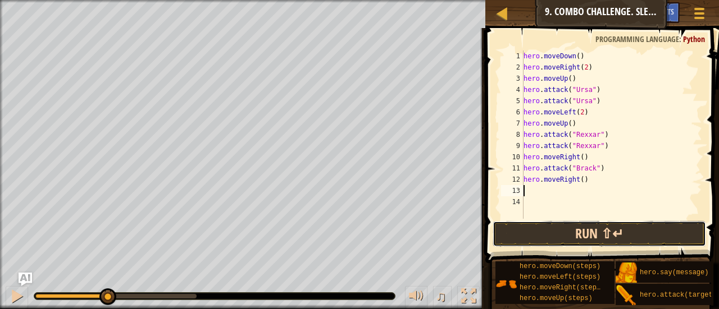
click at [573, 246] on button "Run ⇧↵" at bounding box center [598, 234] width 213 height 26
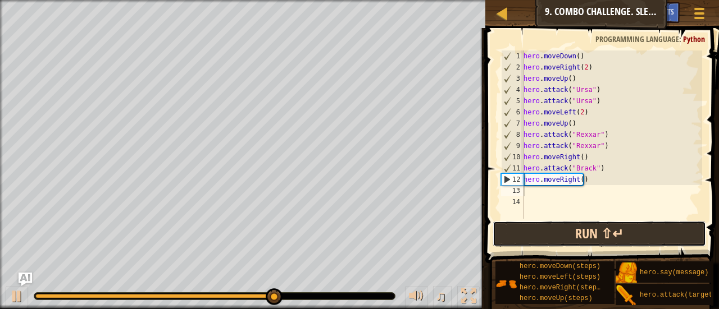
click at [573, 246] on button "Run ⇧↵" at bounding box center [598, 234] width 213 height 26
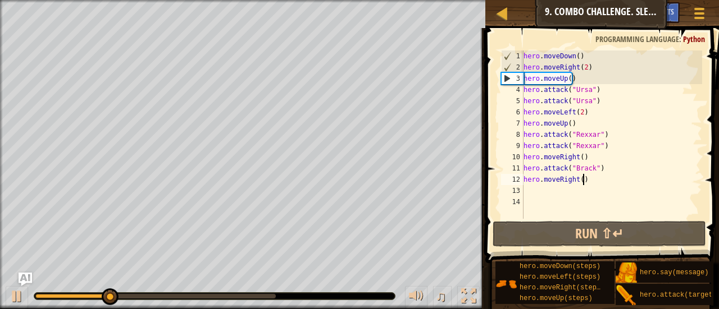
click at [592, 175] on div "hero . moveDown ( ) hero . moveRight ( 2 ) hero . moveUp ( ) hero . attack ( "U…" at bounding box center [611, 146] width 181 height 191
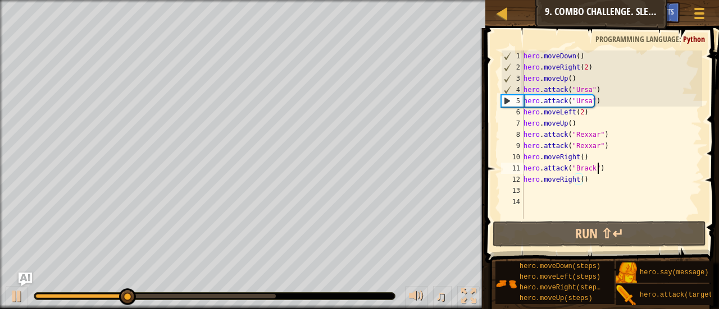
click at [602, 170] on div "hero . moveDown ( ) hero . moveRight ( 2 ) hero . moveUp ( ) hero . attack ( "U…" at bounding box center [611, 146] width 181 height 191
type textarea "hero.attack("Brack")"
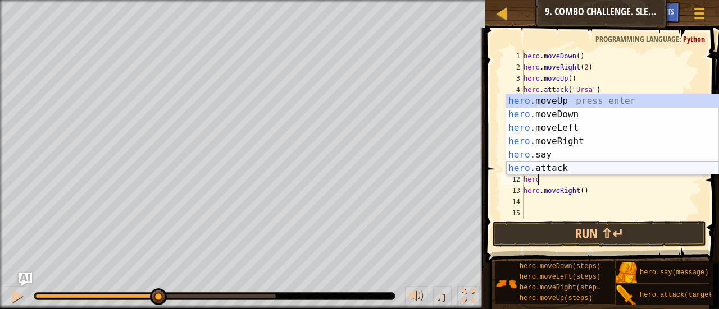
click at [594, 168] on div "hero .moveUp press enter hero .moveDown press enter hero .moveLeft press enter …" at bounding box center [612, 148] width 213 height 108
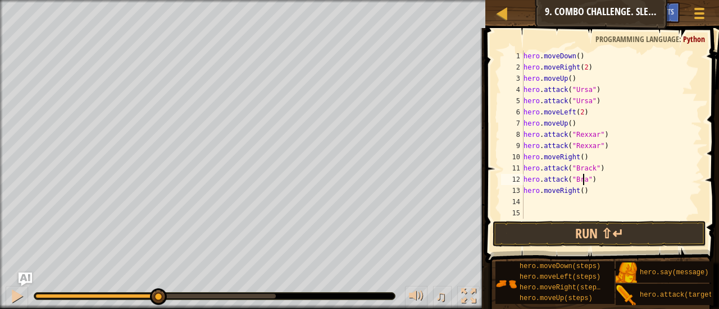
type textarea "hero.attack("Brack")"
click at [610, 217] on div "hero . moveDown ( ) hero . moveRight ( 2 ) hero . moveUp ( ) hero . attack ( "U…" at bounding box center [611, 146] width 181 height 191
click at [611, 221] on button "Run ⇧↵" at bounding box center [598, 234] width 213 height 26
